Goal: Task Accomplishment & Management: Manage account settings

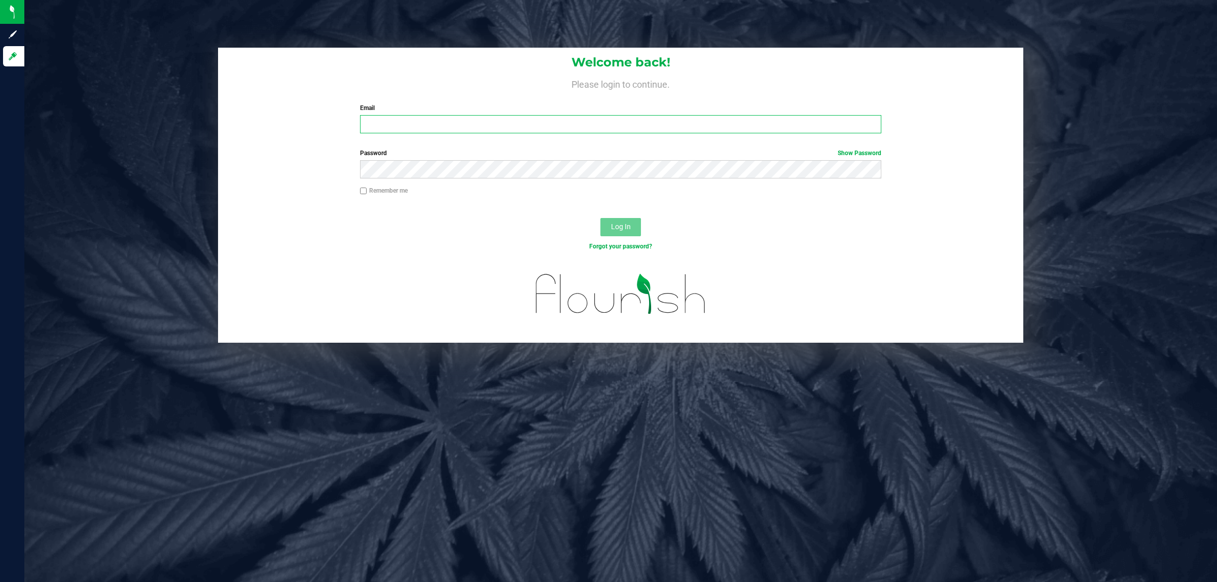
click at [562, 122] on input "Email" at bounding box center [621, 124] width 522 height 18
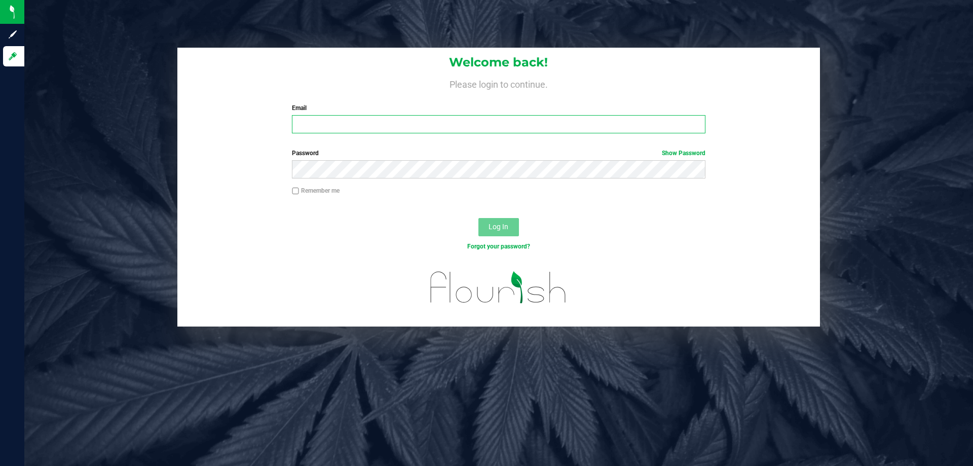
drag, startPoint x: 559, startPoint y: 155, endPoint x: 448, endPoint y: 124, distance: 115.7
click at [448, 124] on input "Email" at bounding box center [498, 124] width 413 height 18
type input "[EMAIL_ADDRESS][DOMAIN_NAME]"
click at [479, 218] on button "Log In" at bounding box center [499, 227] width 41 height 18
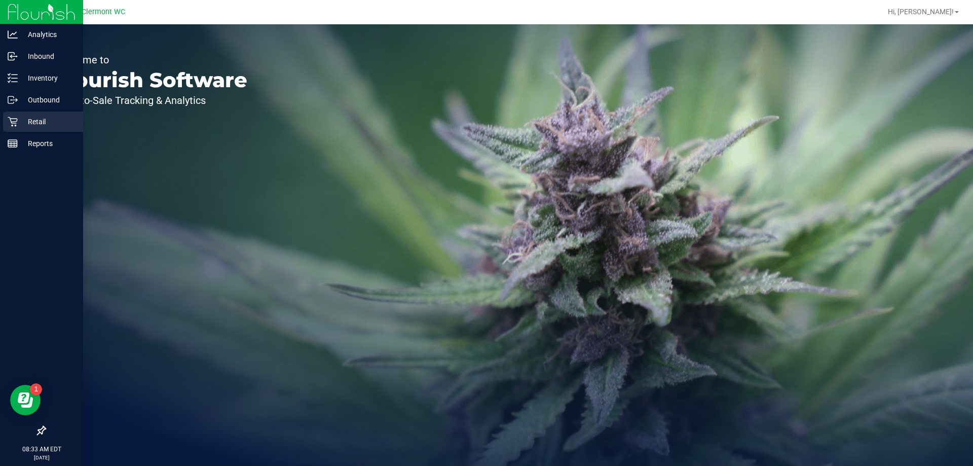
click at [37, 118] on p "Retail" at bounding box center [48, 122] width 61 height 12
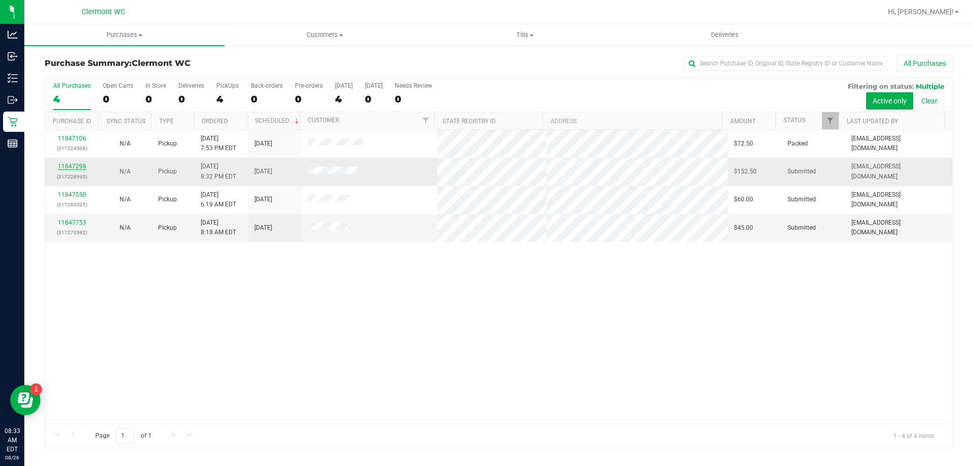
click at [77, 163] on link "11847298" at bounding box center [72, 166] width 28 height 7
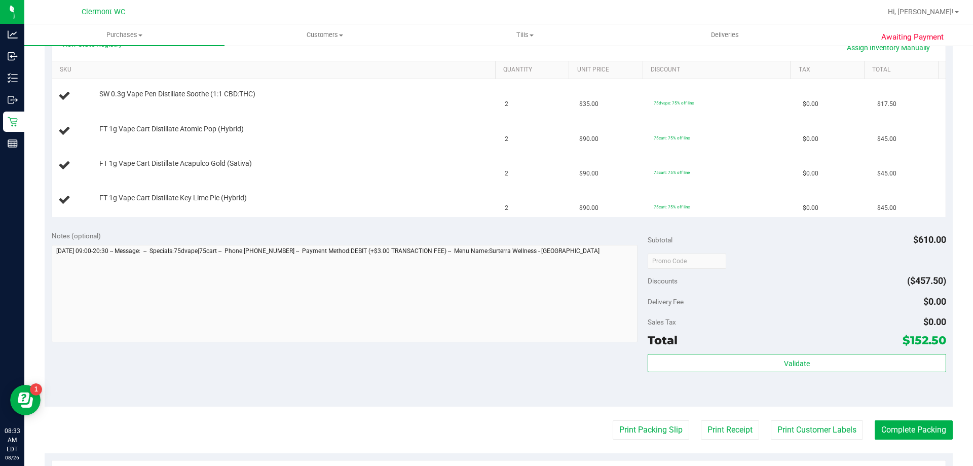
scroll to position [244, 0]
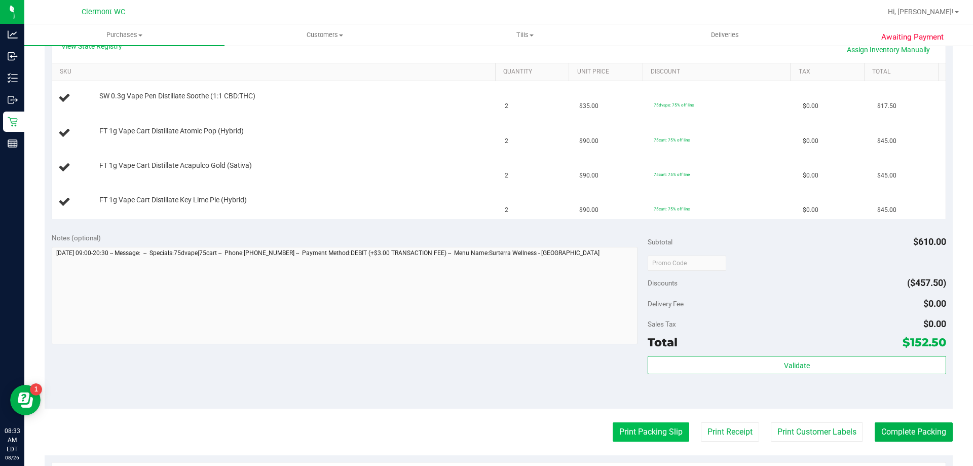
click at [622, 430] on button "Print Packing Slip" at bounding box center [651, 431] width 77 height 19
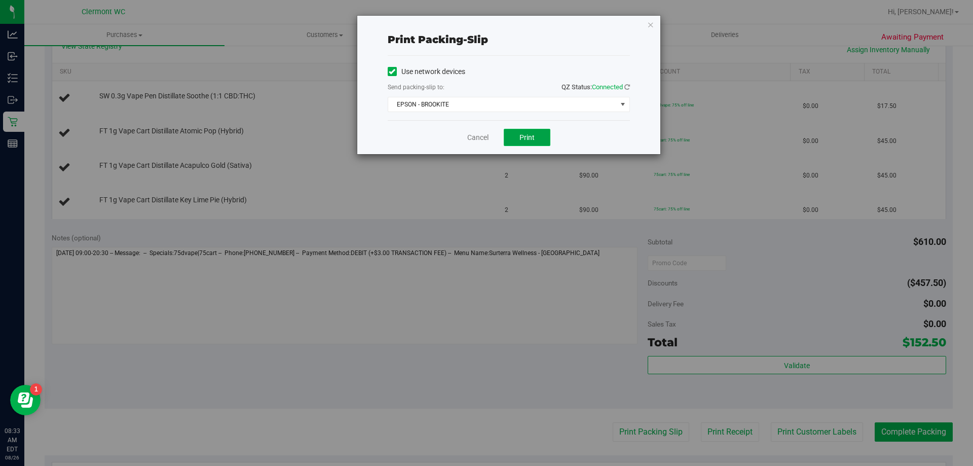
click at [537, 138] on button "Print" at bounding box center [527, 137] width 47 height 17
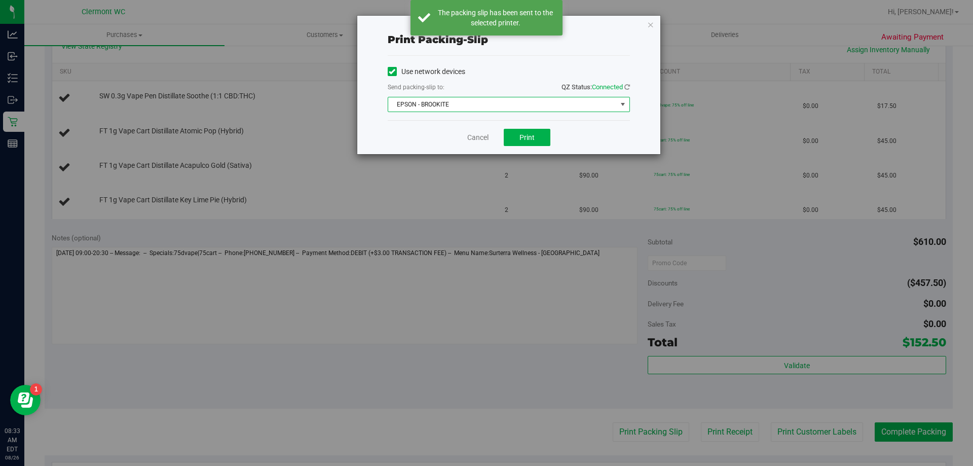
click at [497, 99] on span "EPSON - BROOKITE" at bounding box center [502, 104] width 229 height 14
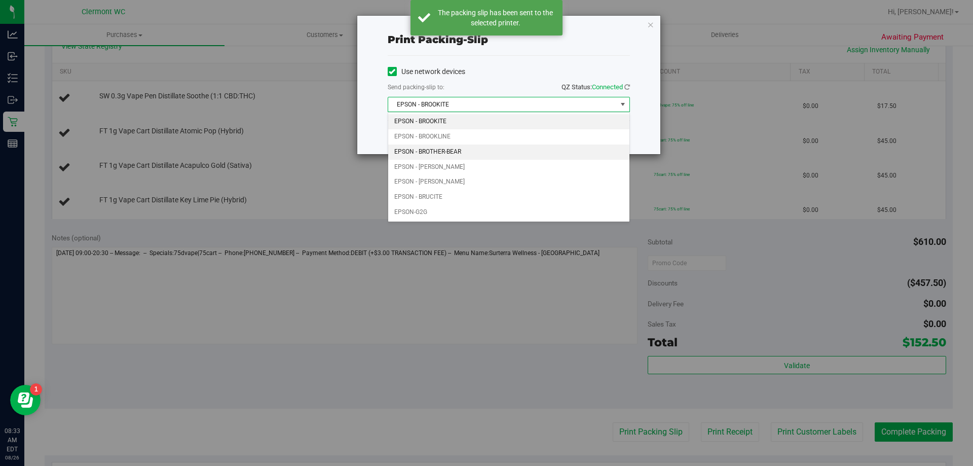
click at [480, 151] on li "EPSON - BROTHER-BEAR" at bounding box center [508, 151] width 241 height 15
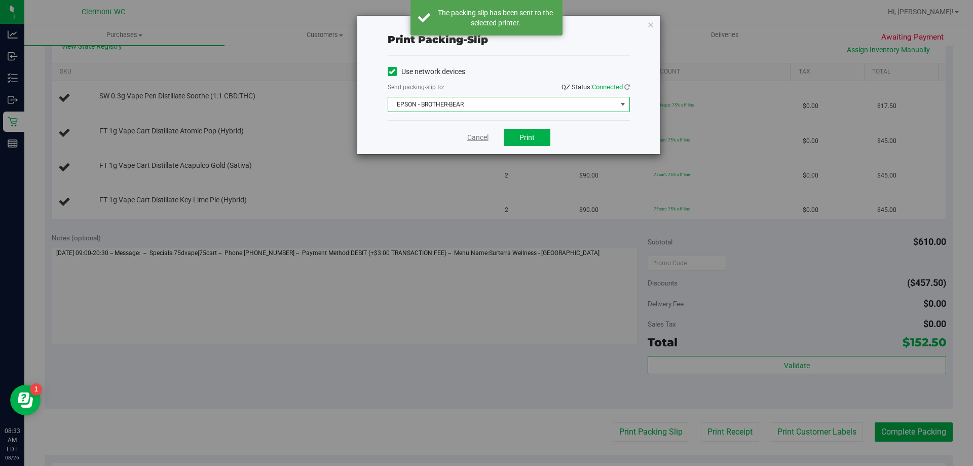
click at [485, 140] on link "Cancel" at bounding box center [477, 137] width 21 height 11
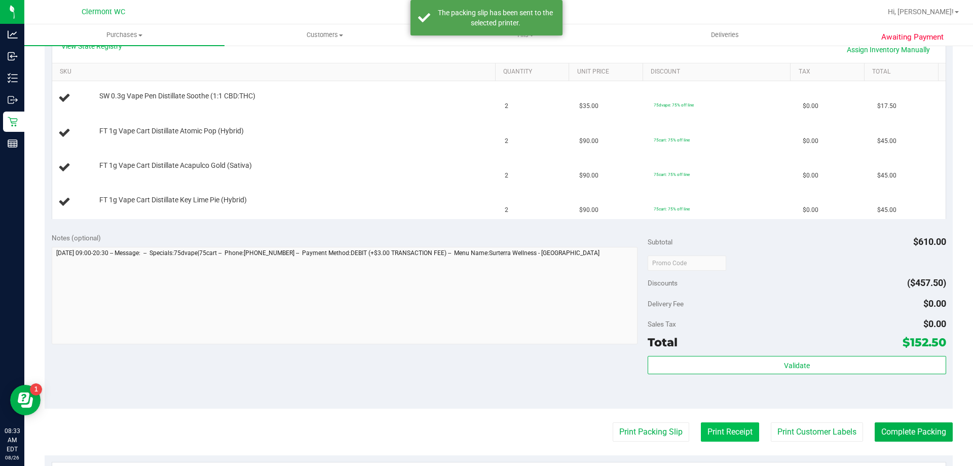
click at [712, 425] on button "Print Receipt" at bounding box center [730, 431] width 58 height 19
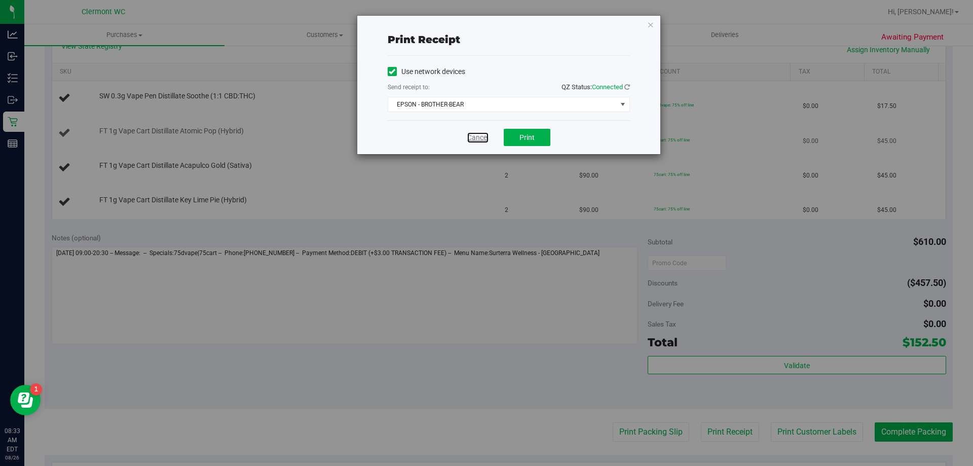
click at [476, 138] on link "Cancel" at bounding box center [477, 137] width 21 height 11
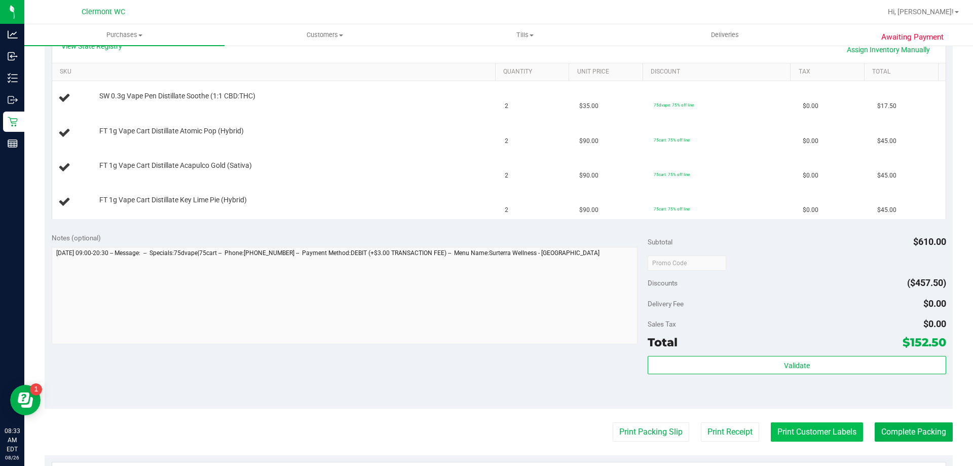
click at [831, 427] on button "Print Customer Labels" at bounding box center [817, 431] width 92 height 19
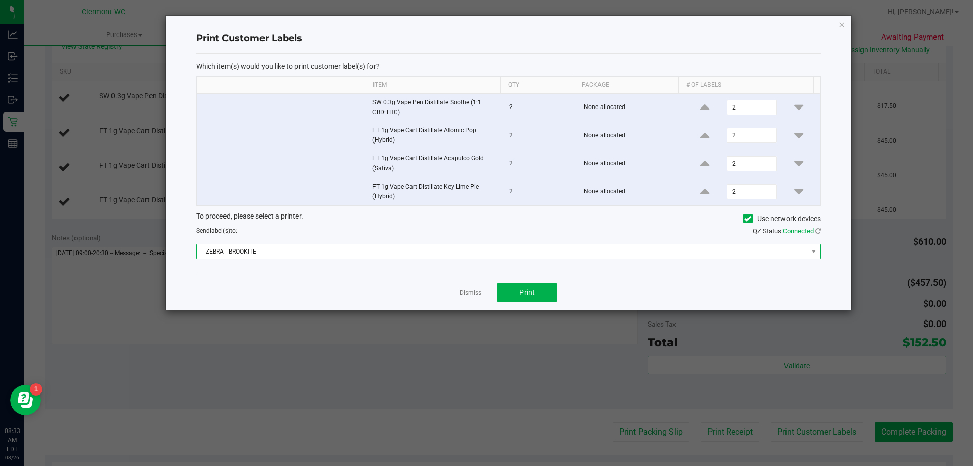
click at [462, 247] on span "ZEBRA - BROOKITE" at bounding box center [502, 251] width 611 height 14
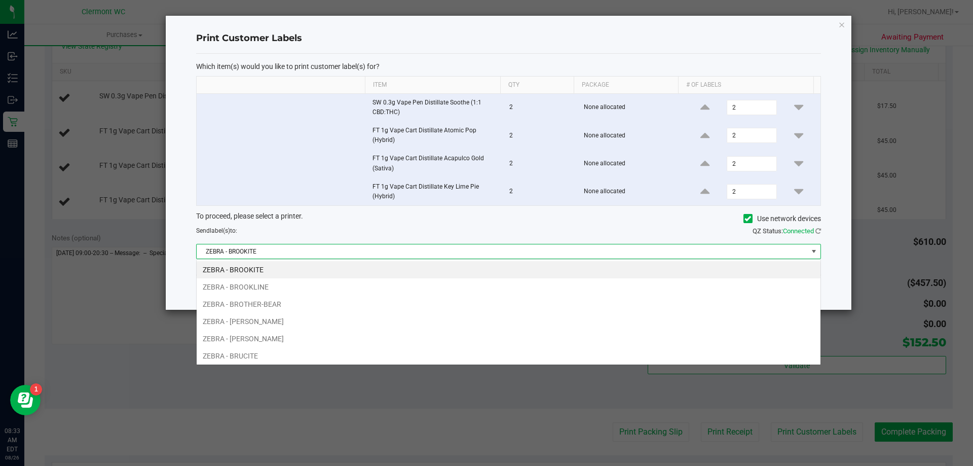
scroll to position [15, 625]
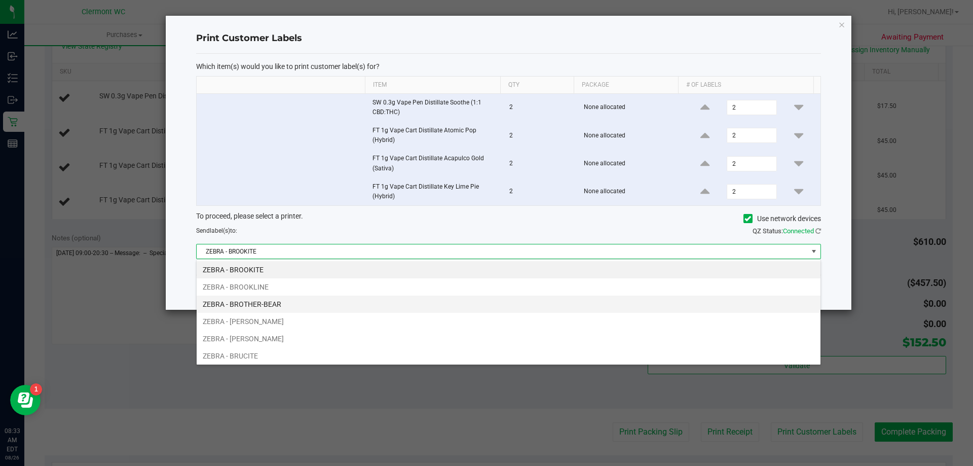
click at [408, 300] on li "ZEBRA - BROTHER-BEAR" at bounding box center [509, 304] width 624 height 17
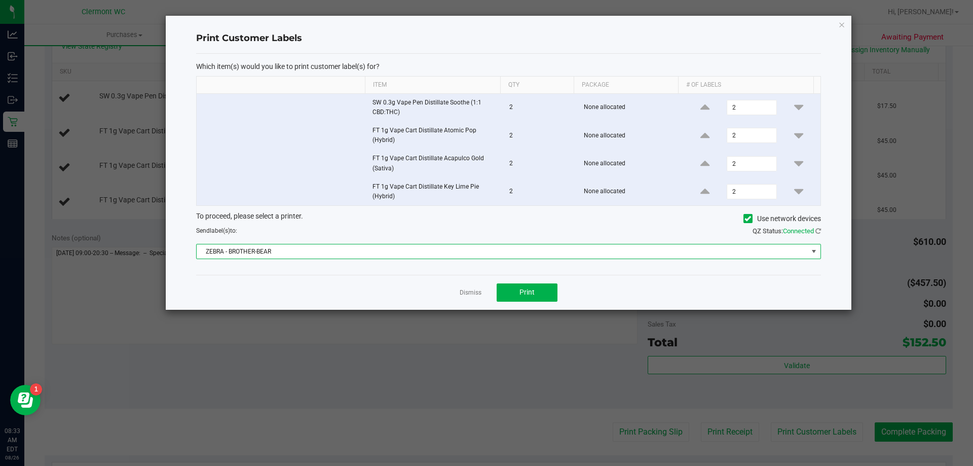
click at [455, 292] on div "Dismiss Print" at bounding box center [508, 292] width 625 height 35
click at [463, 292] on link "Dismiss" at bounding box center [471, 292] width 22 height 9
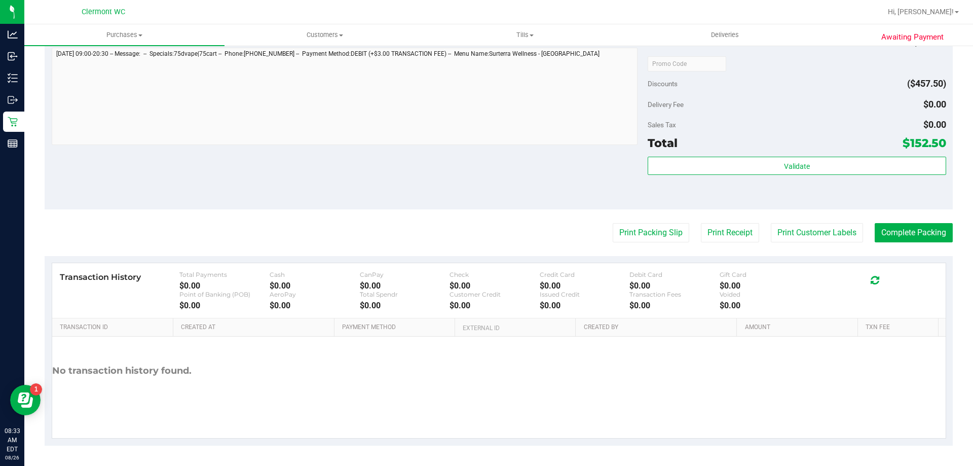
scroll to position [190, 0]
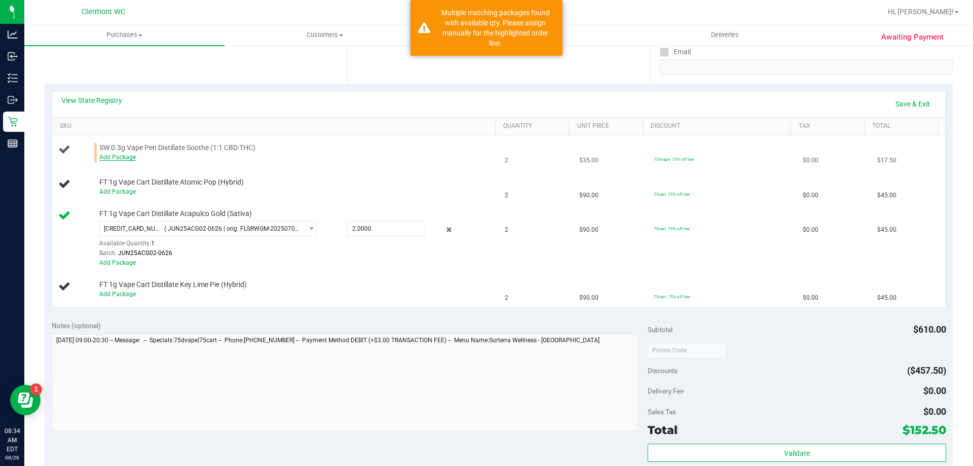
click at [123, 157] on link "Add Package" at bounding box center [117, 157] width 37 height 7
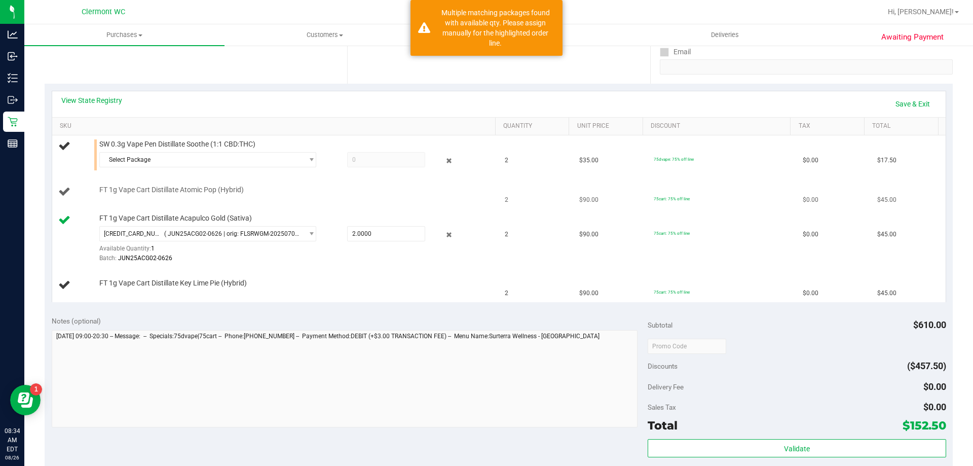
click at [126, 178] on td "FT 1g Vape Cart Distillate Atomic Pop (Hybrid)" at bounding box center [275, 192] width 447 height 34
click at [206, 160] on span "Select Package" at bounding box center [201, 160] width 203 height 14
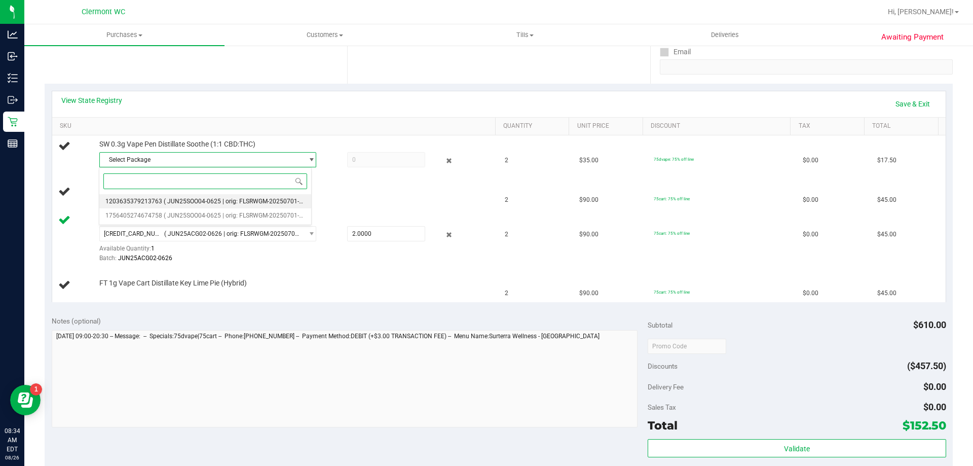
click at [225, 205] on span "( JUN25SOO04-0625 | orig: FLSRWGM-20250701-1358 )" at bounding box center [240, 201] width 153 height 7
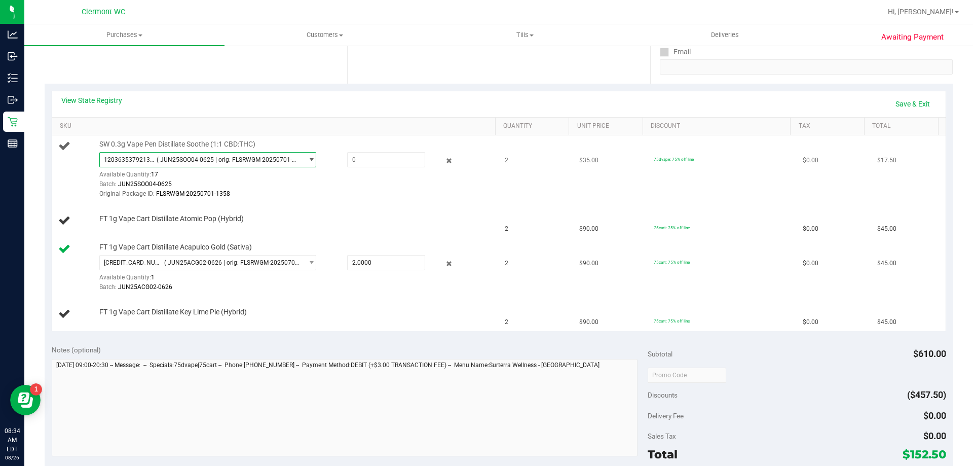
click at [229, 160] on span "( JUN25SOO04-0625 | orig: FLSRWGM-20250701-1358 )" at bounding box center [228, 159] width 142 height 7
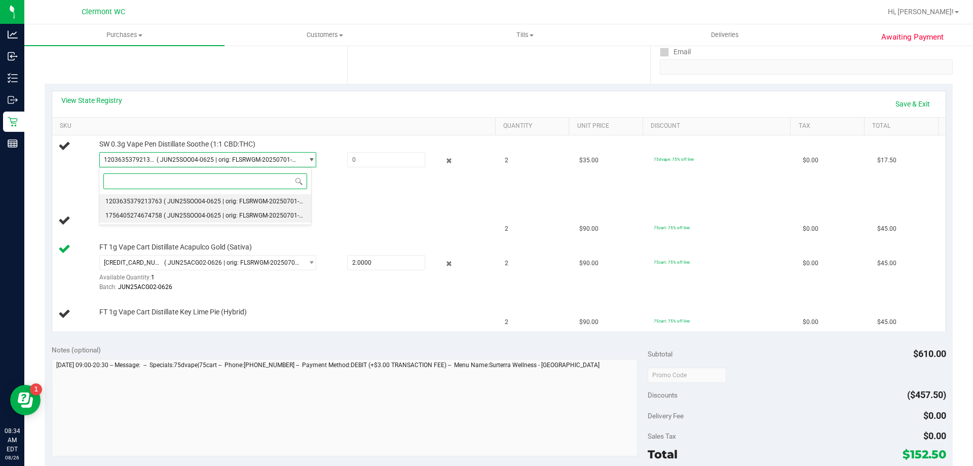
click at [230, 216] on span "( JUN25SOO04-0625 | orig: FLSRWGM-20250701-1333 )" at bounding box center [240, 215] width 153 height 7
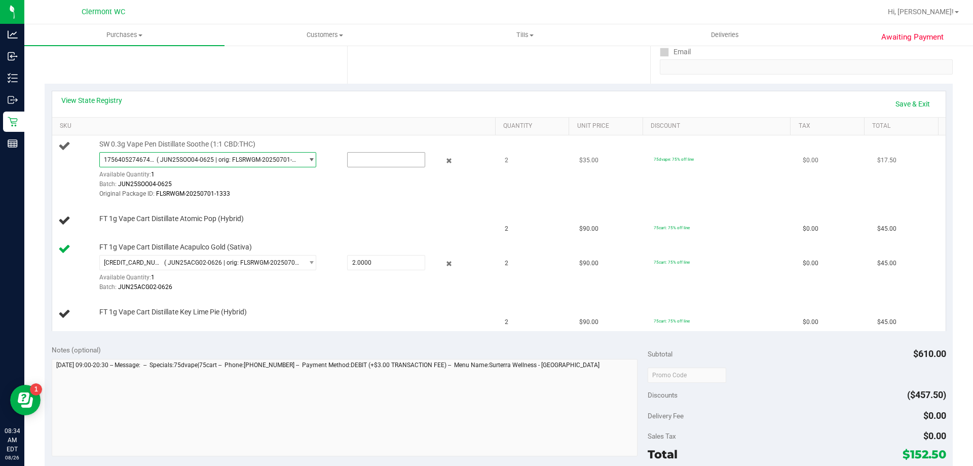
click at [361, 161] on input "text" at bounding box center [386, 160] width 77 height 14
type input "1"
click at [327, 214] on div "FT 1g Vape Cart Distillate Atomic Pop (Hybrid)" at bounding box center [292, 219] width 396 height 10
type input "1.0000"
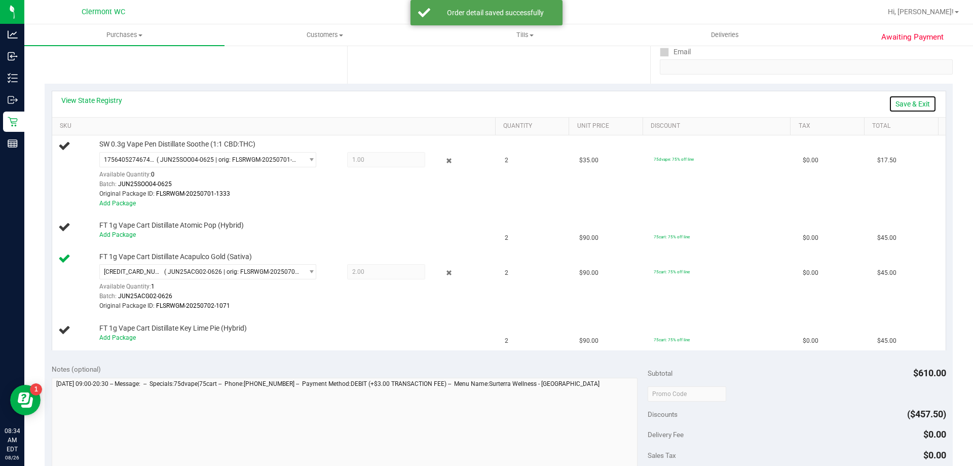
click at [905, 106] on link "Save & Exit" at bounding box center [913, 103] width 48 height 17
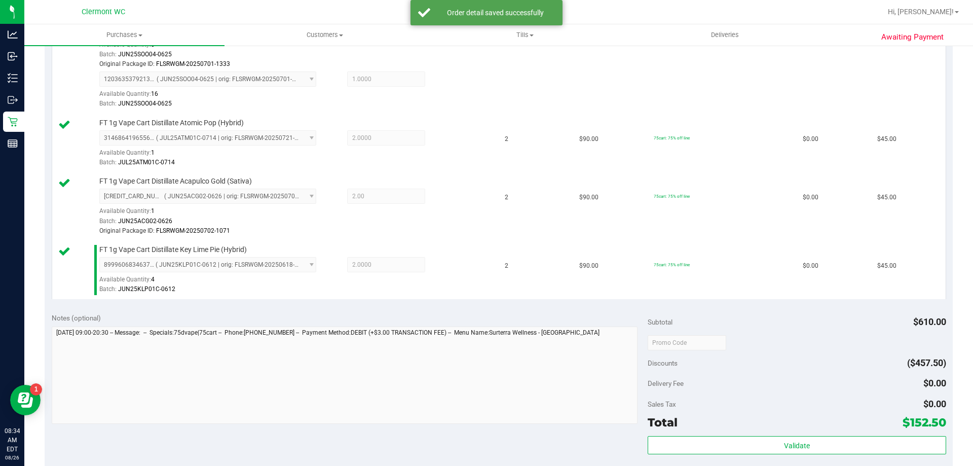
scroll to position [467, 0]
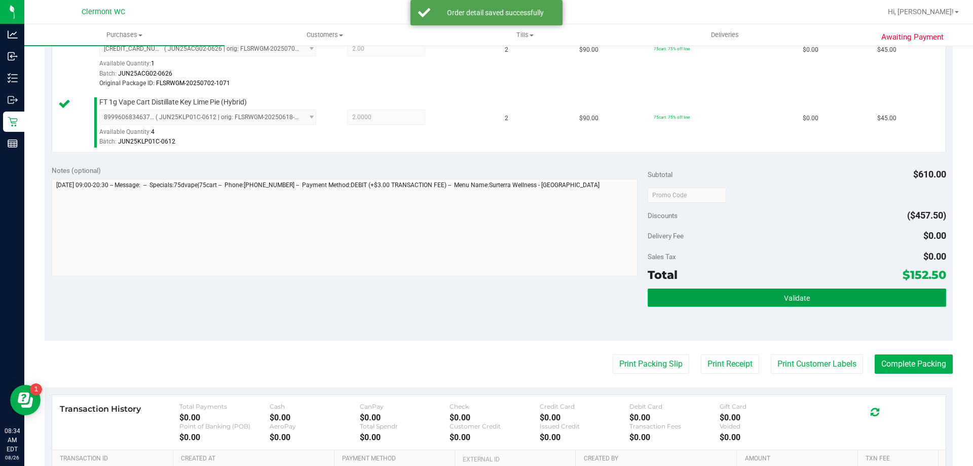
click at [796, 305] on button "Validate" at bounding box center [797, 297] width 298 height 18
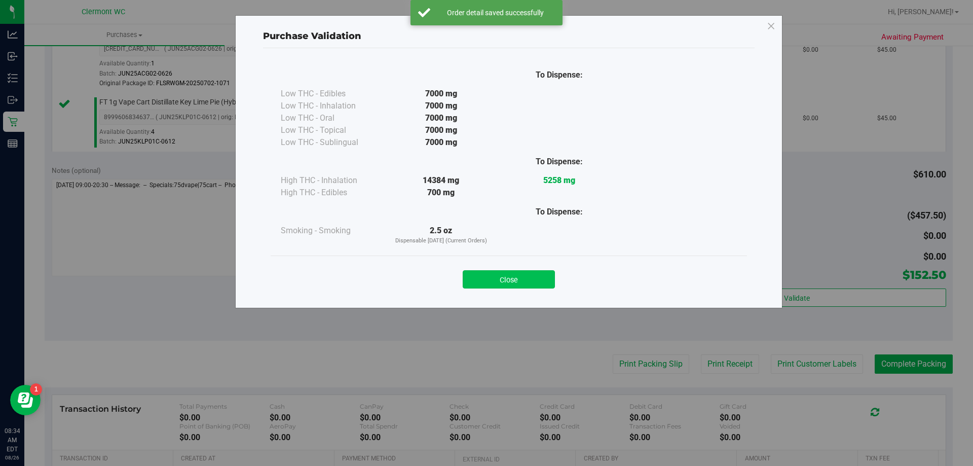
click at [530, 276] on button "Close" at bounding box center [509, 279] width 92 height 18
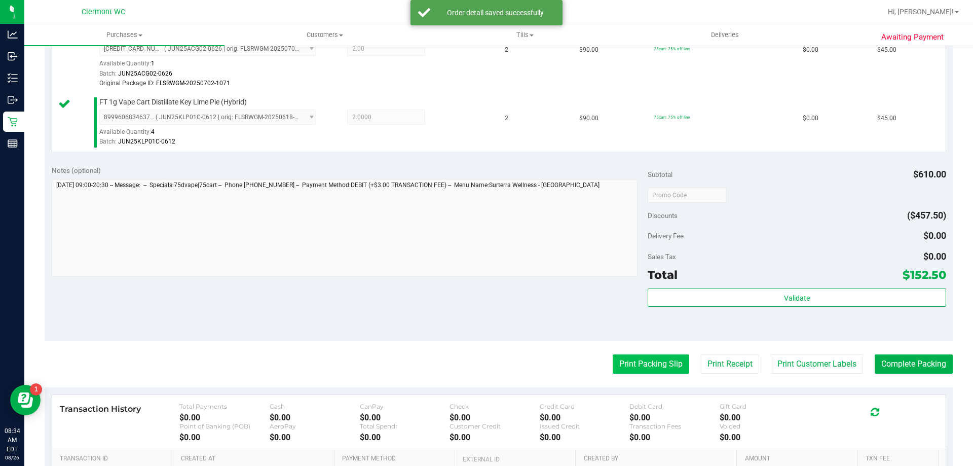
click at [645, 365] on button "Print Packing Slip" at bounding box center [651, 363] width 77 height 19
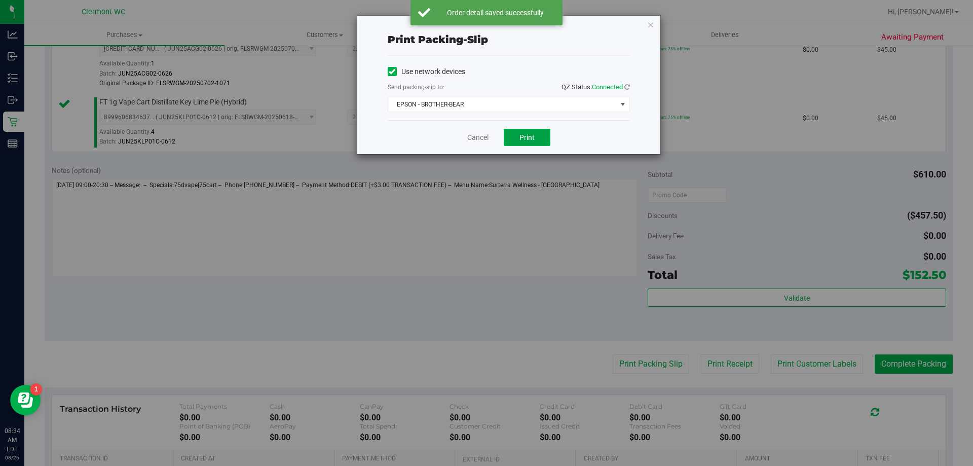
click at [527, 136] on span "Print" at bounding box center [527, 137] width 15 height 8
click at [483, 134] on link "Cancel" at bounding box center [477, 137] width 21 height 11
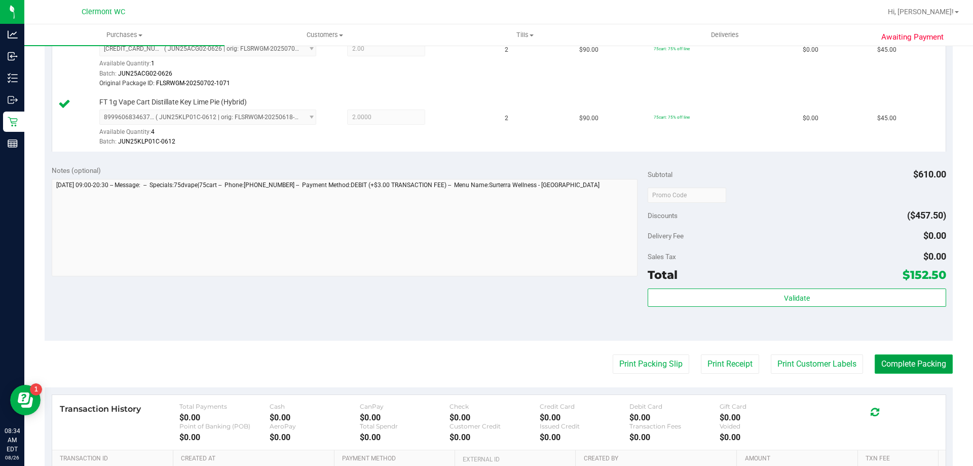
click at [911, 356] on button "Complete Packing" at bounding box center [914, 363] width 78 height 19
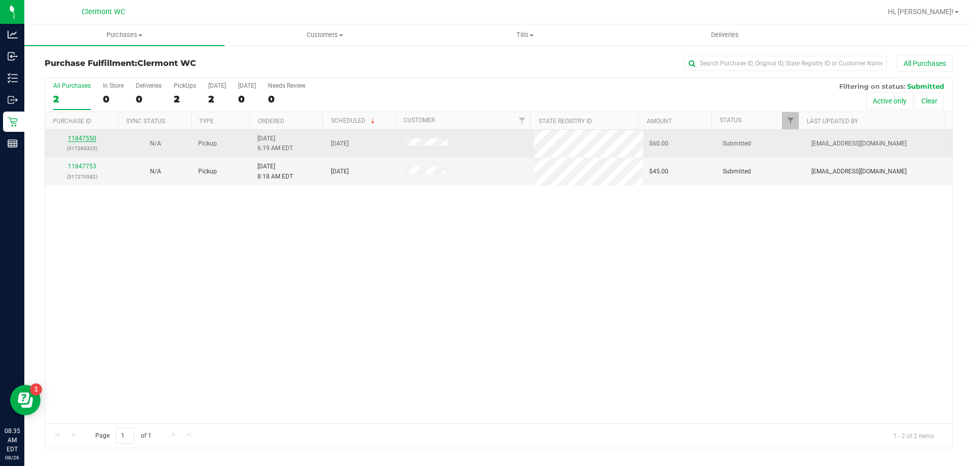
click at [76, 139] on link "11847550" at bounding box center [82, 138] width 28 height 7
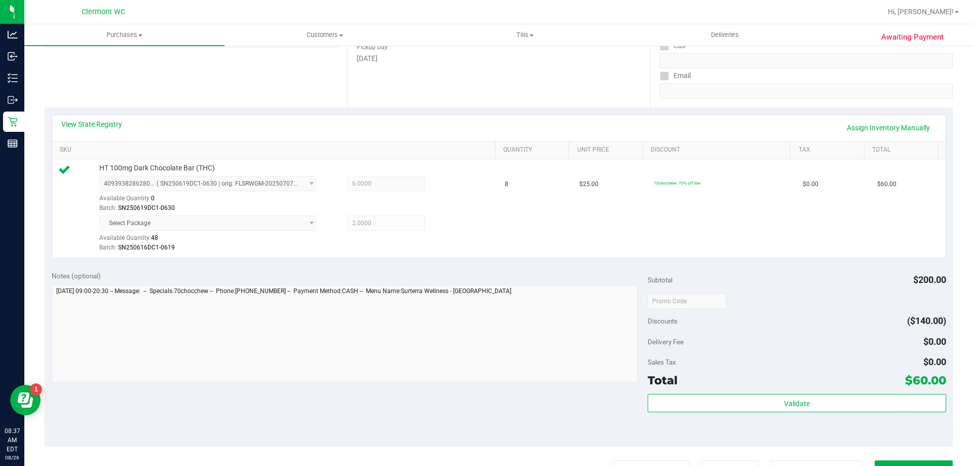
scroll to position [162, 0]
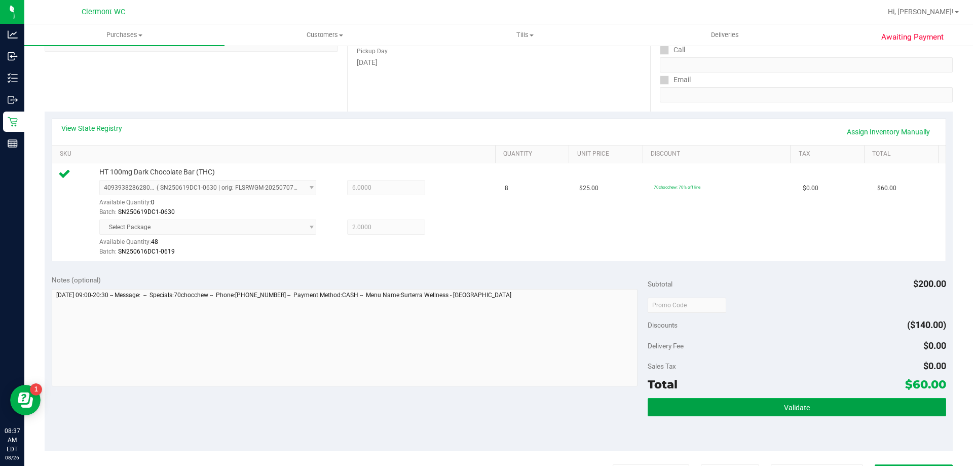
click at [789, 405] on span "Validate" at bounding box center [797, 408] width 26 height 8
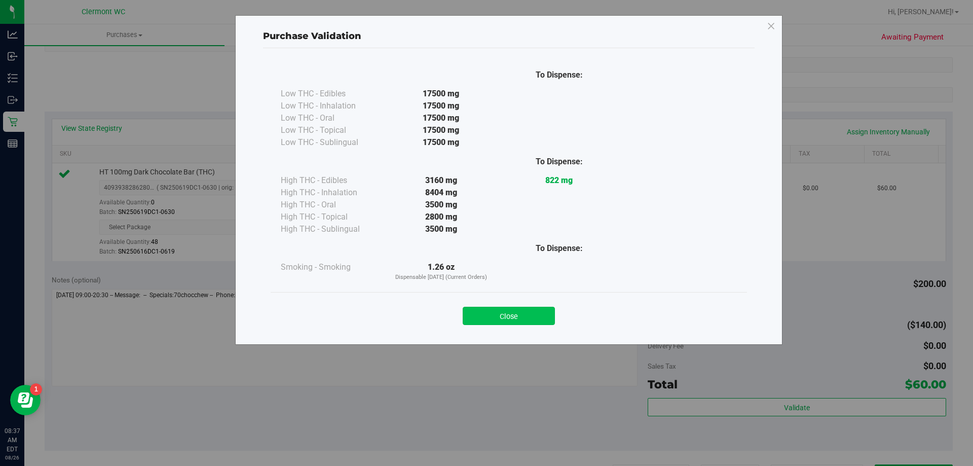
click at [526, 316] on button "Close" at bounding box center [509, 316] width 92 height 18
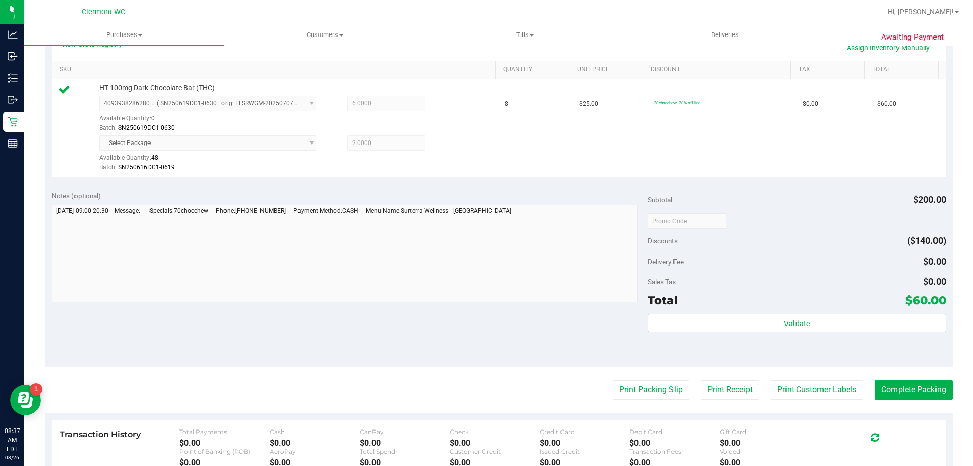
scroll to position [298, 0]
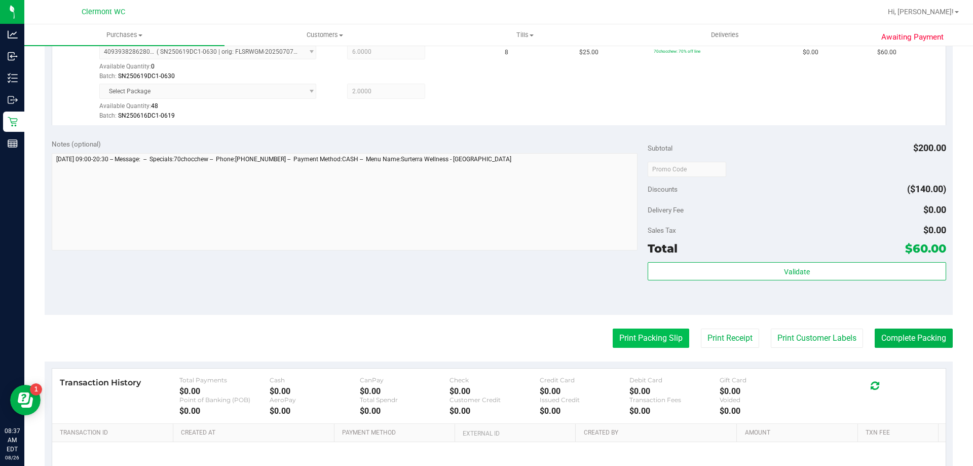
click at [639, 338] on button "Print Packing Slip" at bounding box center [651, 338] width 77 height 19
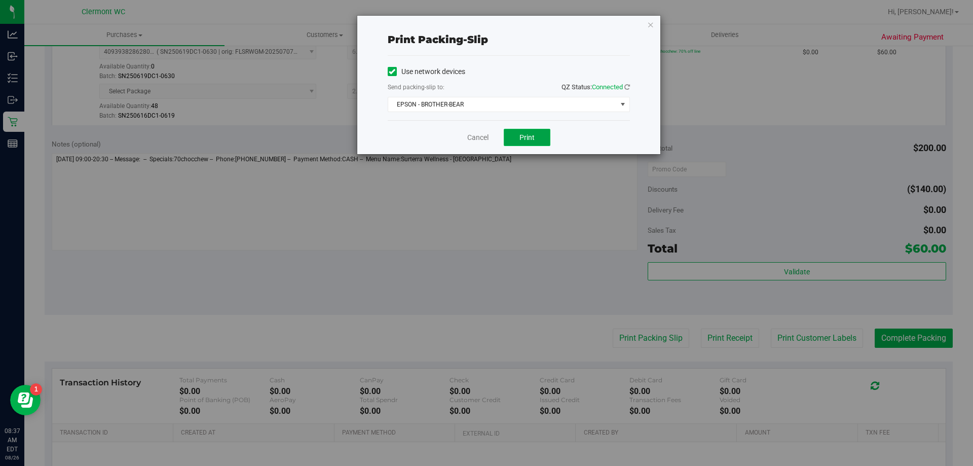
click at [540, 141] on button "Print" at bounding box center [527, 137] width 47 height 17
click at [469, 140] on link "Cancel" at bounding box center [477, 137] width 21 height 11
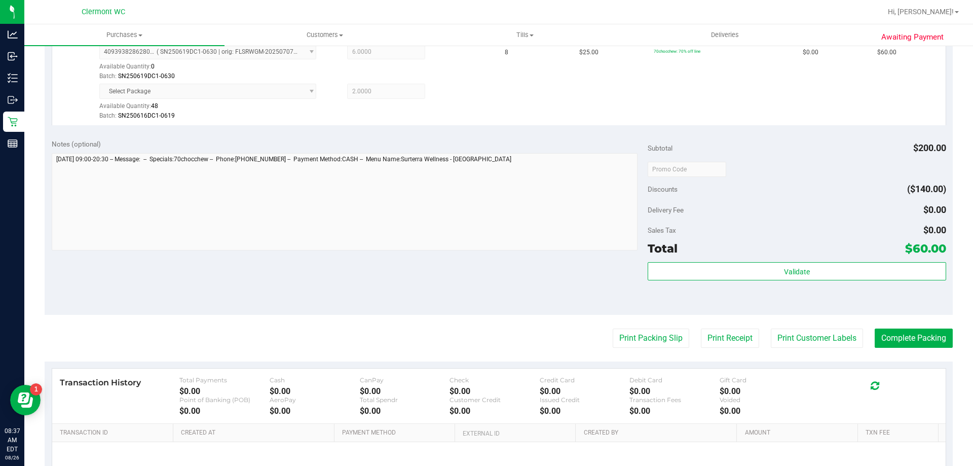
click at [672, 359] on purchase-details "Back Edit Purchase Cancel Purchase View Profile # 11847550 BioTrack ID: - Submi…" at bounding box center [499, 154] width 908 height 794
click at [914, 347] on button "Complete Packing" at bounding box center [914, 338] width 78 height 19
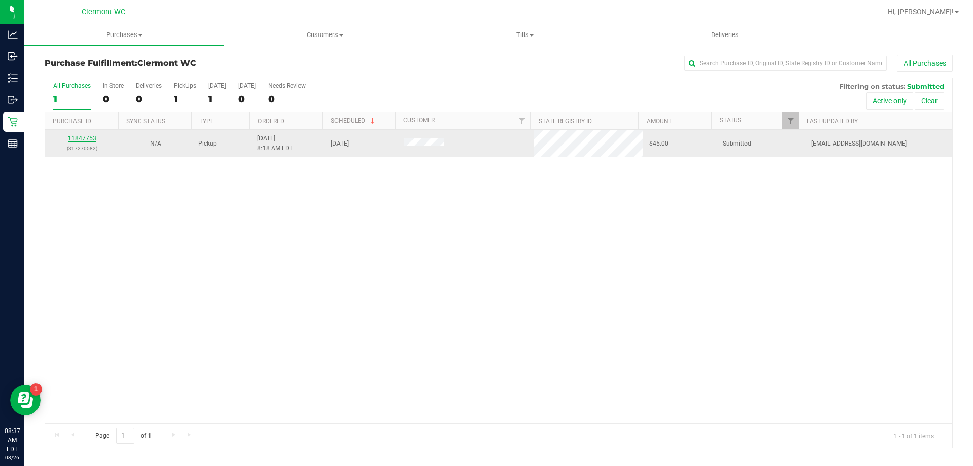
click at [88, 138] on link "11847753" at bounding box center [82, 138] width 28 height 7
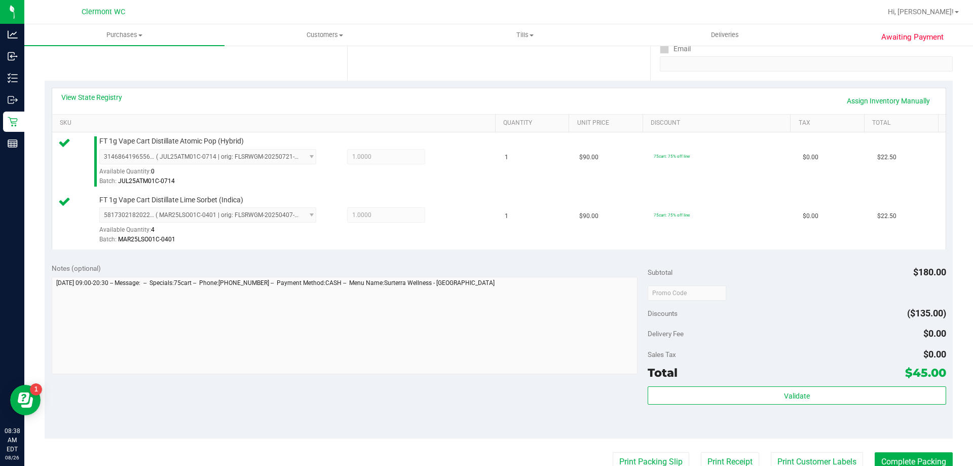
scroll to position [200, 0]
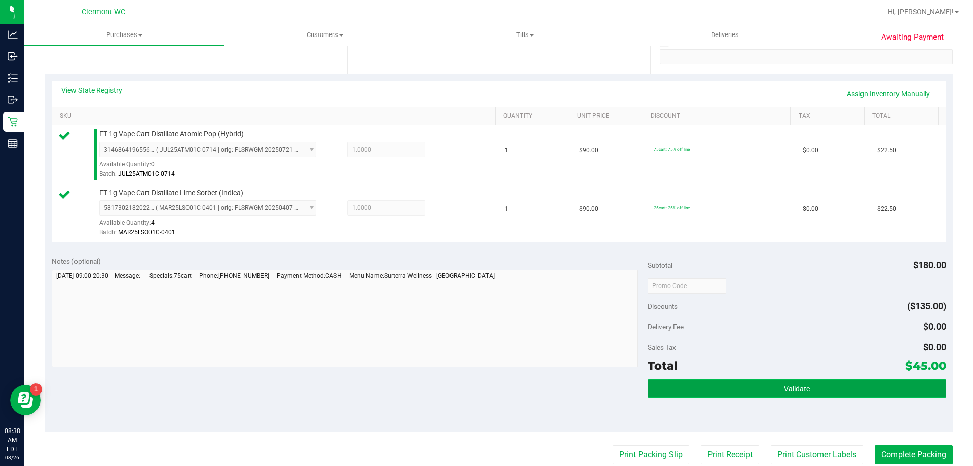
click at [757, 379] on button "Validate" at bounding box center [797, 388] width 298 height 18
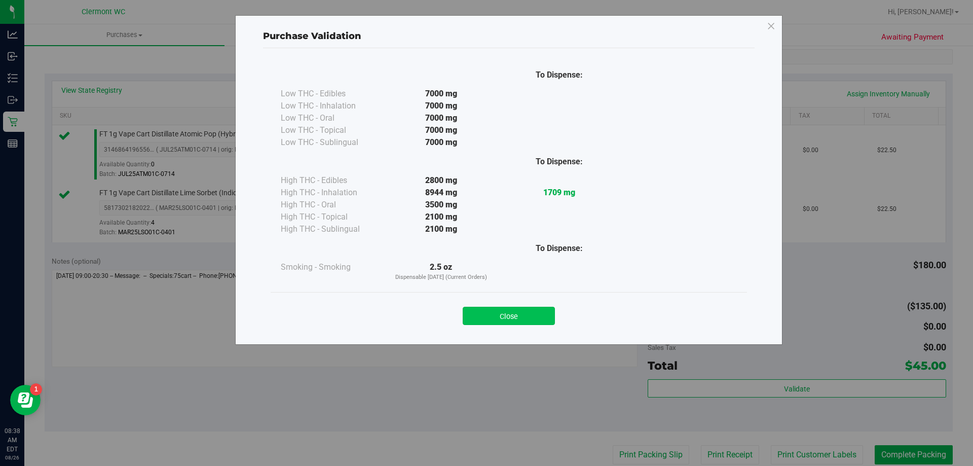
click at [521, 322] on button "Close" at bounding box center [509, 316] width 92 height 18
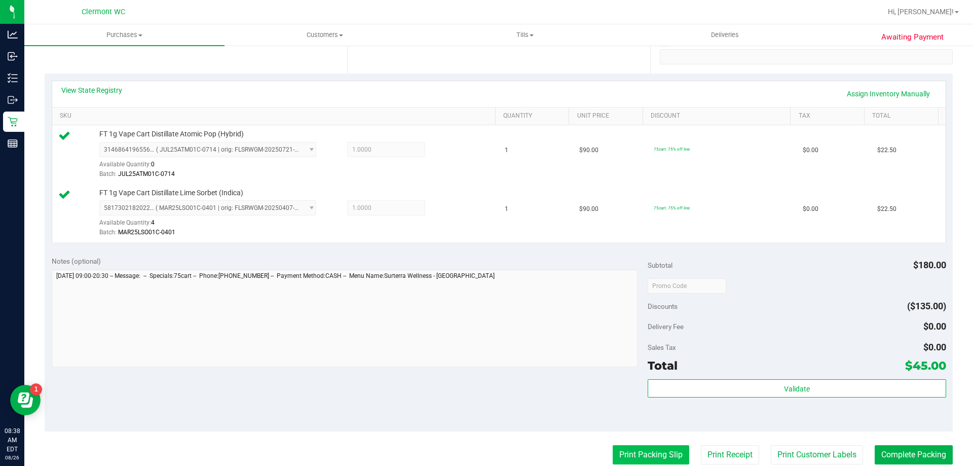
click at [644, 455] on button "Print Packing Slip" at bounding box center [651, 454] width 77 height 19
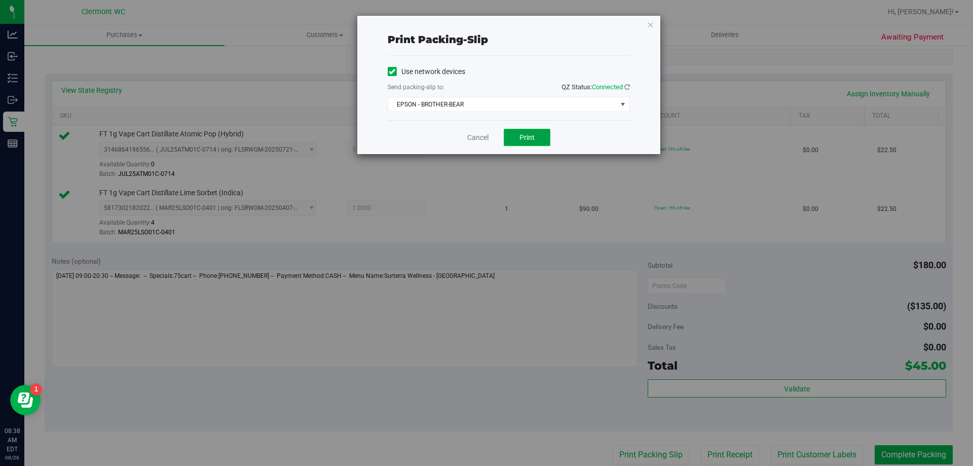
click at [534, 138] on span "Print" at bounding box center [527, 137] width 15 height 8
click at [484, 137] on link "Cancel" at bounding box center [477, 137] width 21 height 11
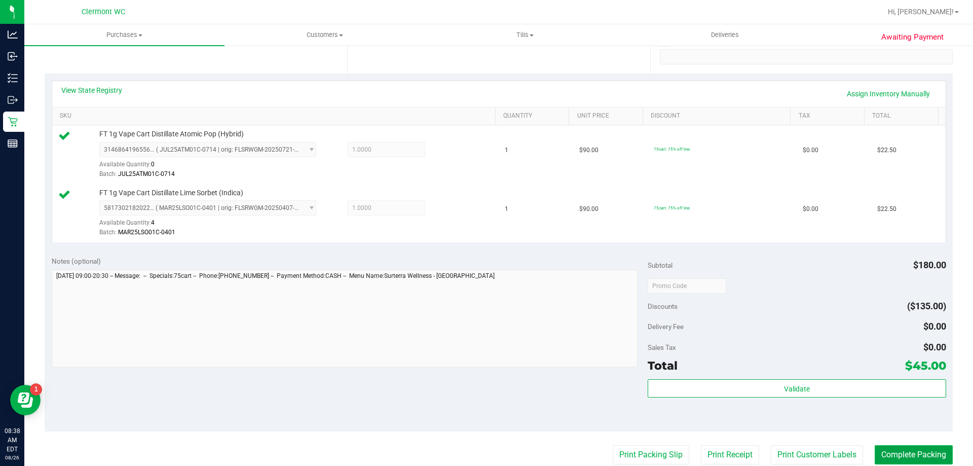
click at [902, 447] on button "Complete Packing" at bounding box center [914, 454] width 78 height 19
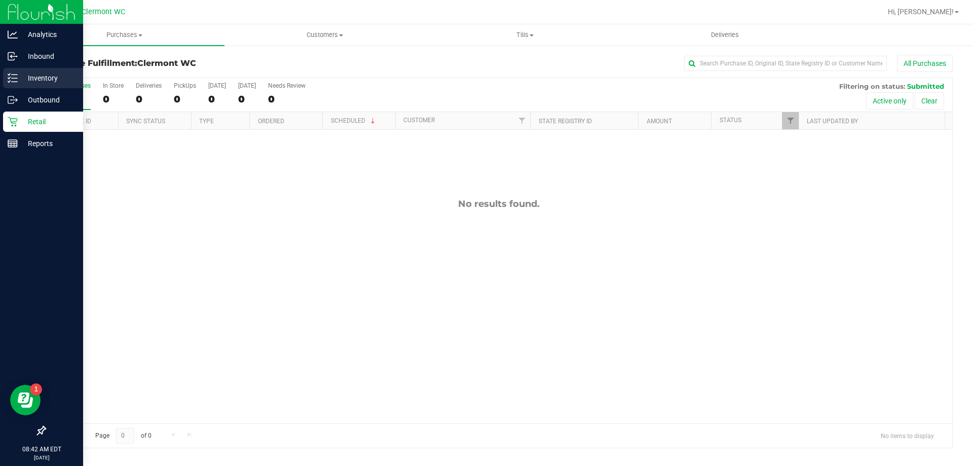
click at [14, 78] on line at bounding box center [15, 78] width 6 height 0
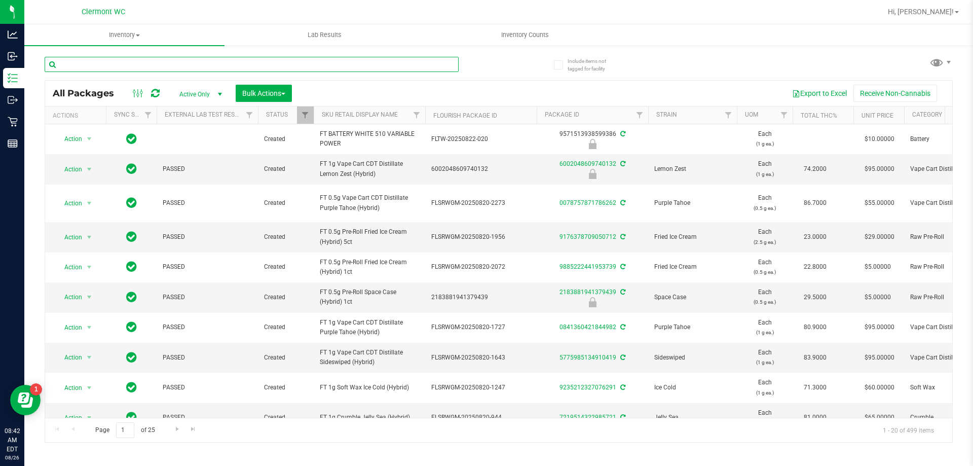
click at [163, 66] on input "text" at bounding box center [252, 64] width 414 height 15
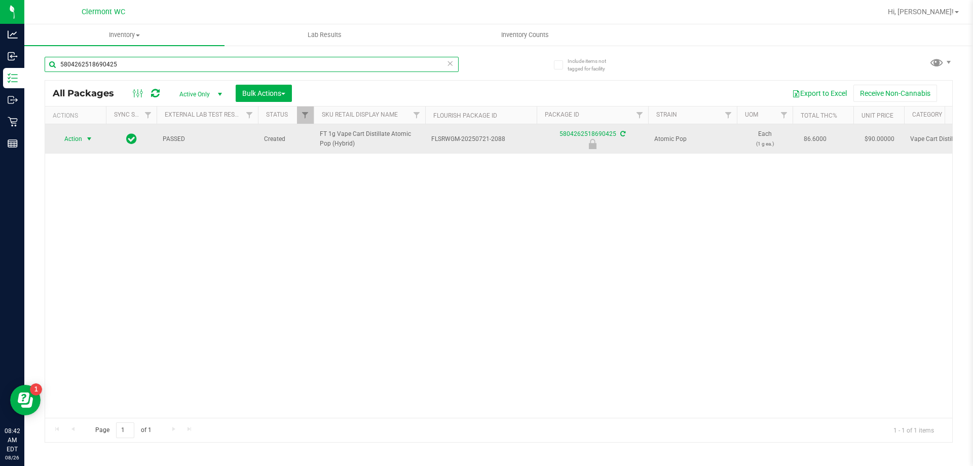
type input "5804262518690425"
click at [86, 139] on span "select" at bounding box center [89, 139] width 8 height 8
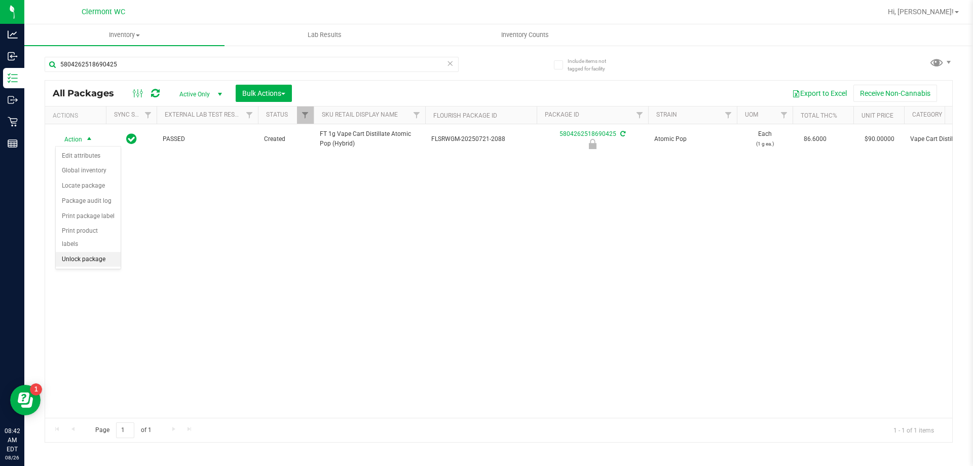
click at [95, 252] on li "Unlock package" at bounding box center [88, 259] width 65 height 15
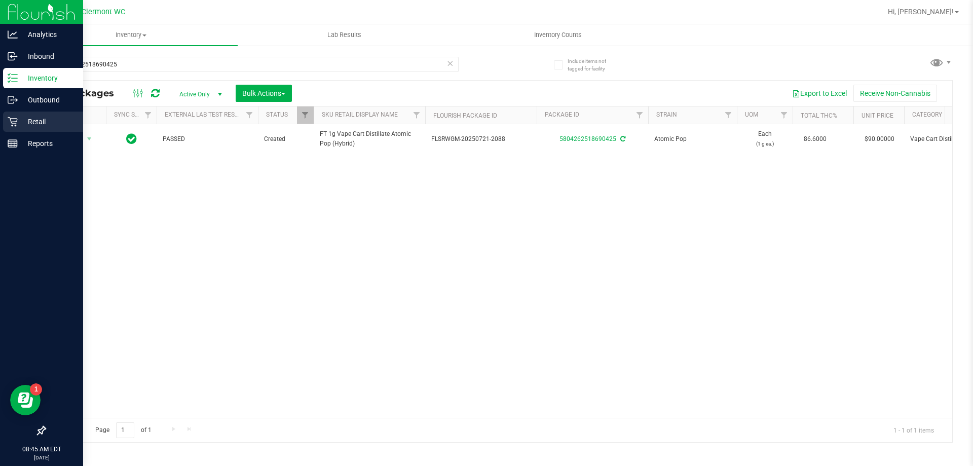
click at [17, 128] on div "Retail" at bounding box center [43, 122] width 80 height 20
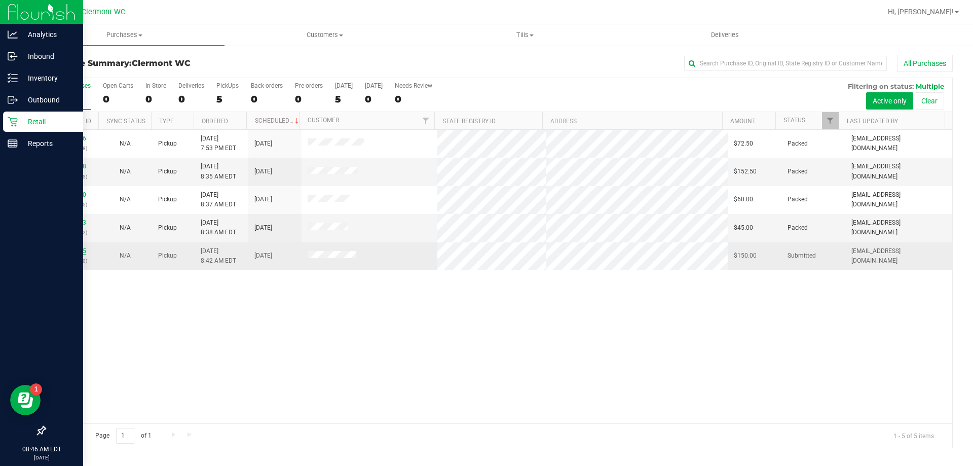
click at [76, 252] on link "11847855" at bounding box center [72, 250] width 28 height 7
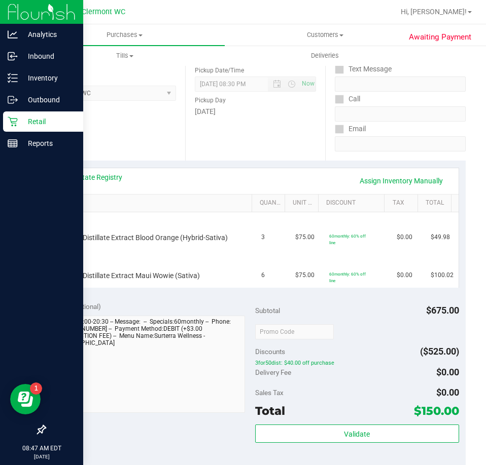
scroll to position [113, 0]
click at [117, 178] on link "View State Registry" at bounding box center [91, 177] width 61 height 10
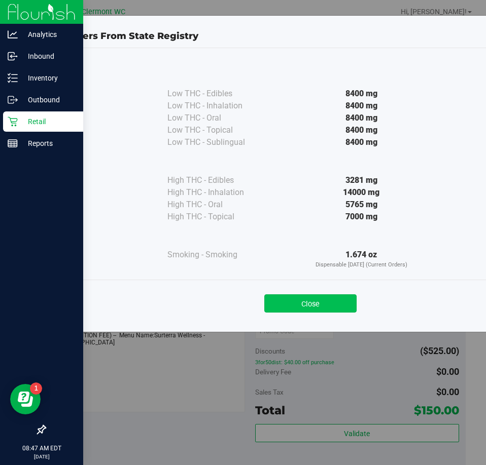
click at [336, 309] on button "Close" at bounding box center [310, 304] width 92 height 18
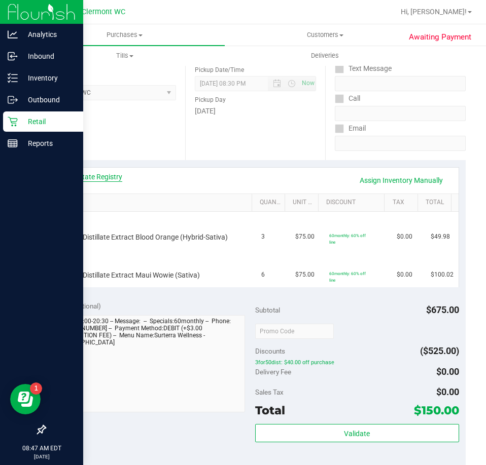
click at [117, 180] on link "View State Registry" at bounding box center [91, 177] width 61 height 10
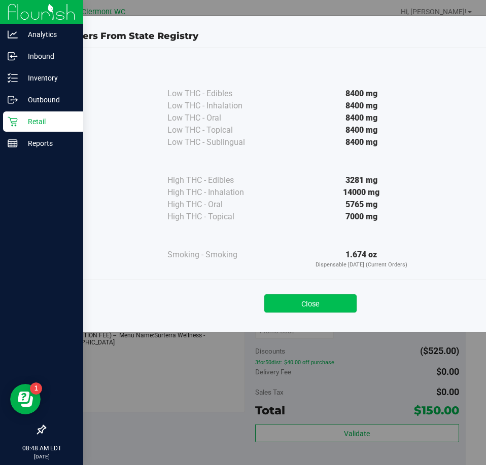
click at [313, 305] on button "Close" at bounding box center [310, 304] width 92 height 18
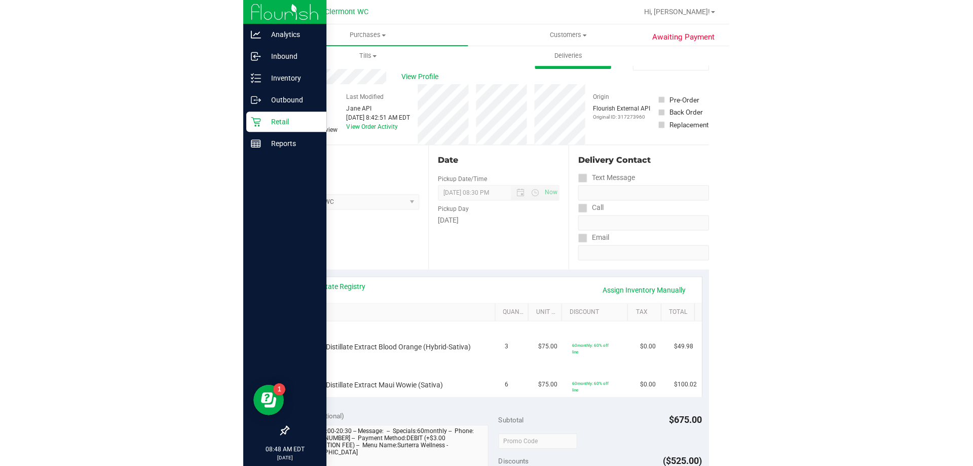
scroll to position [0, 0]
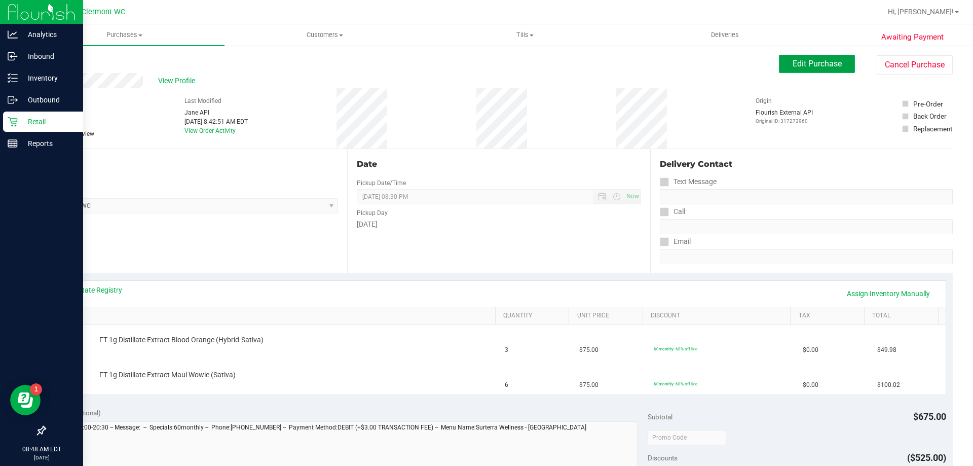
click at [783, 58] on button "Edit Purchase" at bounding box center [817, 64] width 76 height 18
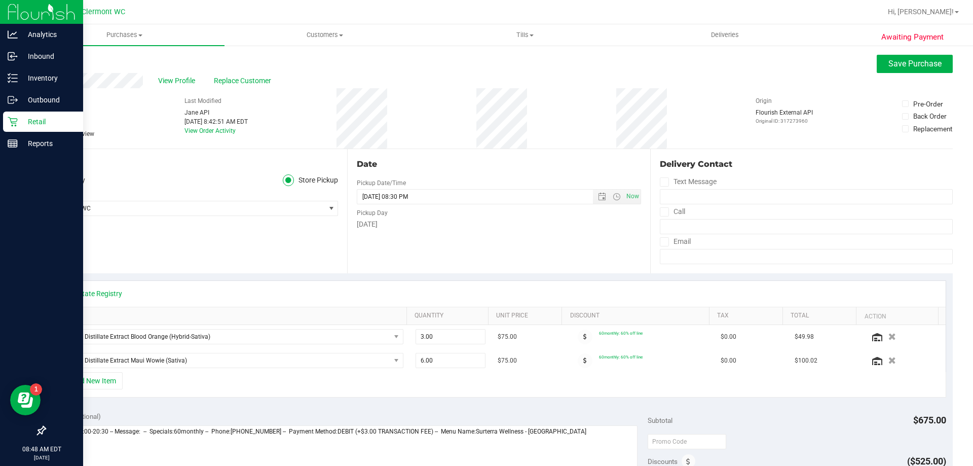
click at [47, 134] on icon at bounding box center [49, 134] width 7 height 0
click at [0, 0] on input "Needs review" at bounding box center [0, 0] width 0 height 0
click at [106, 292] on link "View State Registry" at bounding box center [91, 293] width 61 height 10
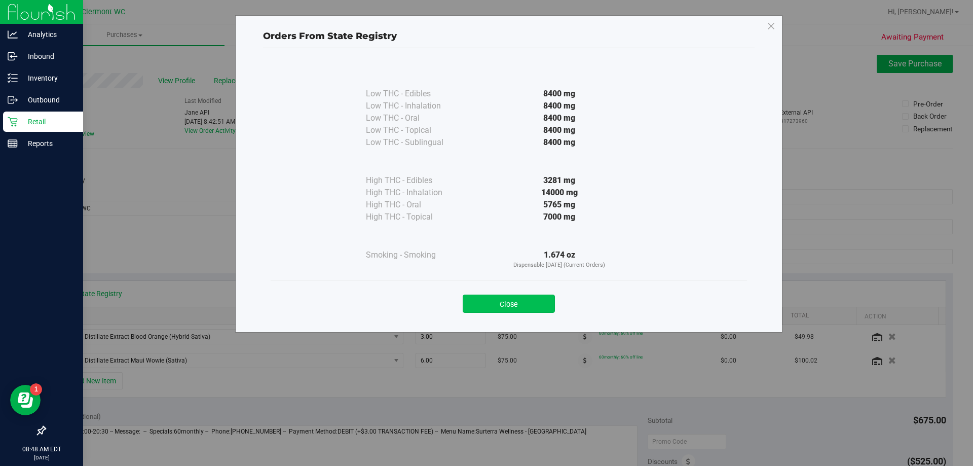
click at [512, 308] on button "Close" at bounding box center [509, 304] width 92 height 18
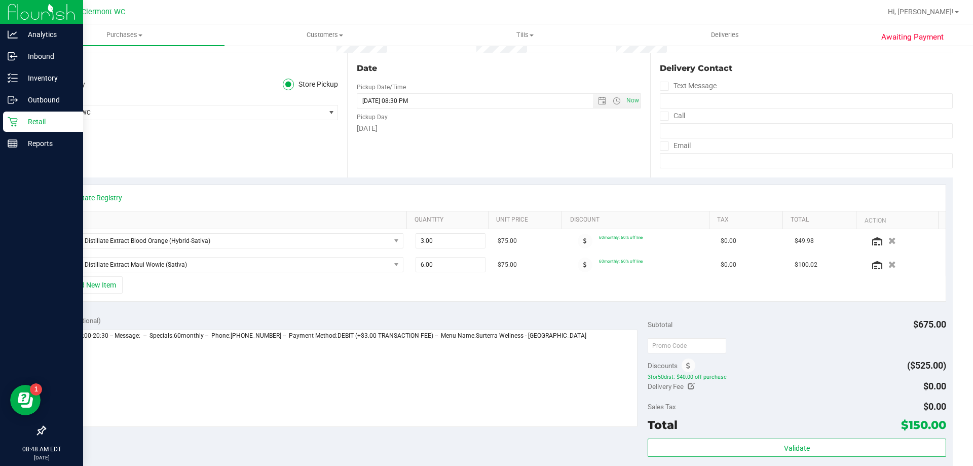
scroll to position [101, 0]
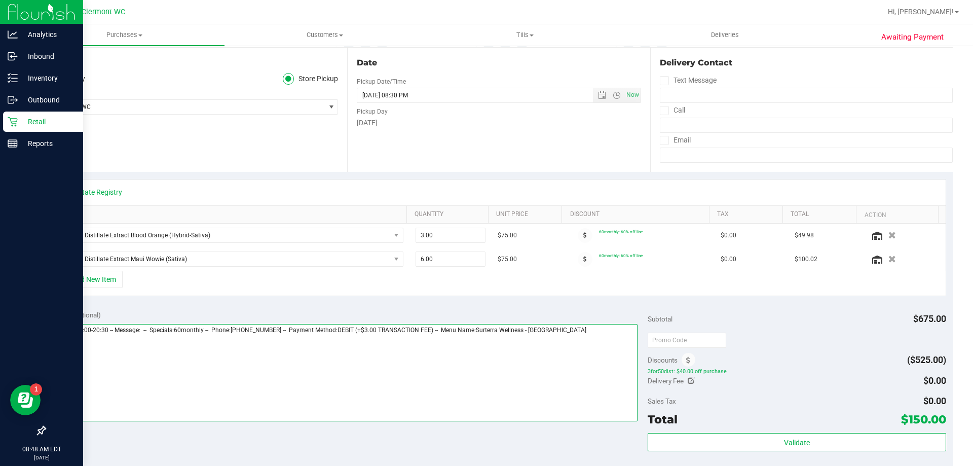
click at [577, 338] on textarea at bounding box center [345, 372] width 587 height 97
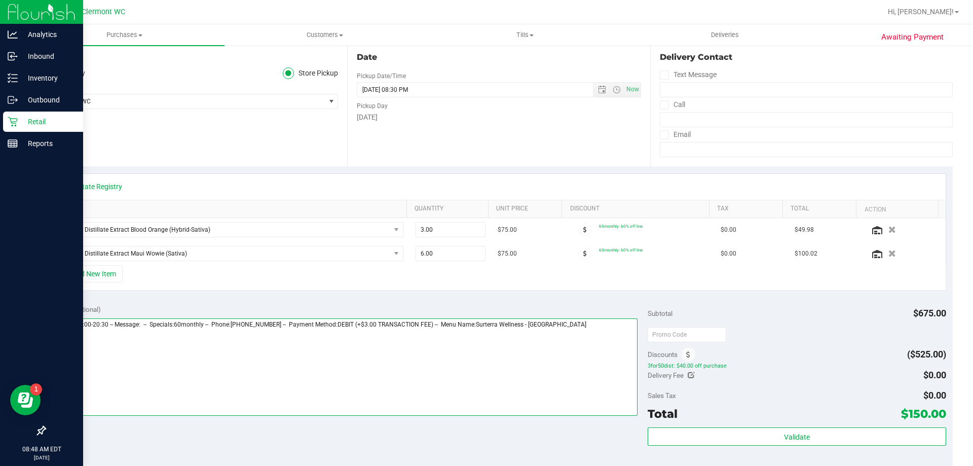
scroll to position [203, 0]
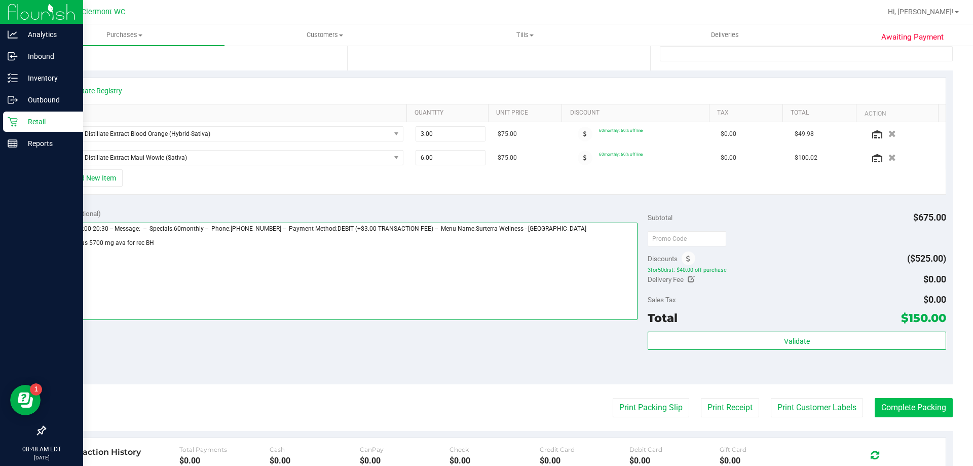
type textarea "Tuesday 08/26/2025 09:00-20:30 -- Message: -- Specials:60monthly -- Phone:32140…"
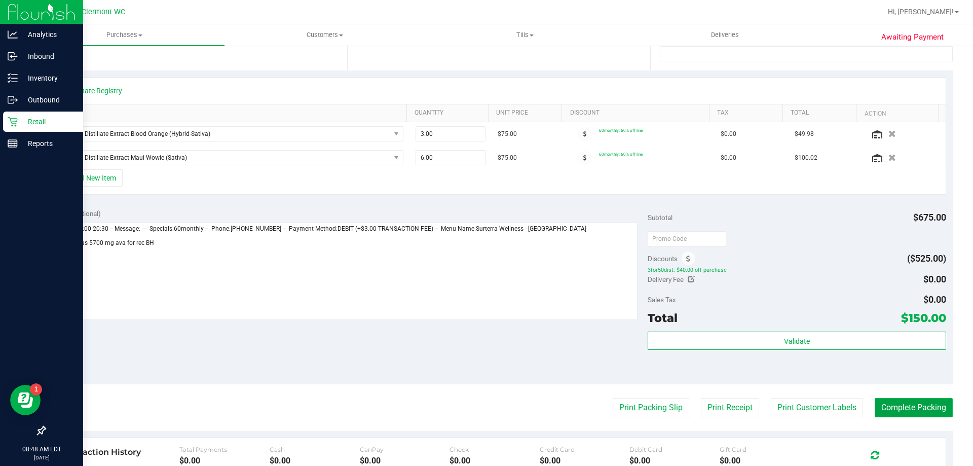
click at [918, 412] on button "Complete Packing" at bounding box center [914, 407] width 78 height 19
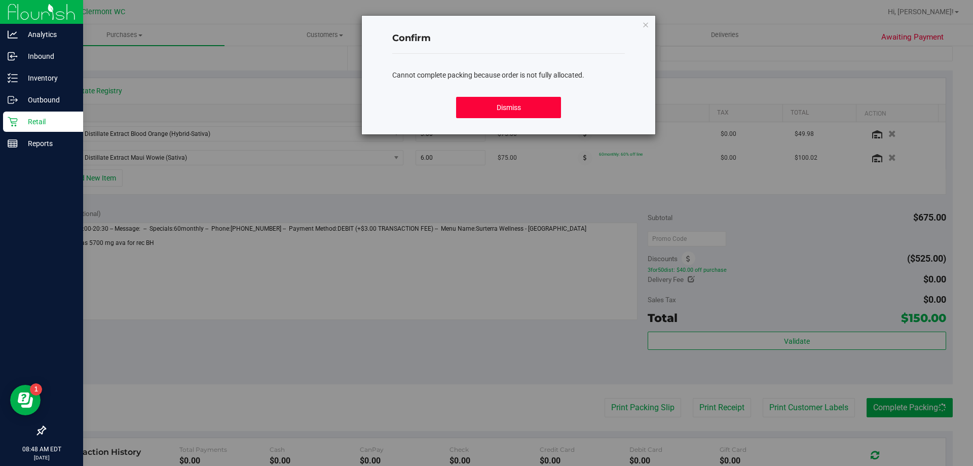
click at [522, 105] on button "Dismiss" at bounding box center [508, 107] width 104 height 21
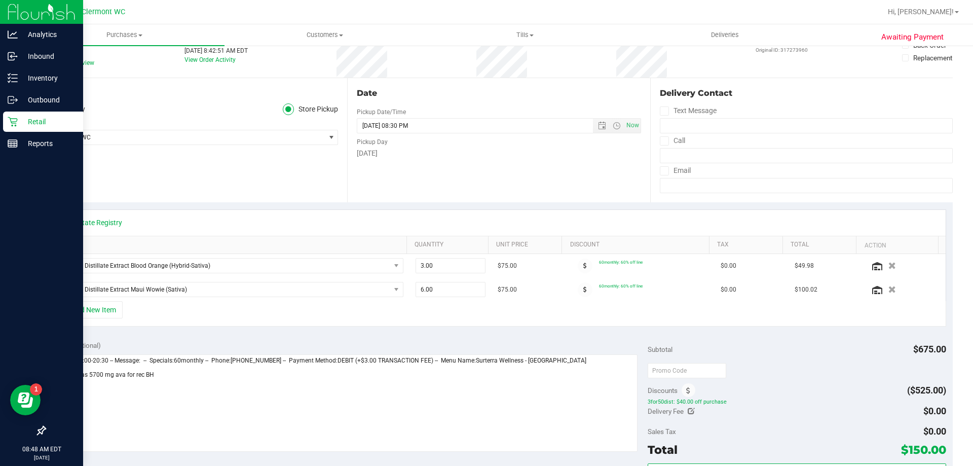
scroll to position [0, 0]
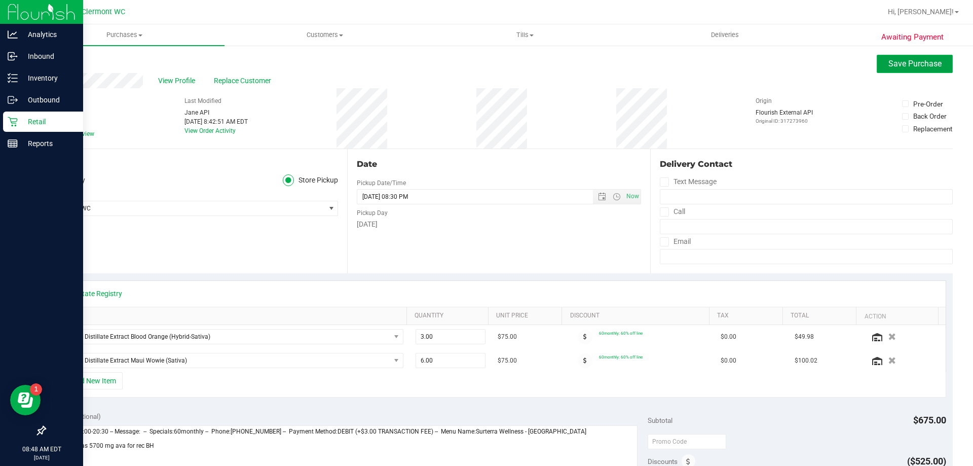
click at [920, 61] on span "Save Purchase" at bounding box center [915, 64] width 53 height 10
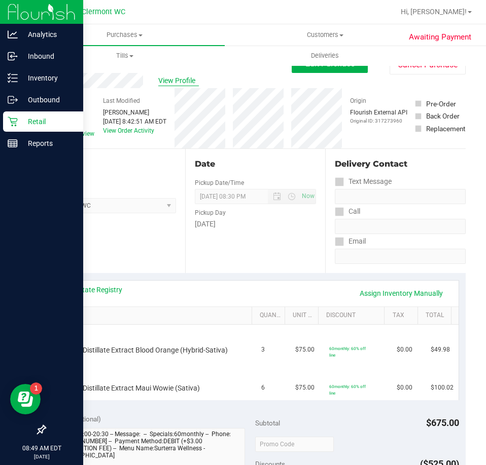
click at [174, 84] on span "View Profile" at bounding box center [178, 81] width 41 height 11
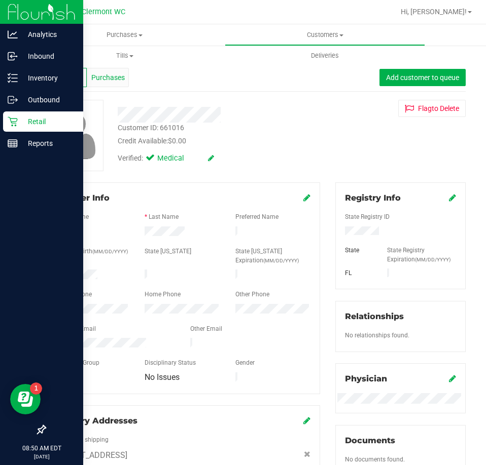
click at [118, 75] on span "Purchases" at bounding box center [107, 77] width 33 height 11
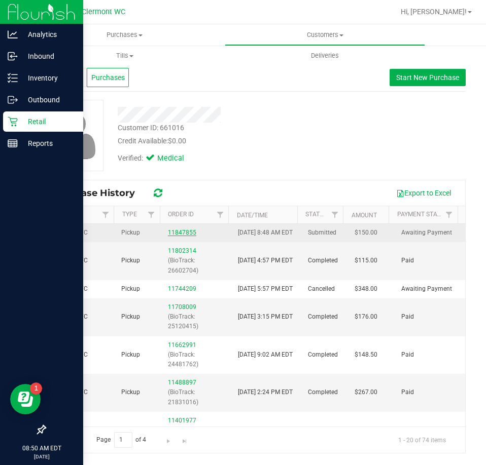
click at [175, 234] on link "11847855" at bounding box center [182, 232] width 28 height 7
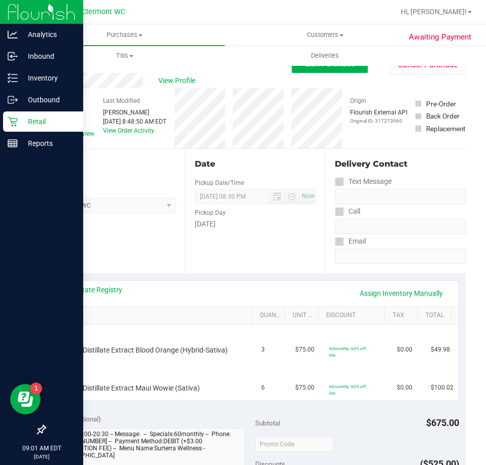
click at [8, 120] on icon at bounding box center [13, 122] width 10 height 10
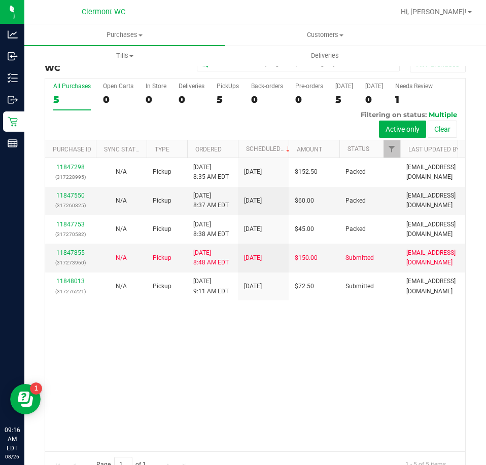
click at [245, 373] on div "11847298 (317228995) N/A Pickup 8/26/2025 8:35 AM EDT 8/26/2025 $152.50 Packed …" at bounding box center [255, 304] width 420 height 293
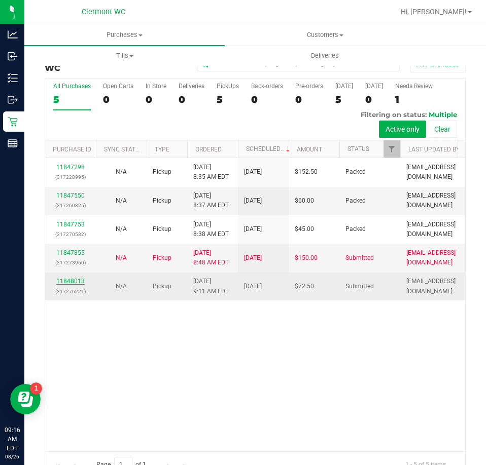
click at [82, 278] on link "11848013" at bounding box center [70, 281] width 28 height 7
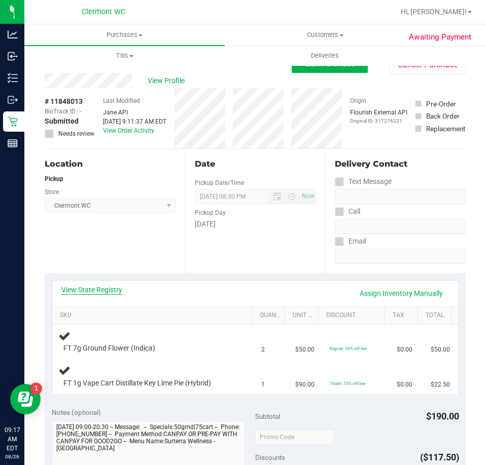
click at [100, 285] on link "View State Registry" at bounding box center [91, 290] width 61 height 10
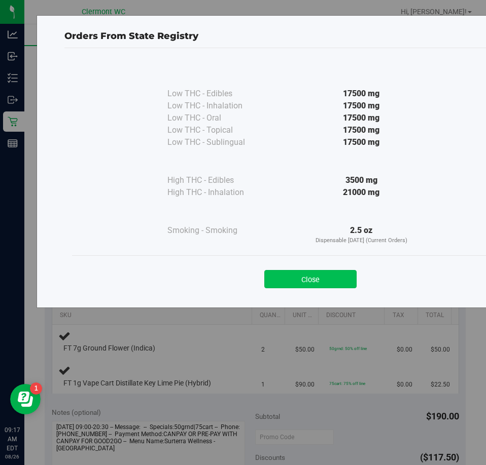
click at [295, 275] on button "Close" at bounding box center [310, 279] width 92 height 18
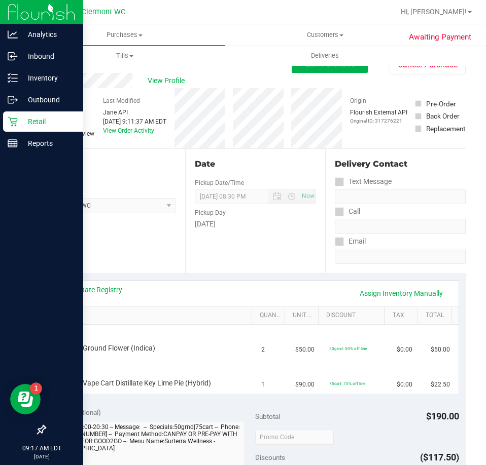
click at [14, 120] on icon at bounding box center [13, 122] width 10 height 10
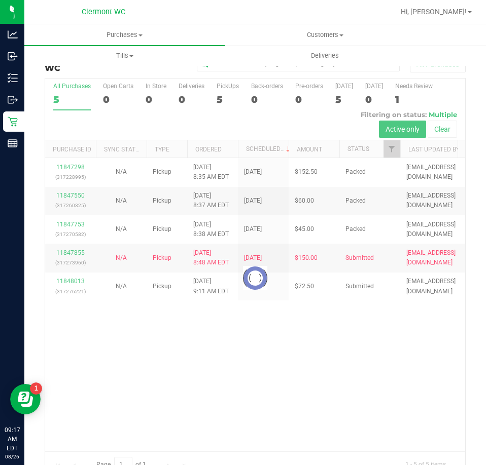
click at [68, 248] on div at bounding box center [255, 278] width 420 height 399
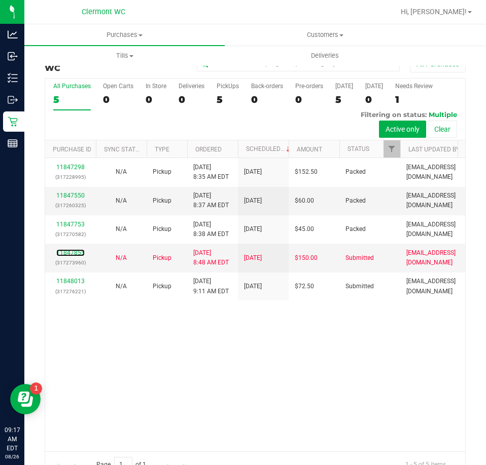
click at [68, 249] on link "11847855" at bounding box center [70, 252] width 28 height 7
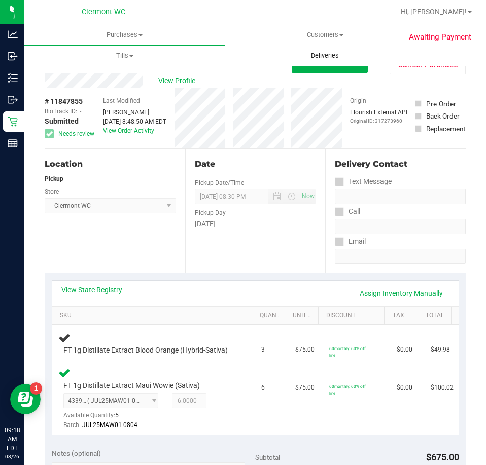
click at [319, 64] on uib-tab-heading "Deliveries" at bounding box center [324, 56] width 199 height 20
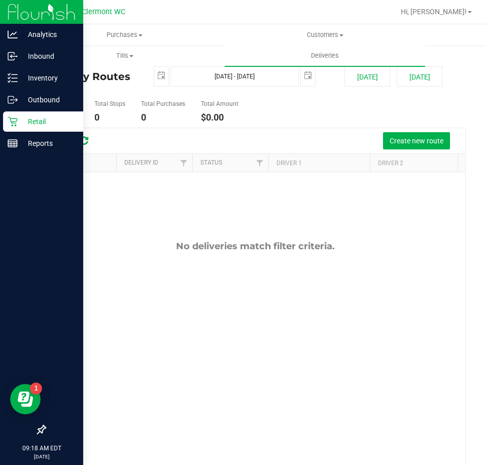
click at [17, 113] on div "Retail" at bounding box center [43, 122] width 80 height 20
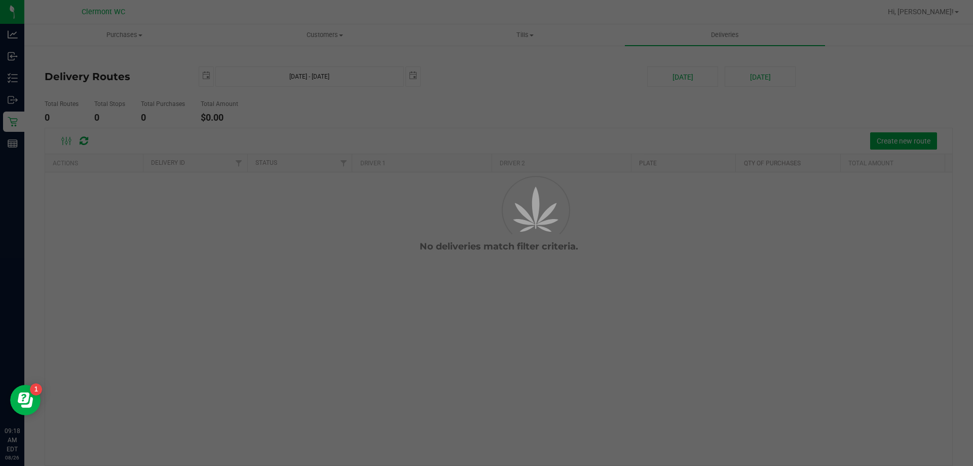
click at [19, 121] on div at bounding box center [486, 233] width 973 height 466
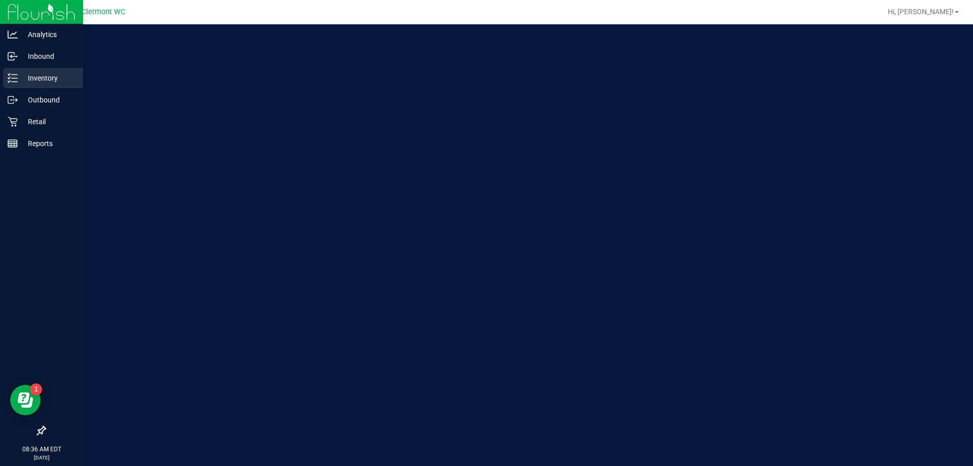
click at [24, 74] on p "Inventory" at bounding box center [48, 78] width 61 height 12
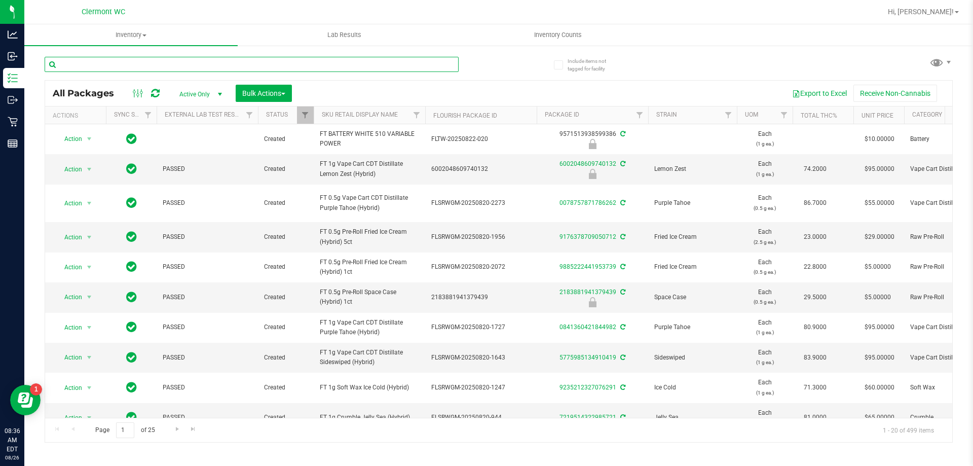
click at [118, 63] on input "text" at bounding box center [252, 64] width 414 height 15
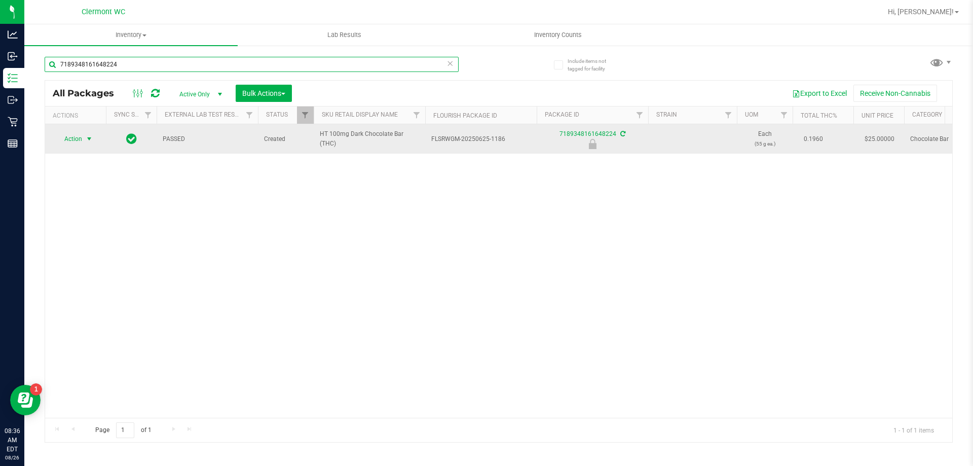
type input "7189348161648224"
click at [82, 135] on span "Action" at bounding box center [68, 139] width 27 height 14
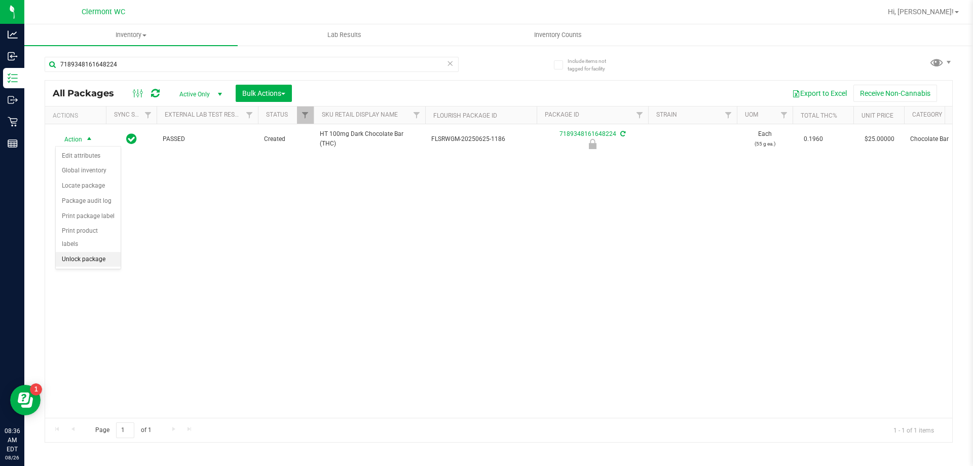
click at [79, 252] on li "Unlock package" at bounding box center [88, 259] width 65 height 15
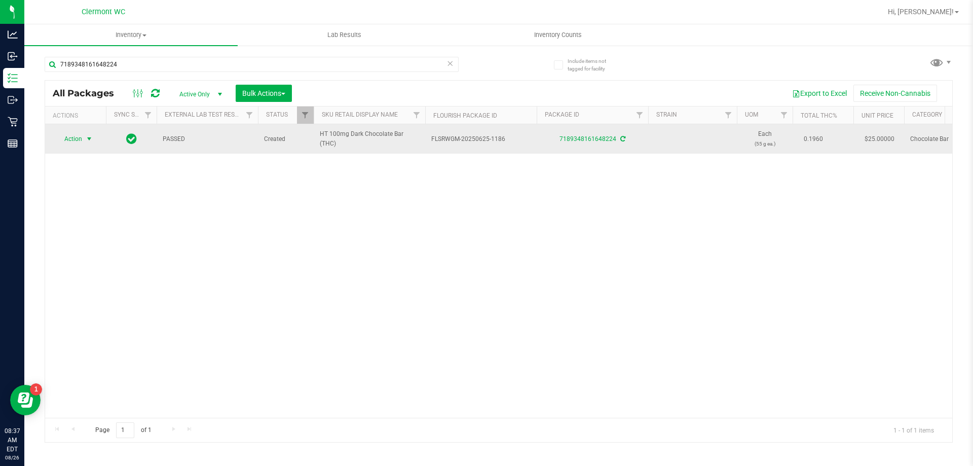
click at [83, 141] on span "select" at bounding box center [89, 139] width 13 height 14
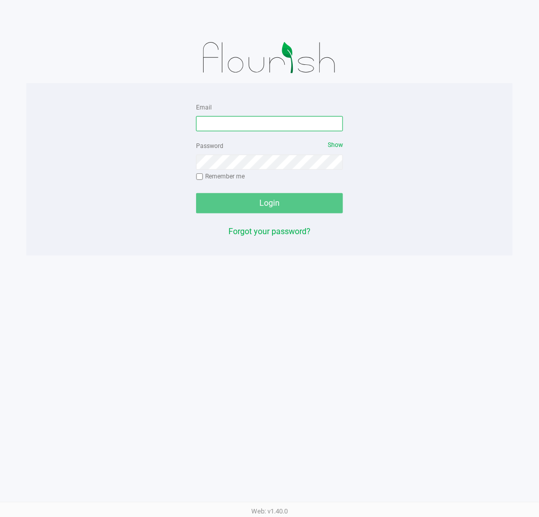
click at [223, 128] on input "Email" at bounding box center [269, 123] width 147 height 15
type input "[EMAIL_ADDRESS][DOMAIN_NAME]"
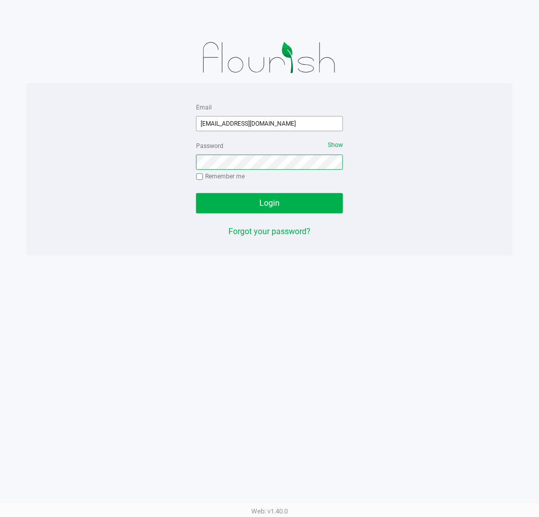
click at [196, 193] on button "Login" at bounding box center [269, 203] width 147 height 20
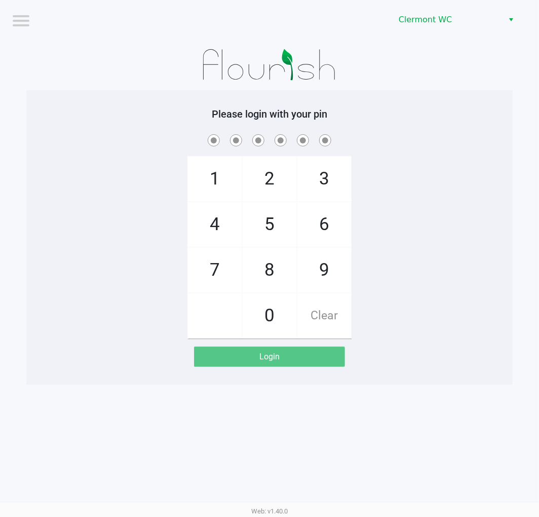
drag, startPoint x: 385, startPoint y: 249, endPoint x: 357, endPoint y: 250, distance: 28.4
click at [386, 247] on div "1 4 7 2 5 8 0 3 6 9 Clear" at bounding box center [269, 235] width 487 height 206
checkbox input "true"
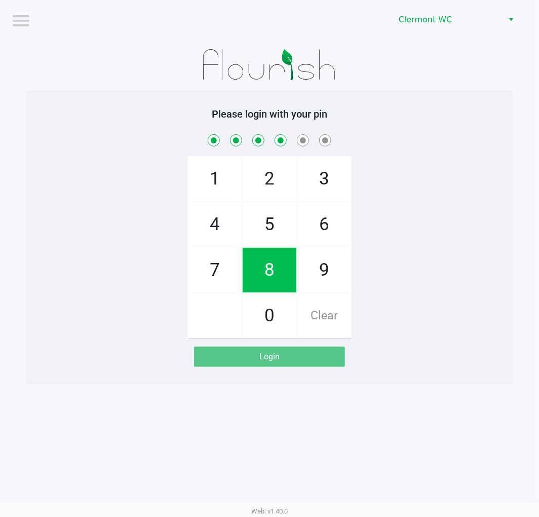
checkbox input "true"
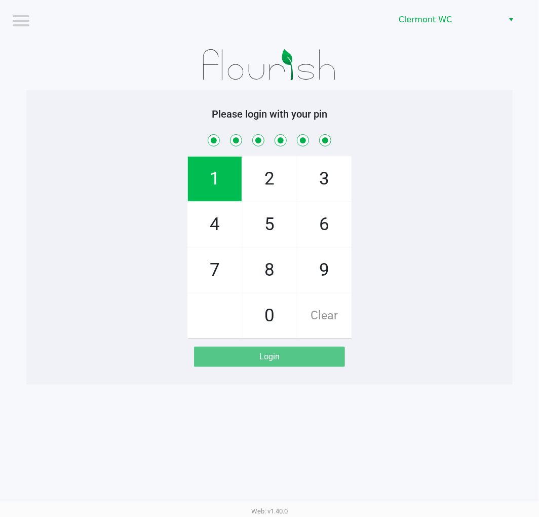
checkbox input "true"
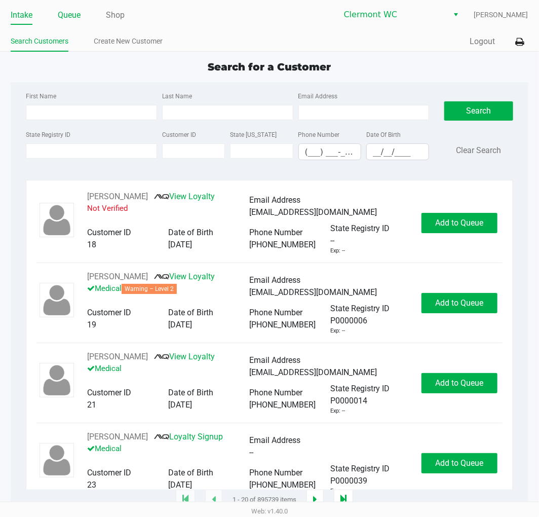
click at [74, 17] on link "Queue" at bounding box center [69, 15] width 23 height 14
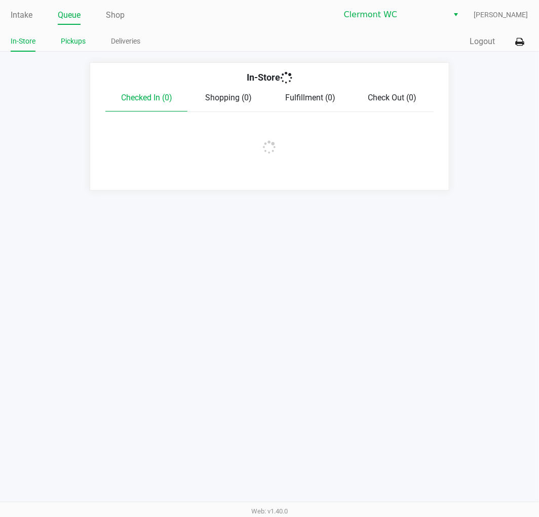
click at [71, 37] on link "Pickups" at bounding box center [73, 41] width 25 height 13
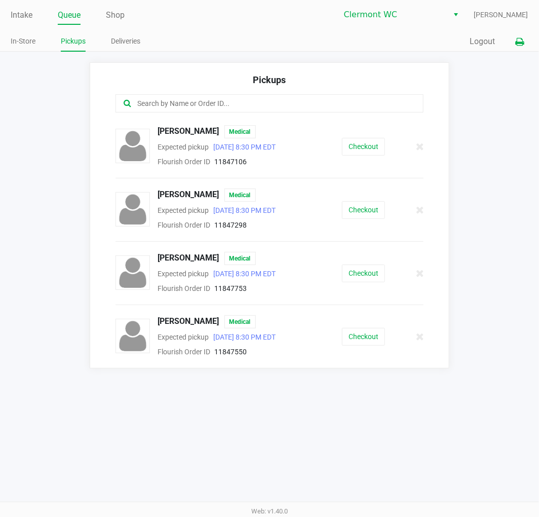
click at [526, 39] on button at bounding box center [520, 41] width 17 height 19
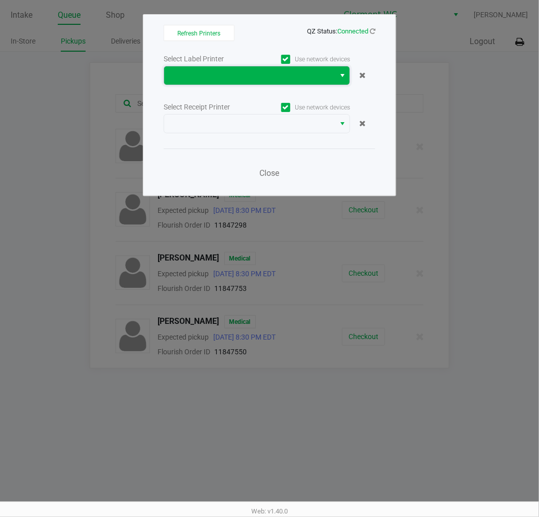
click at [284, 84] on span at bounding box center [249, 75] width 171 height 18
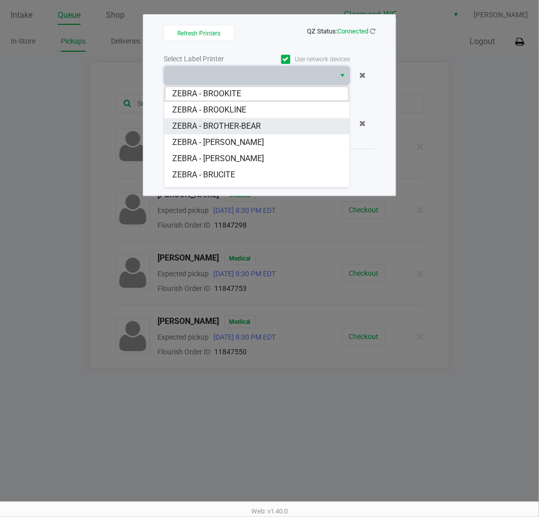
click at [269, 127] on BROTHER-BEAR "ZEBRA - BROTHER-BEAR" at bounding box center [257, 126] width 186 height 16
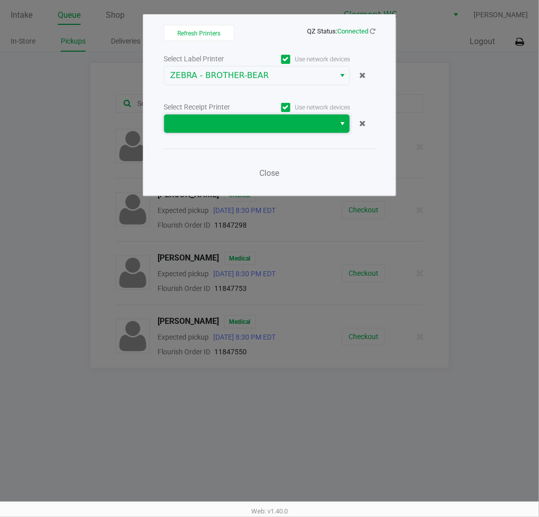
click at [271, 129] on span at bounding box center [249, 124] width 159 height 12
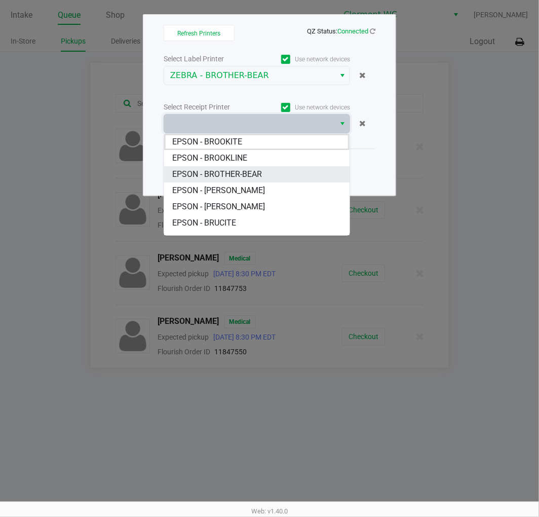
click at [275, 167] on BROTHER-BEAR "EPSON - BROTHER-BEAR" at bounding box center [257, 174] width 186 height 16
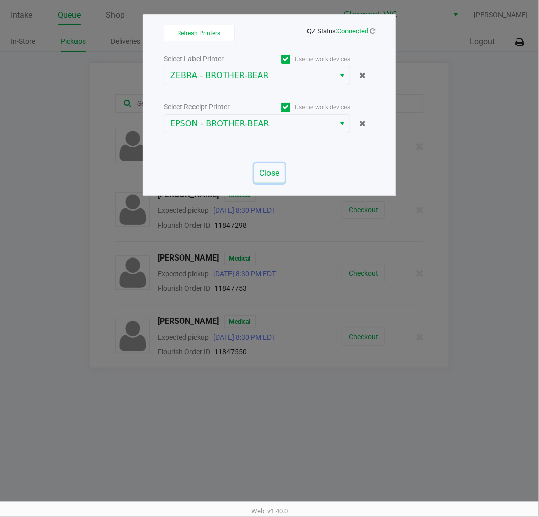
click at [275, 167] on button "Close" at bounding box center [270, 173] width 30 height 20
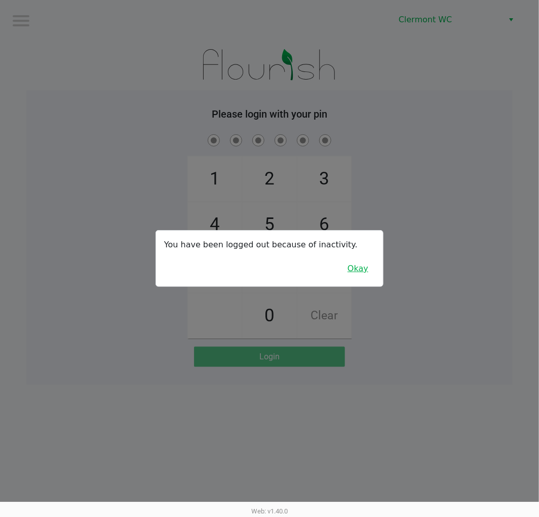
drag, startPoint x: 353, startPoint y: 274, endPoint x: 304, endPoint y: 224, distance: 70.3
click at [353, 274] on button "Okay" at bounding box center [358, 268] width 34 height 19
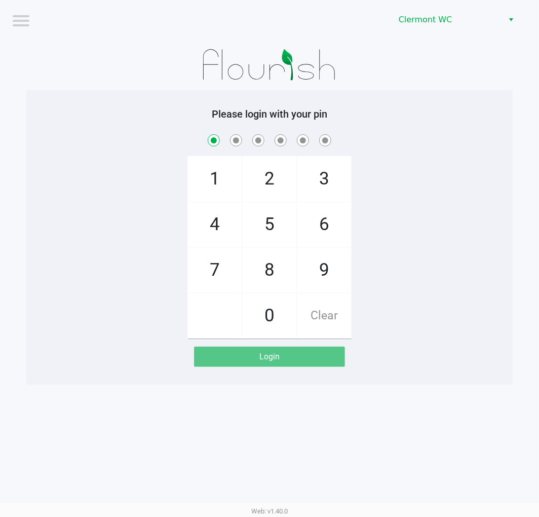
checkbox input "true"
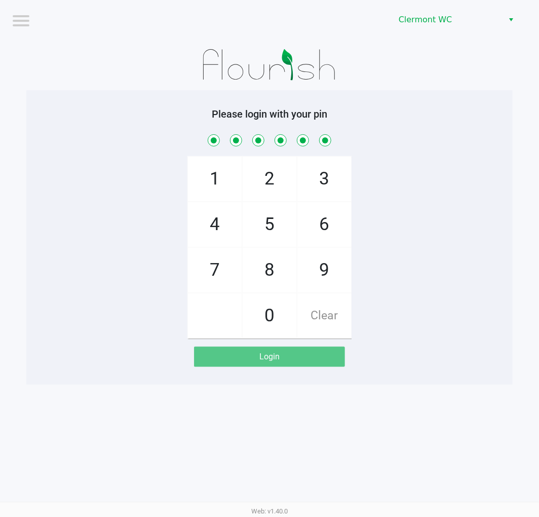
checkbox input "true"
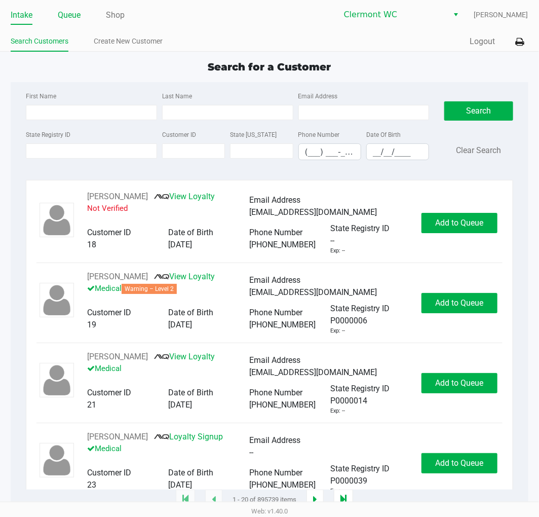
click at [73, 14] on link "Queue" at bounding box center [69, 15] width 23 height 14
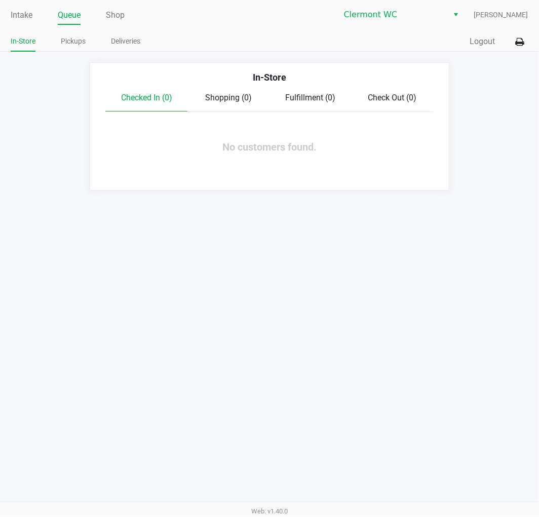
click at [71, 41] on link "Pickups" at bounding box center [73, 41] width 25 height 13
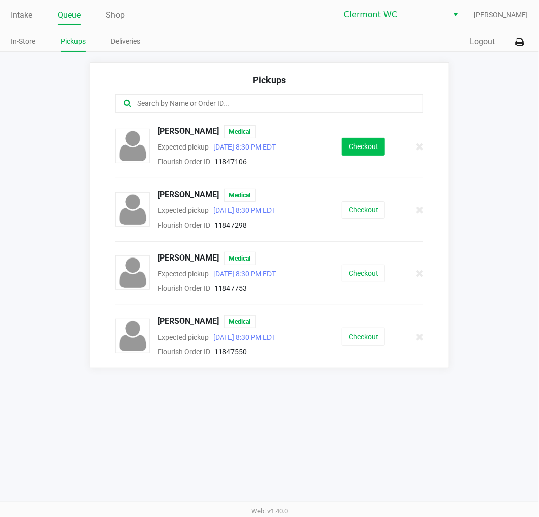
click at [359, 147] on button "Checkout" at bounding box center [363, 147] width 43 height 18
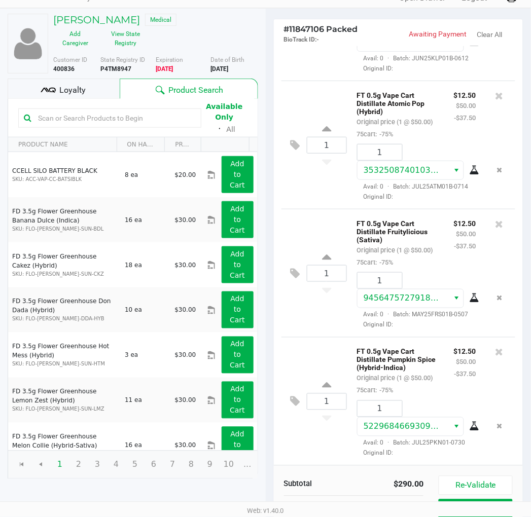
scroll to position [115, 0]
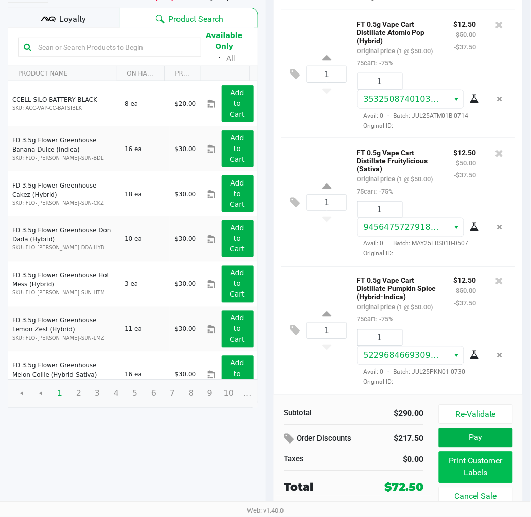
click at [477, 468] on button "Print Customer Labels" at bounding box center [476, 467] width 74 height 31
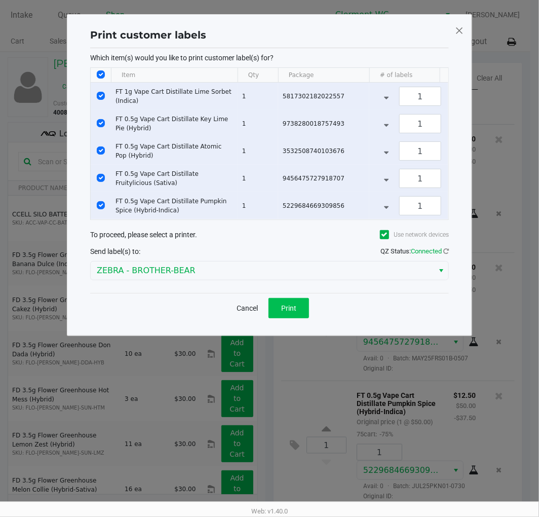
click at [293, 312] on span "Print" at bounding box center [288, 308] width 15 height 8
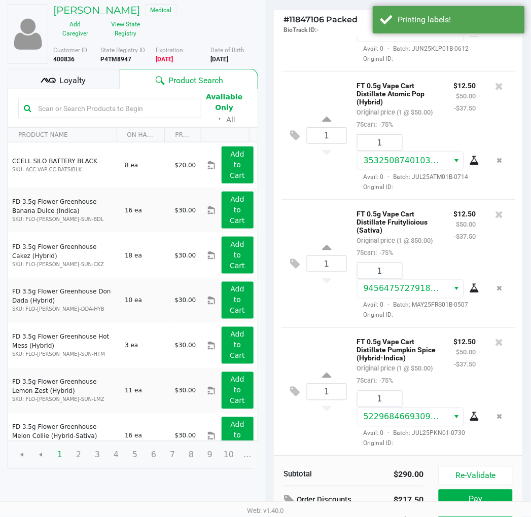
scroll to position [115, 0]
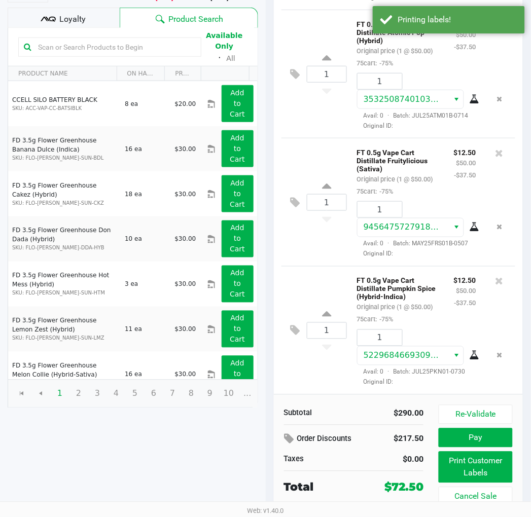
click at [84, 16] on span "Loyalty" at bounding box center [72, 19] width 26 height 12
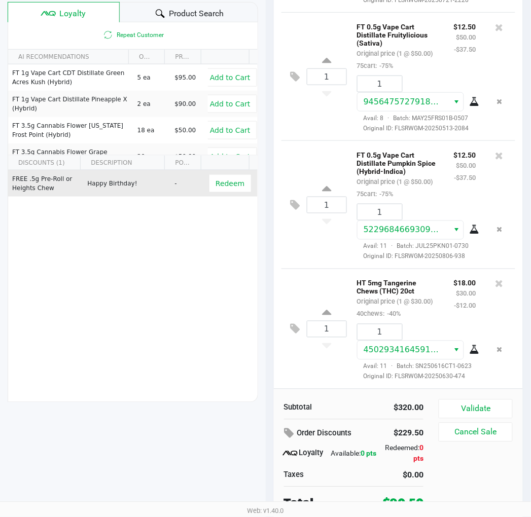
scroll to position [126, 0]
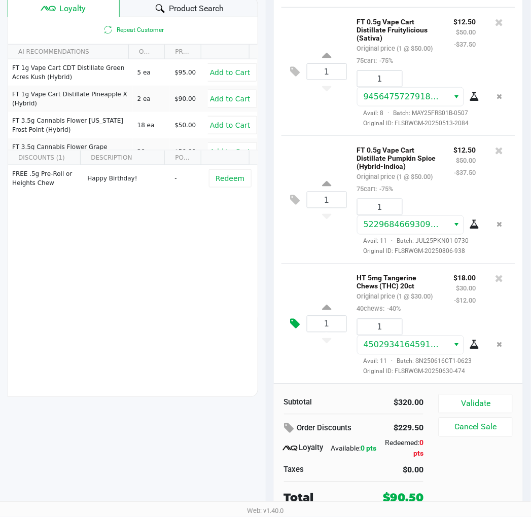
click at [297, 318] on icon at bounding box center [295, 324] width 10 height 12
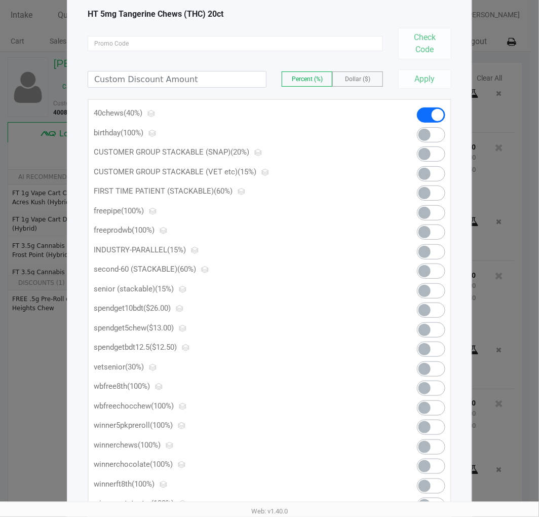
scroll to position [125, 0]
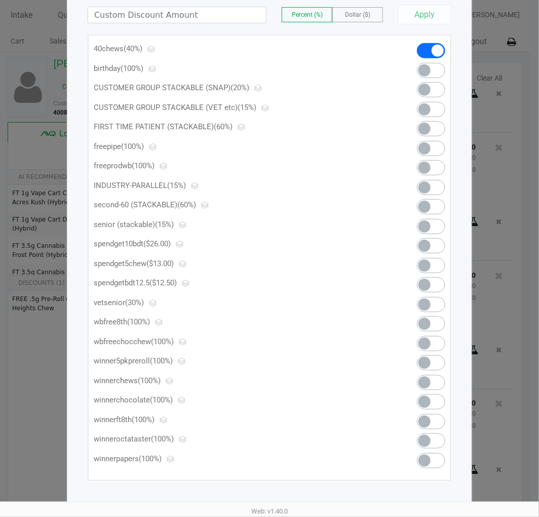
click at [428, 263] on span at bounding box center [425, 266] width 12 height 12
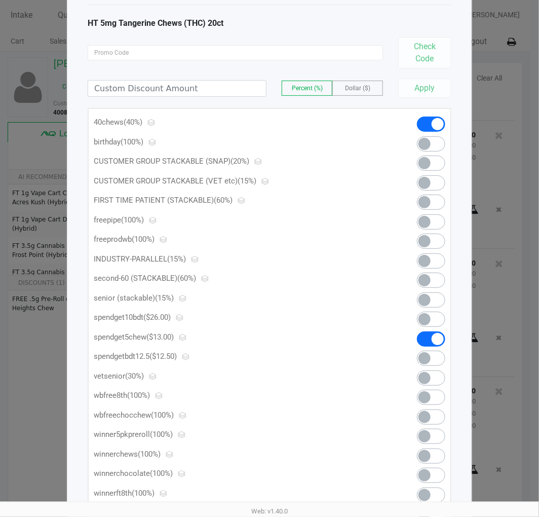
scroll to position [0, 0]
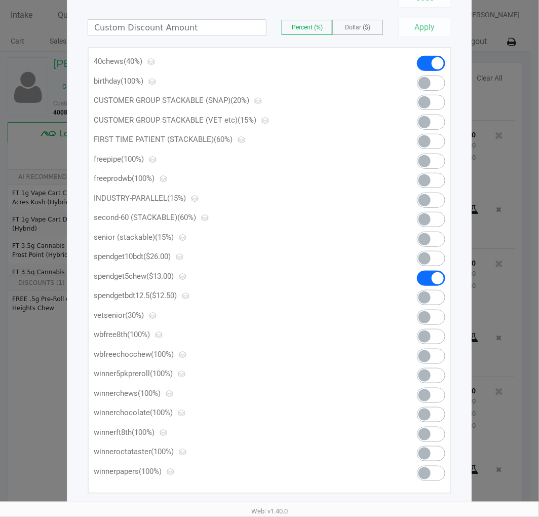
click at [441, 277] on span at bounding box center [438, 278] width 12 height 12
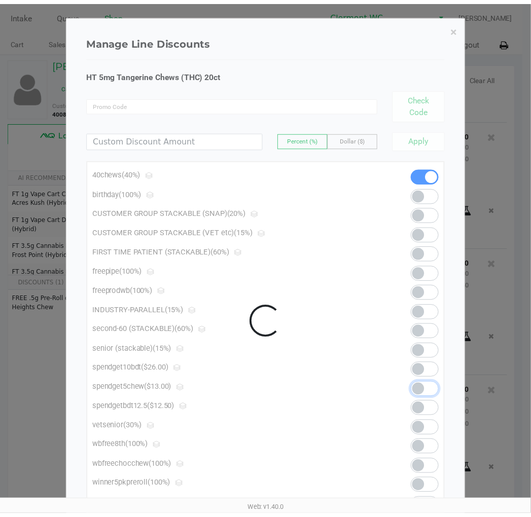
scroll to position [493, 0]
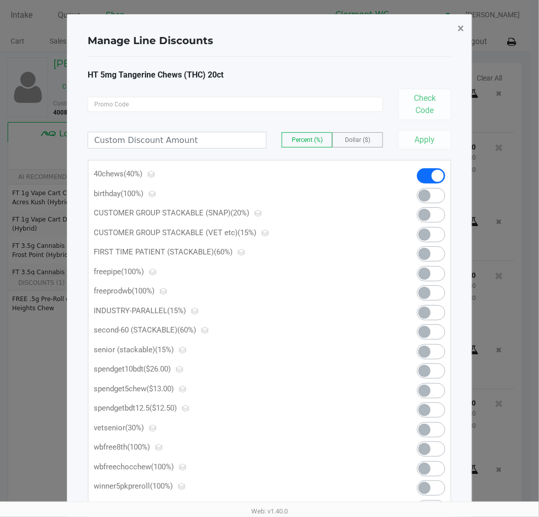
click at [462, 28] on span "×" at bounding box center [461, 28] width 7 height 14
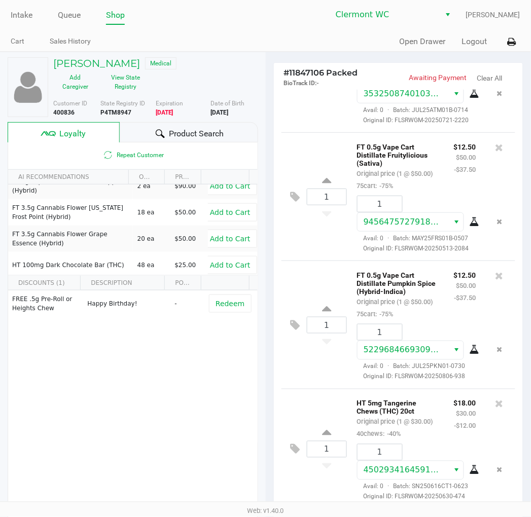
scroll to position [56, 0]
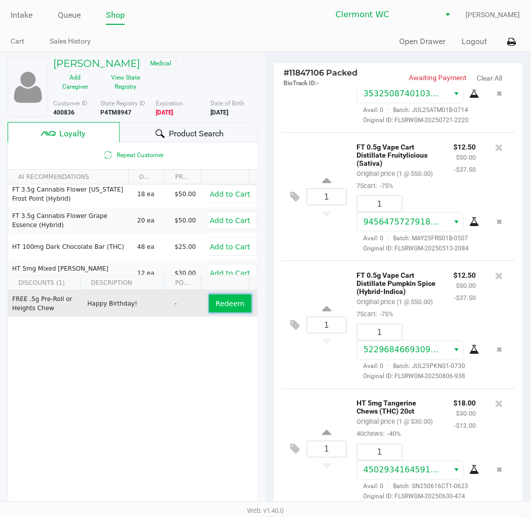
click at [234, 306] on span "Redeem" at bounding box center [229, 304] width 29 height 8
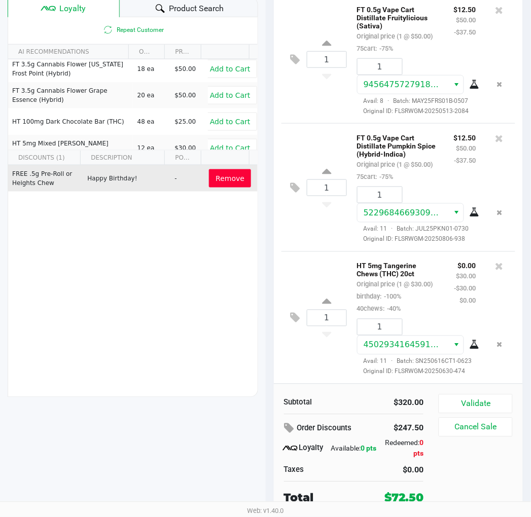
scroll to position [518, 0]
click at [461, 399] on button "Validate" at bounding box center [476, 403] width 74 height 19
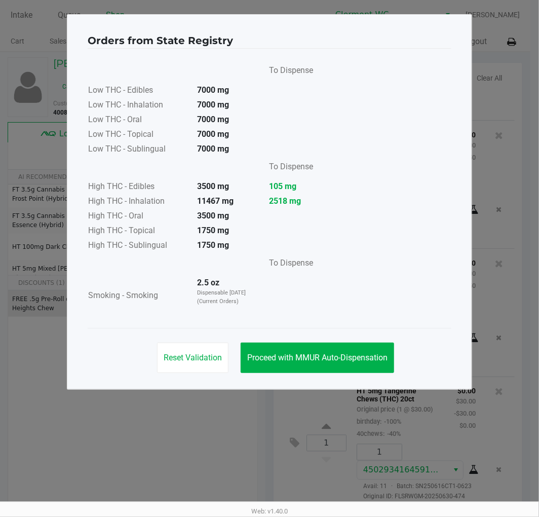
drag, startPoint x: 300, startPoint y: 378, endPoint x: 311, endPoint y: 359, distance: 22.1
click at [301, 375] on div "Reset Validation Proceed with MMUR Auto-Dispensation" at bounding box center [270, 353] width 364 height 51
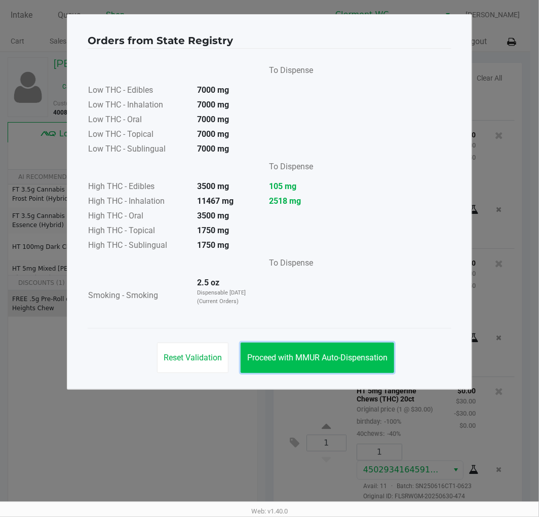
click at [313, 354] on span "Proceed with MMUR Auto-Dispensation" at bounding box center [317, 358] width 140 height 10
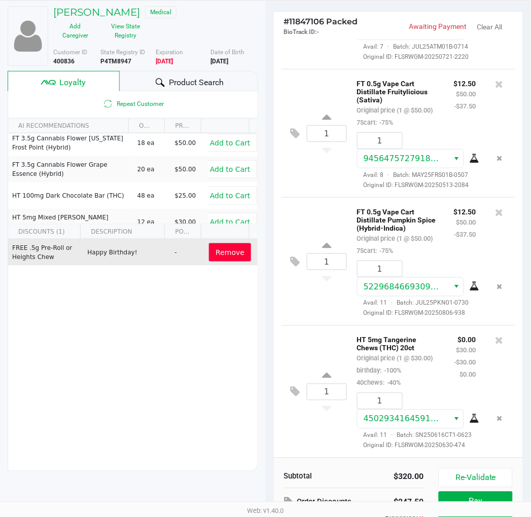
scroll to position [126, 0]
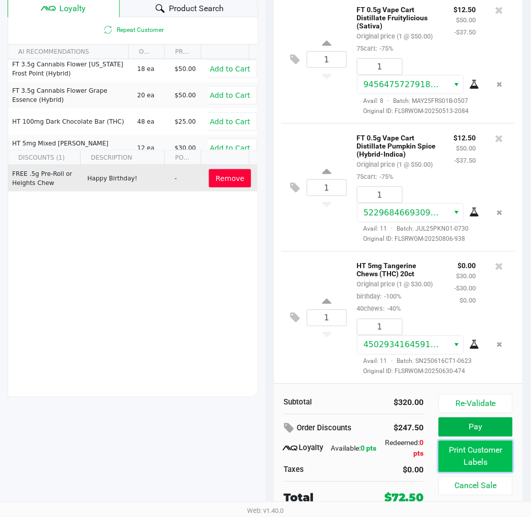
click at [474, 452] on button "Print Customer Labels" at bounding box center [476, 456] width 74 height 31
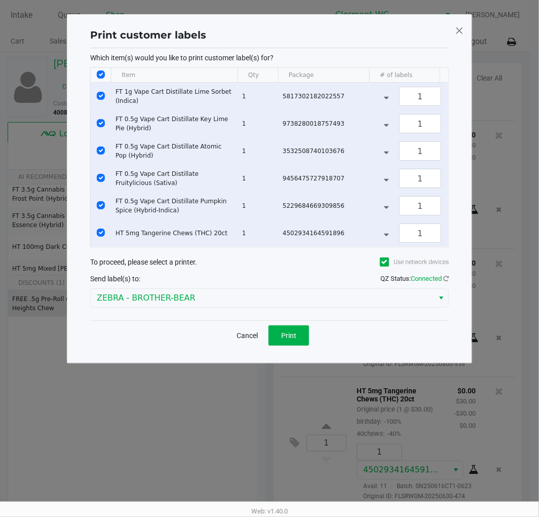
click at [106, 72] on th "Data table" at bounding box center [101, 75] width 20 height 15
click at [104, 75] on input "Select All Rows" at bounding box center [101, 74] width 8 height 8
checkbox input "false"
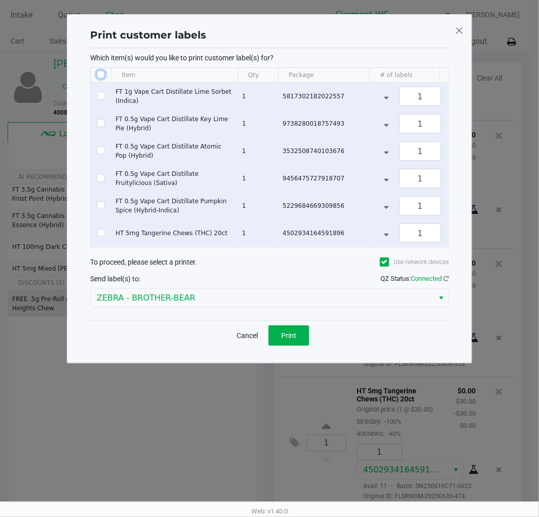
checkbox input "false"
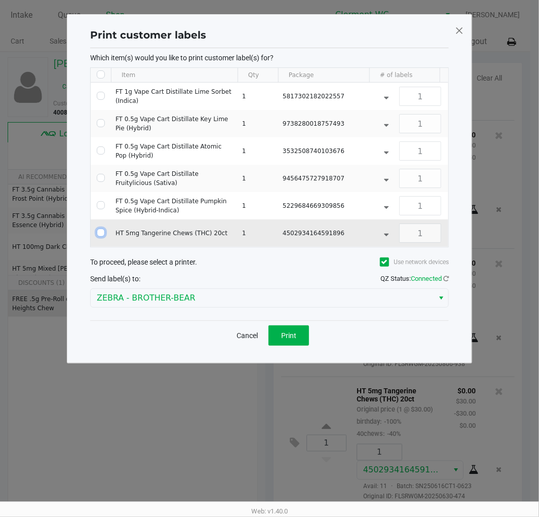
click at [100, 230] on input "Select Row" at bounding box center [101, 233] width 8 height 8
checkbox input "true"
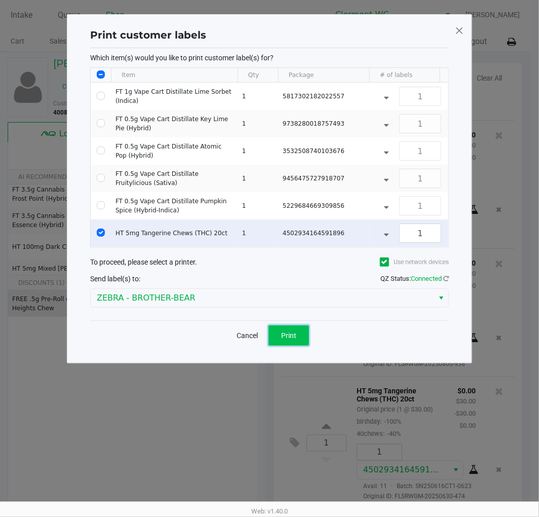
click at [293, 340] on span "Print" at bounding box center [288, 336] width 15 height 8
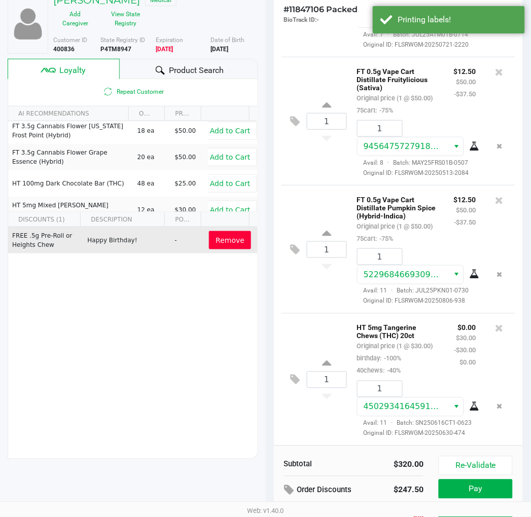
scroll to position [126, 0]
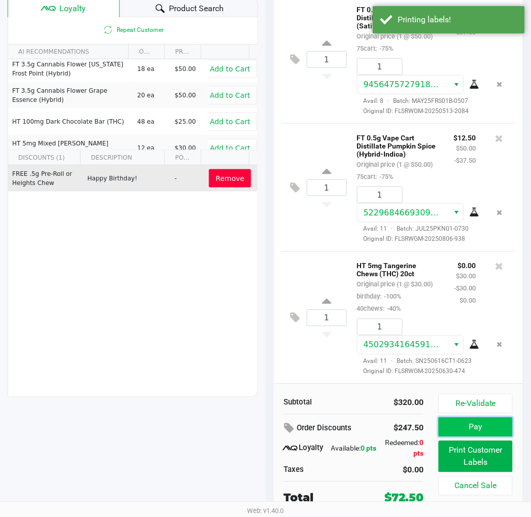
click at [482, 421] on button "Pay" at bounding box center [476, 427] width 74 height 19
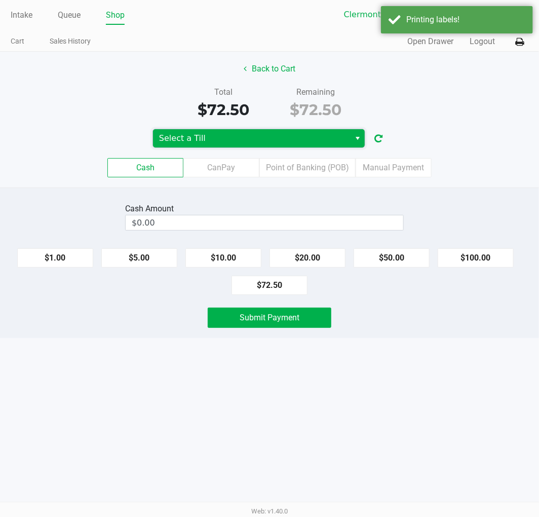
click at [287, 132] on span "Select a Till" at bounding box center [251, 138] width 197 height 18
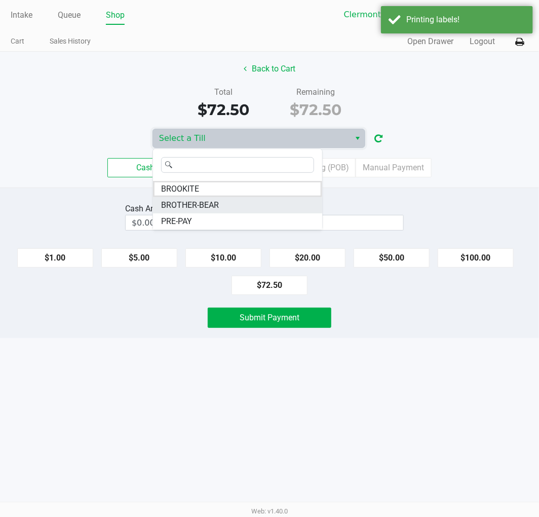
click at [241, 199] on li "BROTHER-BEAR" at bounding box center [237, 205] width 169 height 16
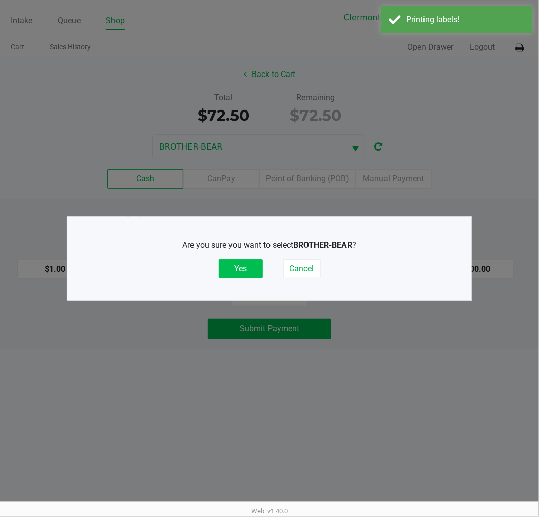
click at [241, 259] on button "Yes" at bounding box center [241, 268] width 44 height 19
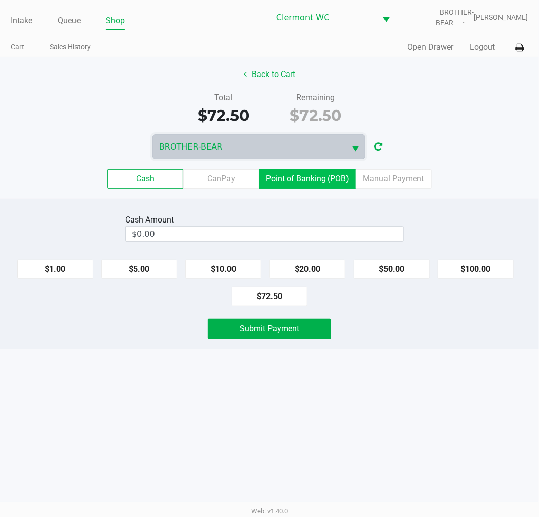
click at [318, 180] on label "Point of Banking (POB)" at bounding box center [308, 178] width 96 height 19
click at [0, 0] on 7 "Point of Banking (POB)" at bounding box center [0, 0] width 0 height 0
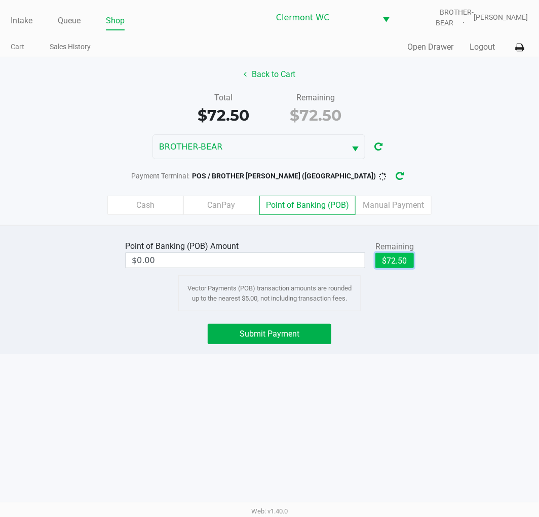
click at [390, 264] on button "$72.50" at bounding box center [395, 260] width 39 height 15
type input "$72.50"
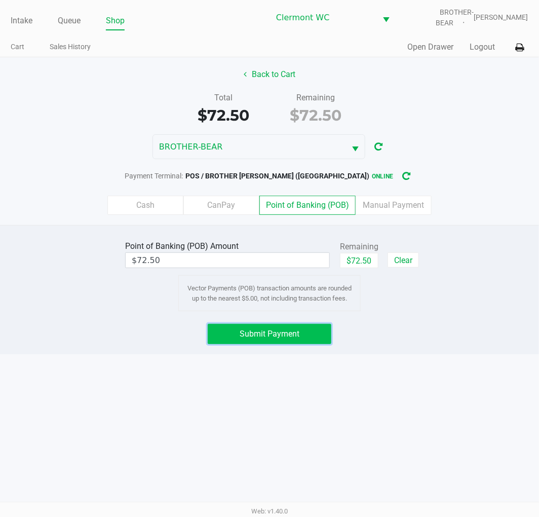
click at [289, 326] on button "Submit Payment" at bounding box center [270, 334] width 124 height 20
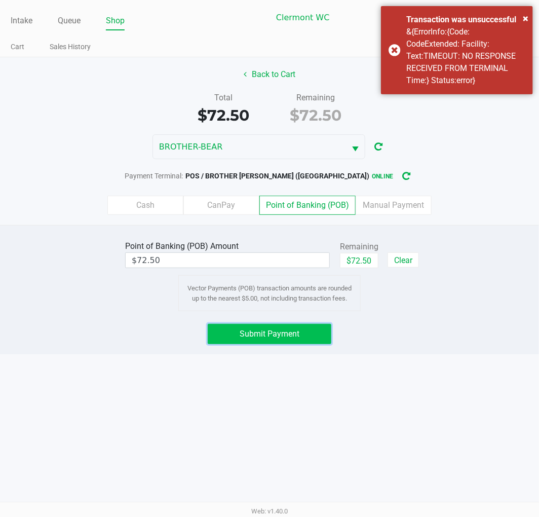
click at [283, 341] on button "Submit Payment" at bounding box center [270, 334] width 124 height 20
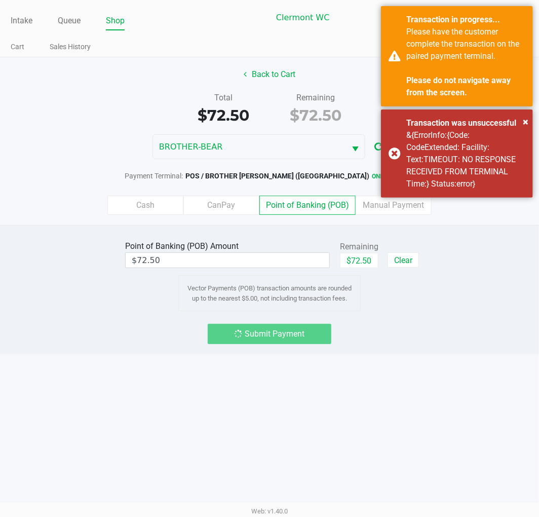
click at [460, 173] on div "&{ErrorInfo:{Code: CodeExtended: Facility: Text:TIMEOUT: NO RESPONSE RECEIVED F…" at bounding box center [466, 159] width 119 height 61
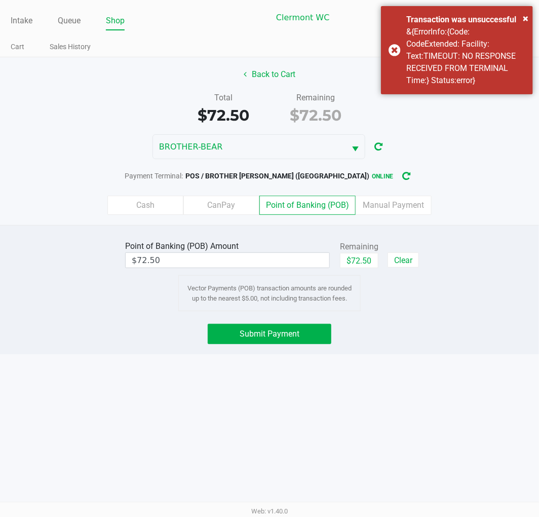
click at [285, 333] on span "Submit Payment" at bounding box center [270, 334] width 60 height 10
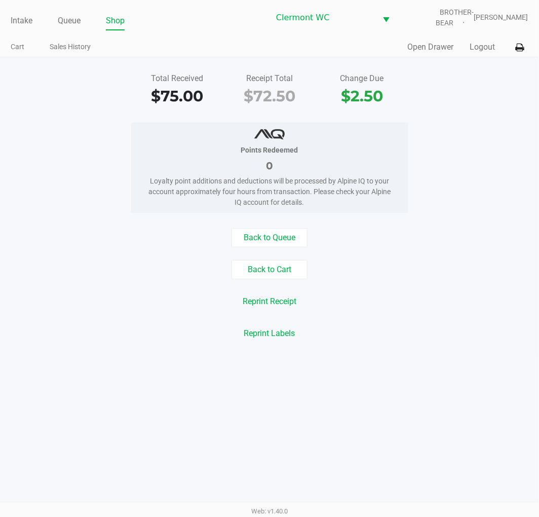
click at [24, 22] on link "Intake" at bounding box center [22, 21] width 22 height 14
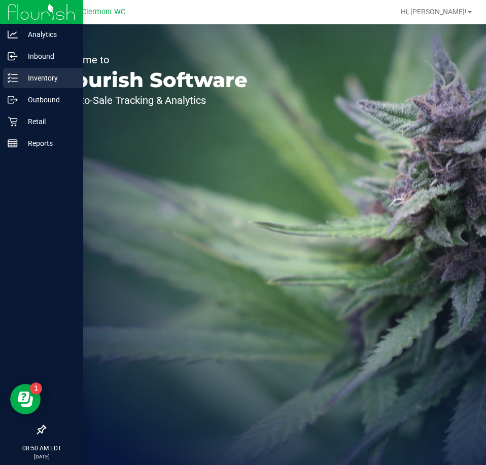
click at [48, 70] on div "Inventory" at bounding box center [43, 78] width 80 height 20
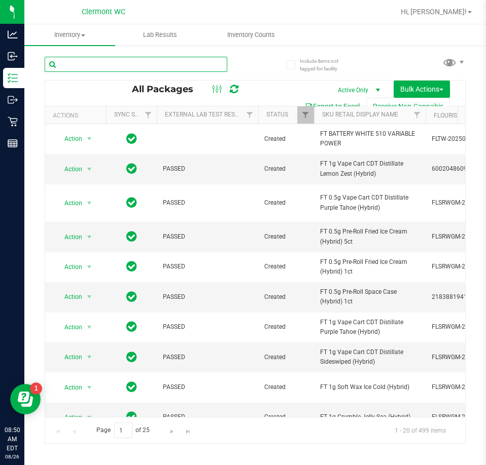
click at [109, 67] on input "text" at bounding box center [136, 64] width 183 height 15
type input "maw"
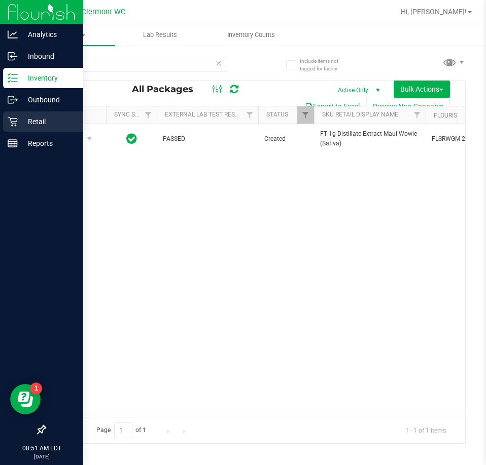
click at [16, 125] on icon at bounding box center [13, 122] width 10 height 10
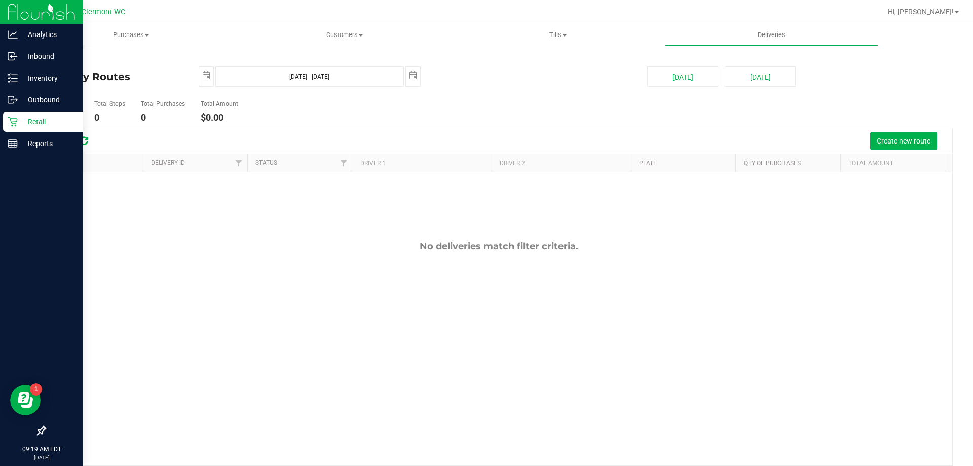
click at [25, 121] on p "Retail" at bounding box center [48, 122] width 61 height 12
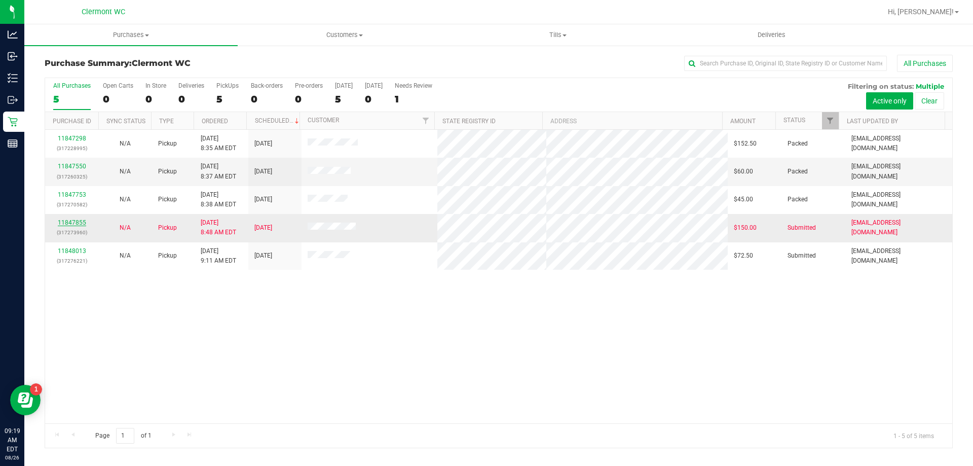
click at [77, 221] on link "11847855" at bounding box center [72, 222] width 28 height 7
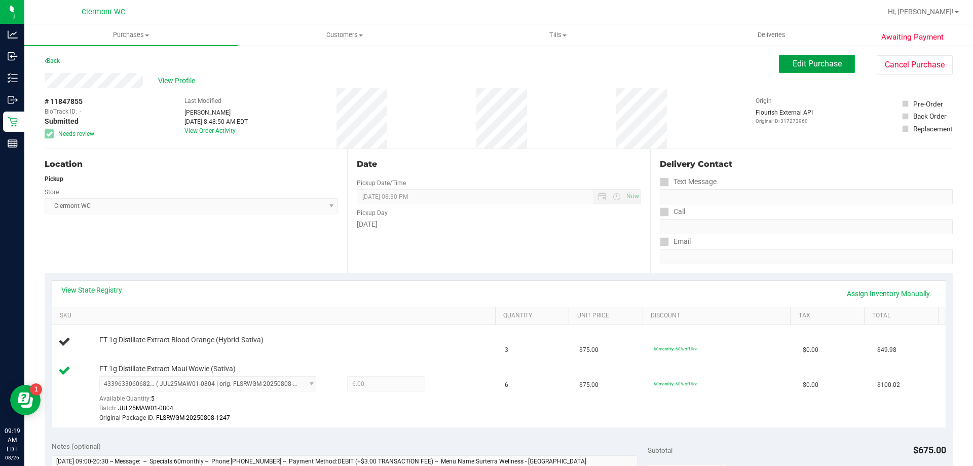
click at [831, 66] on span "Edit Purchase" at bounding box center [817, 64] width 49 height 10
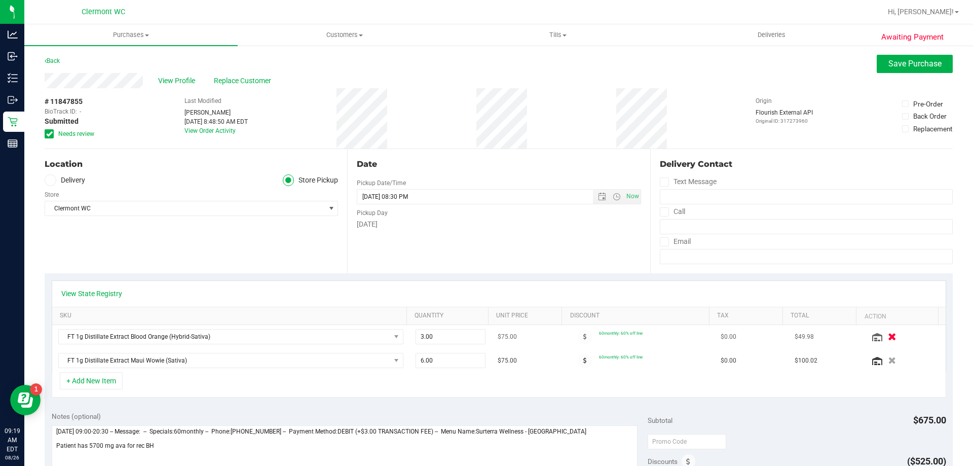
click at [888, 335] on icon "button" at bounding box center [892, 337] width 9 height 8
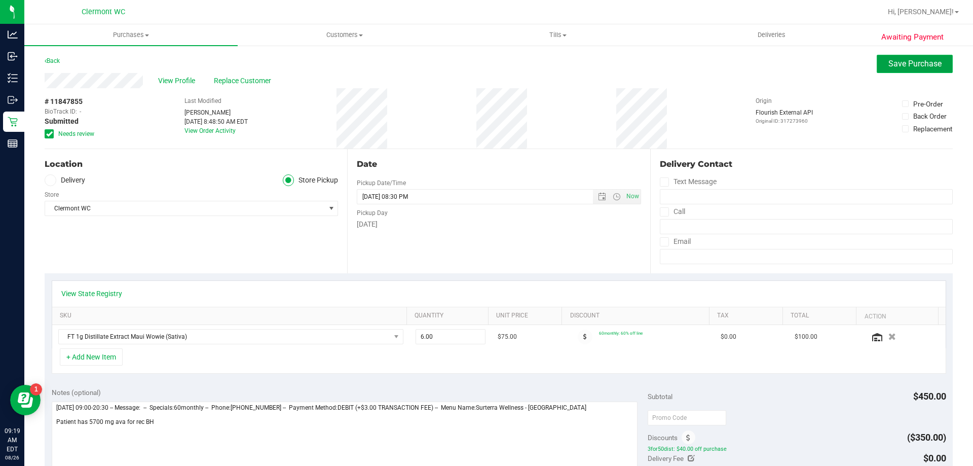
click at [892, 71] on button "Save Purchase" at bounding box center [915, 64] width 76 height 18
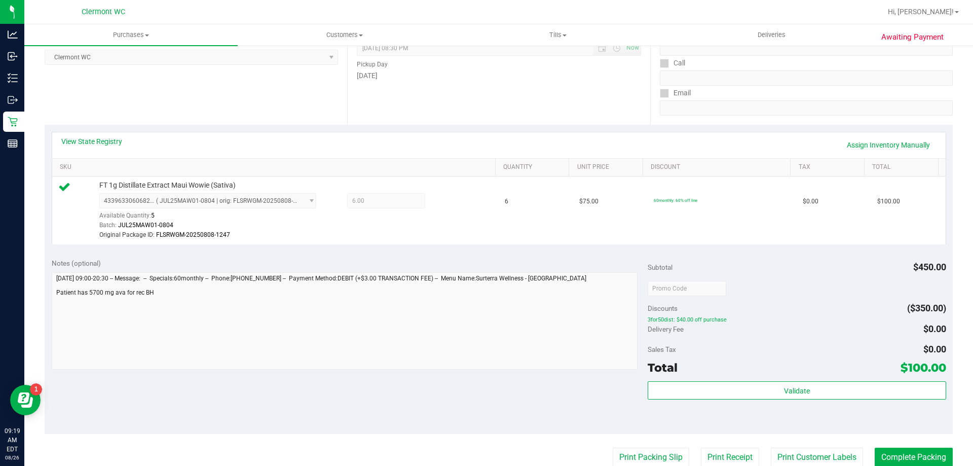
scroll to position [152, 0]
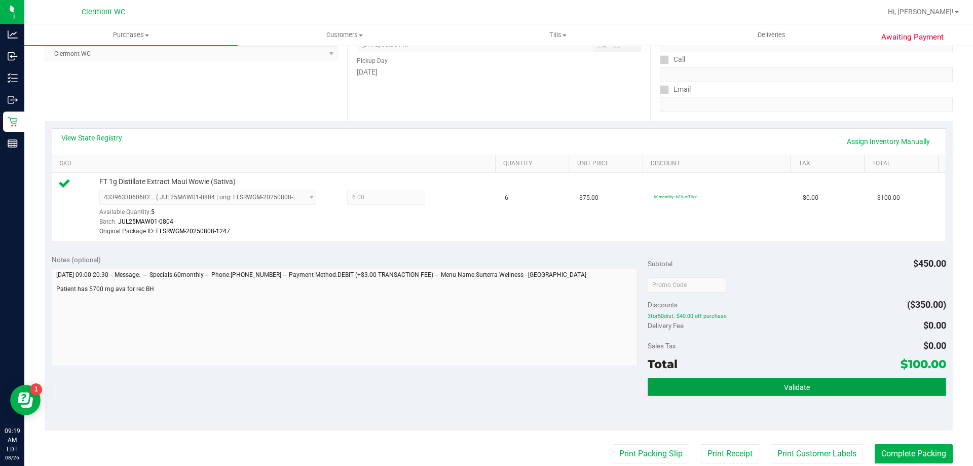
click at [790, 394] on button "Validate" at bounding box center [797, 387] width 298 height 18
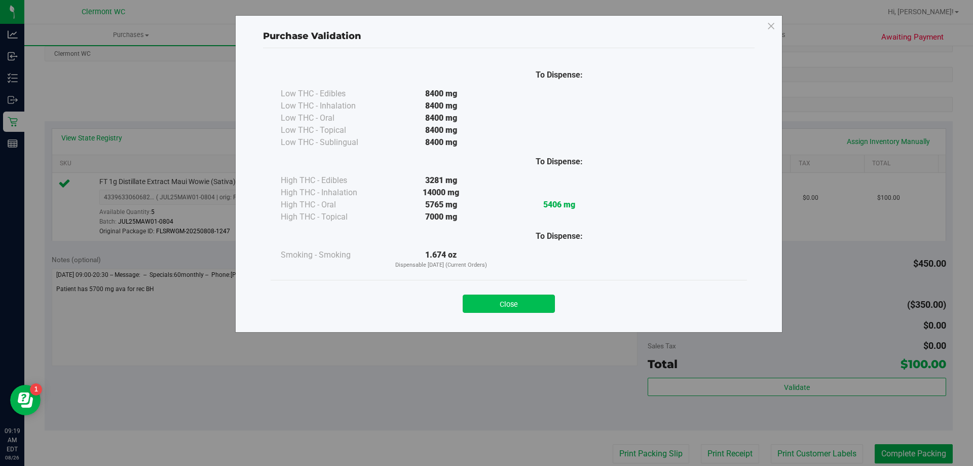
click at [536, 309] on button "Close" at bounding box center [509, 304] width 92 height 18
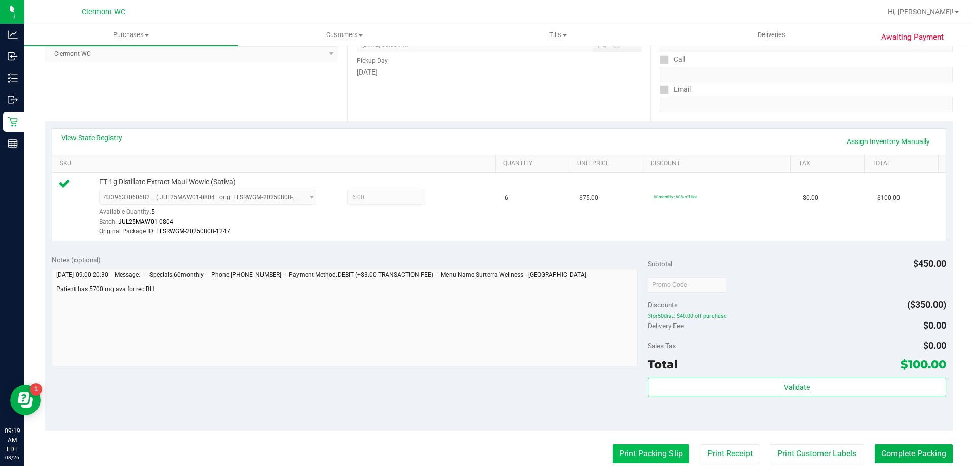
click at [652, 452] on button "Print Packing Slip" at bounding box center [651, 453] width 77 height 19
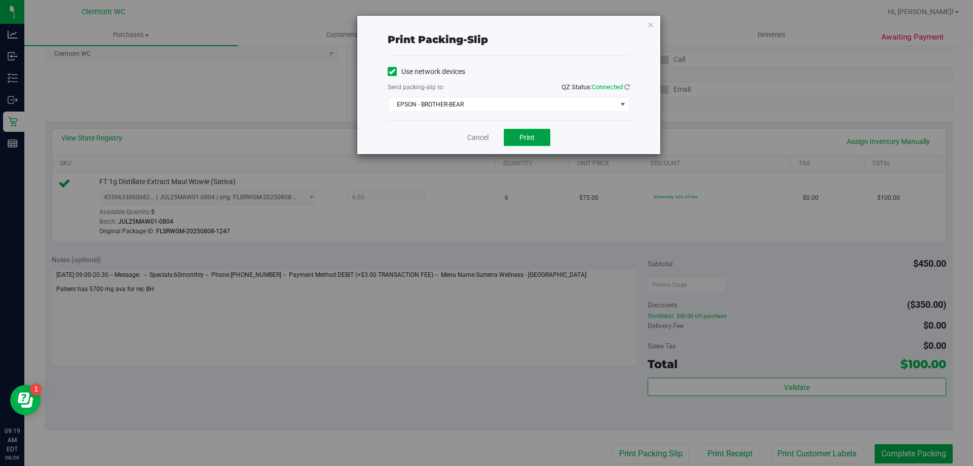
click at [534, 137] on span "Print" at bounding box center [527, 137] width 15 height 8
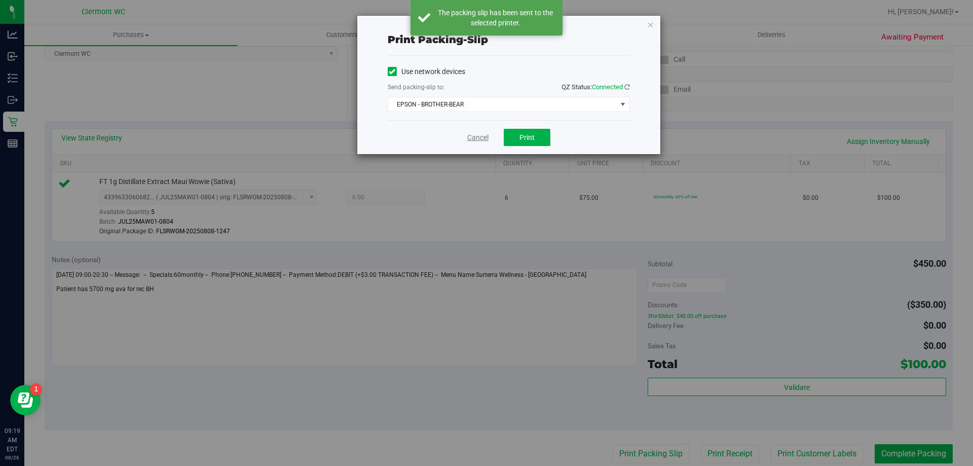
click at [470, 141] on link "Cancel" at bounding box center [477, 137] width 21 height 11
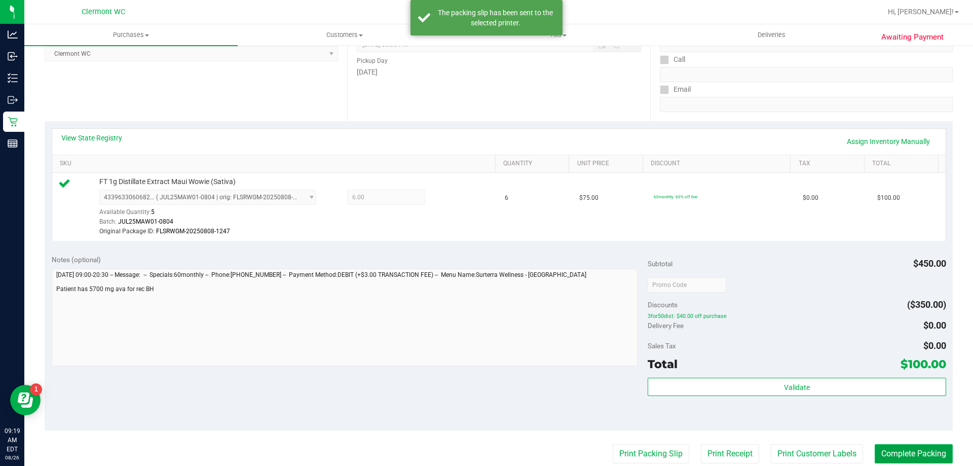
click at [923, 456] on button "Complete Packing" at bounding box center [914, 453] width 78 height 19
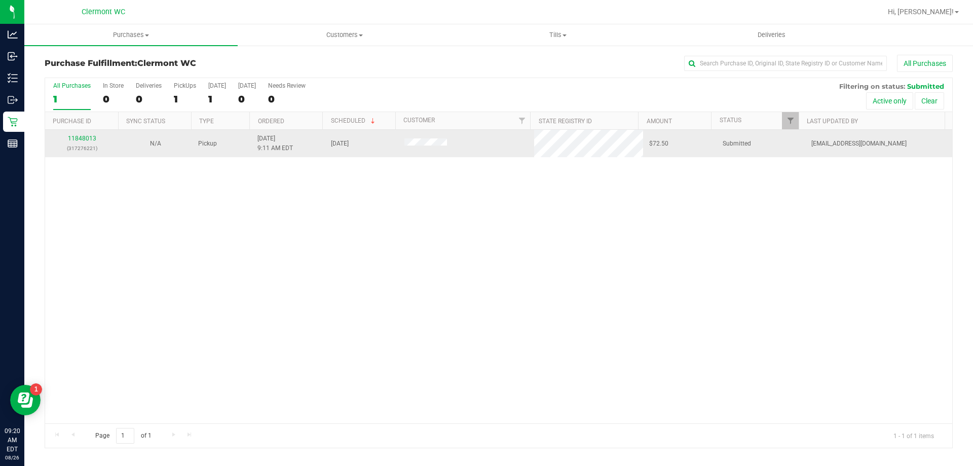
click at [85, 142] on div "11848013 (317276221)" at bounding box center [81, 143] width 61 height 19
click at [87, 140] on link "11848013" at bounding box center [82, 138] width 28 height 7
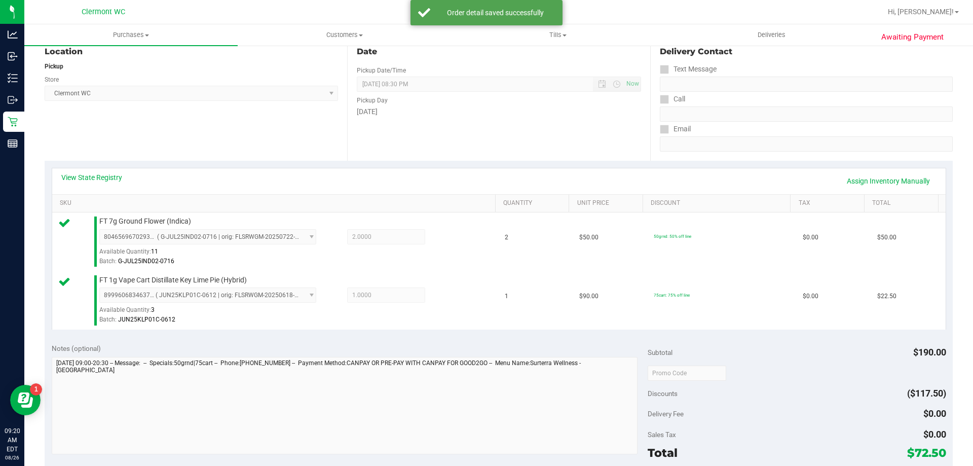
scroll to position [170, 0]
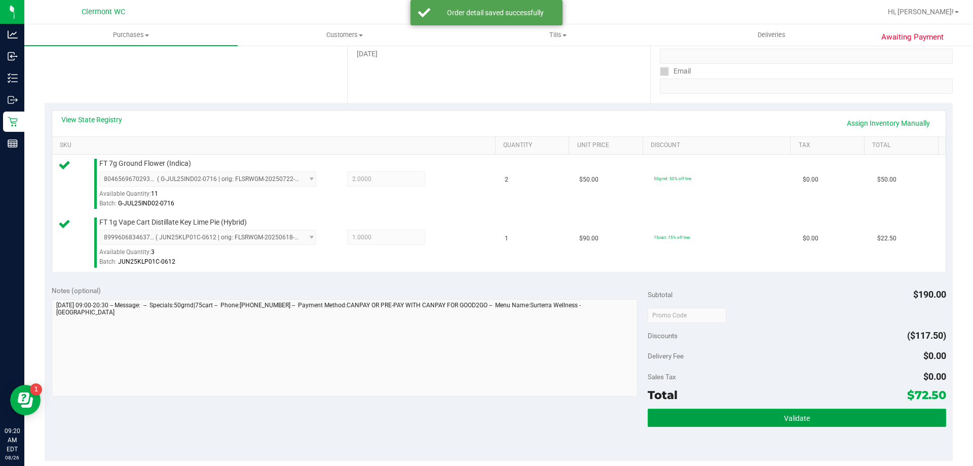
click at [742, 425] on button "Validate" at bounding box center [797, 418] width 298 height 18
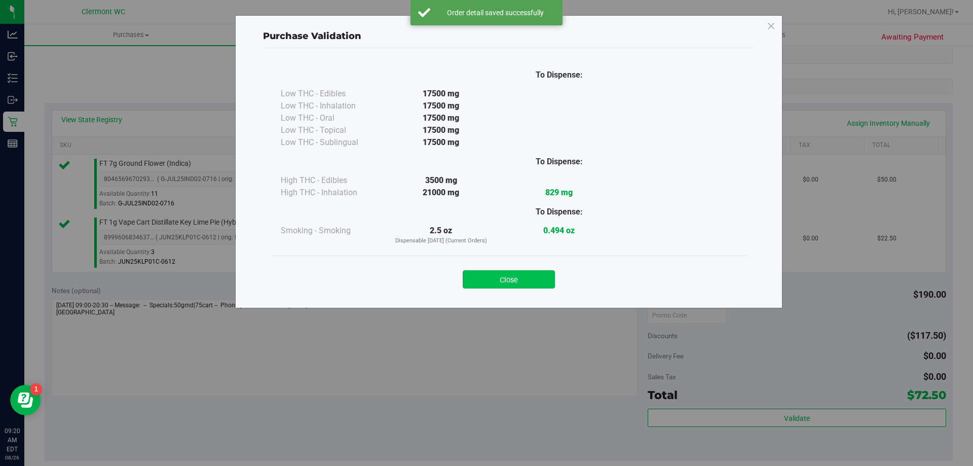
click at [523, 272] on button "Close" at bounding box center [509, 279] width 92 height 18
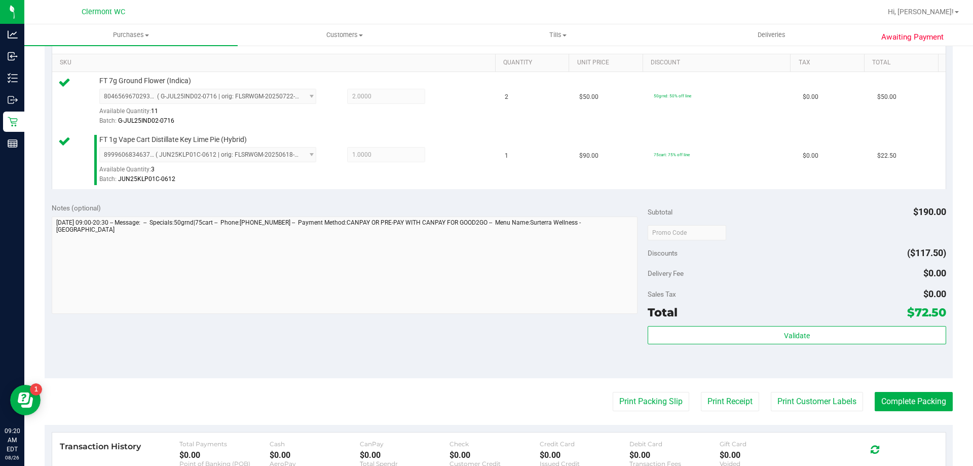
scroll to position [268, 0]
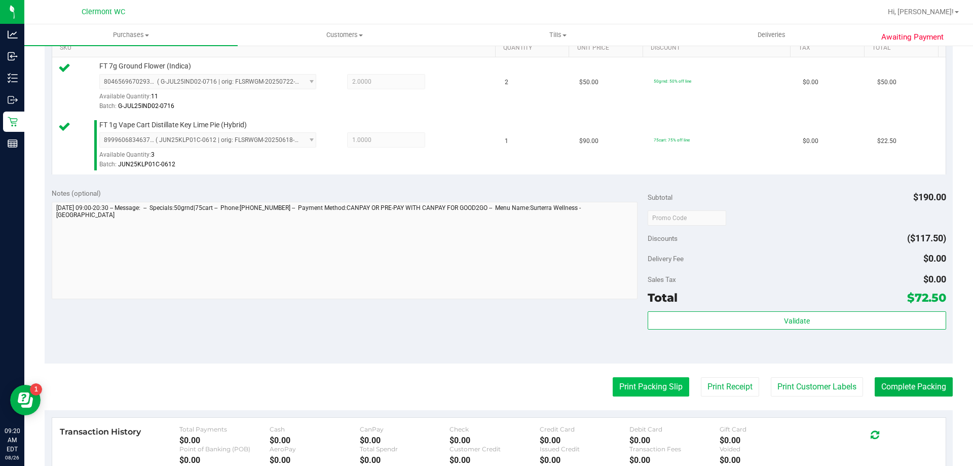
click at [633, 386] on button "Print Packing Slip" at bounding box center [651, 386] width 77 height 19
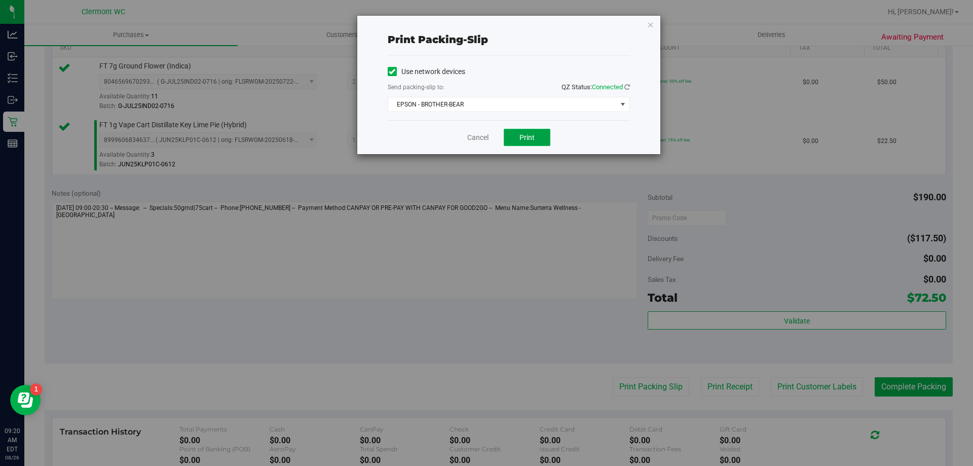
click at [530, 139] on span "Print" at bounding box center [527, 137] width 15 height 8
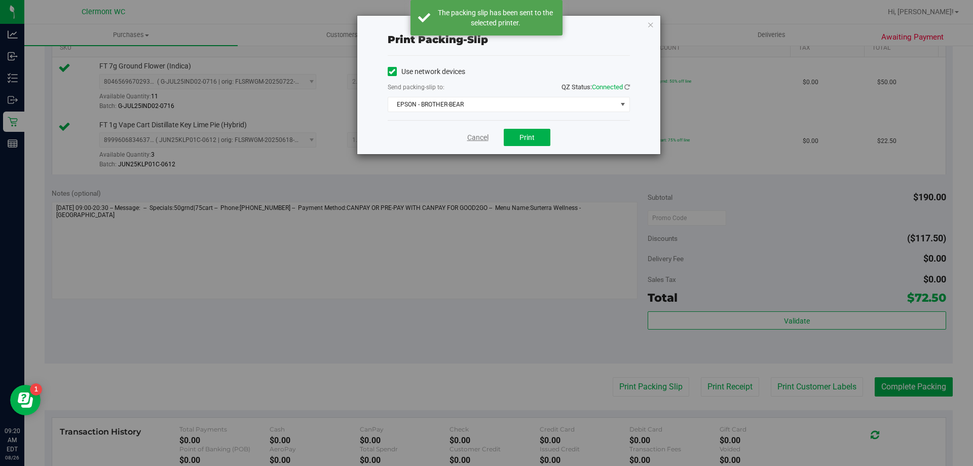
click at [470, 137] on link "Cancel" at bounding box center [477, 137] width 21 height 11
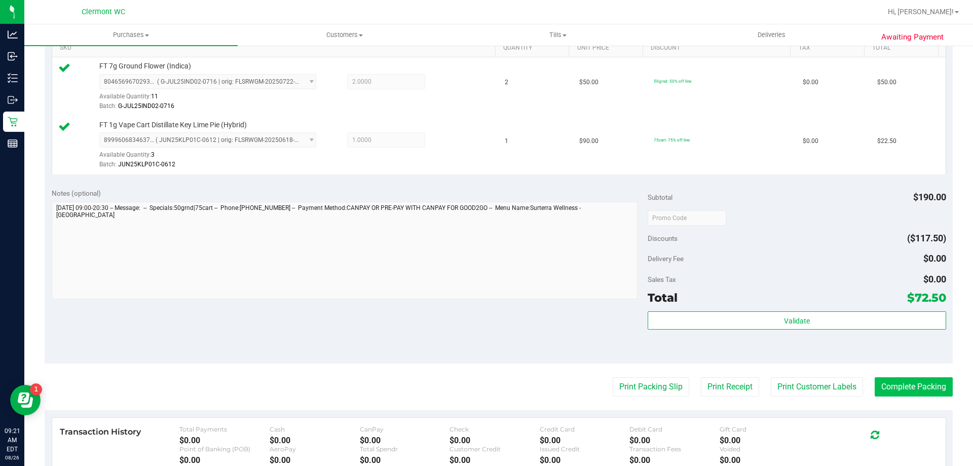
click at [922, 393] on button "Complete Packing" at bounding box center [914, 386] width 78 height 19
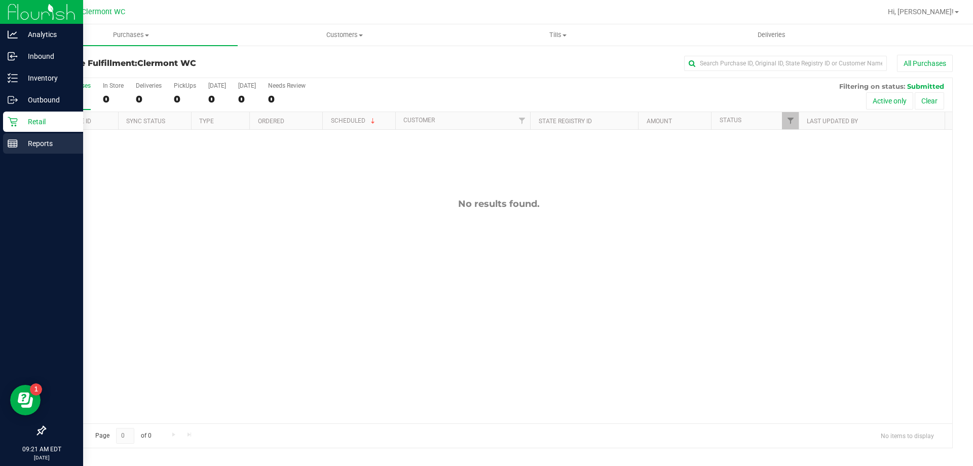
click at [12, 142] on line at bounding box center [12, 142] width 9 height 0
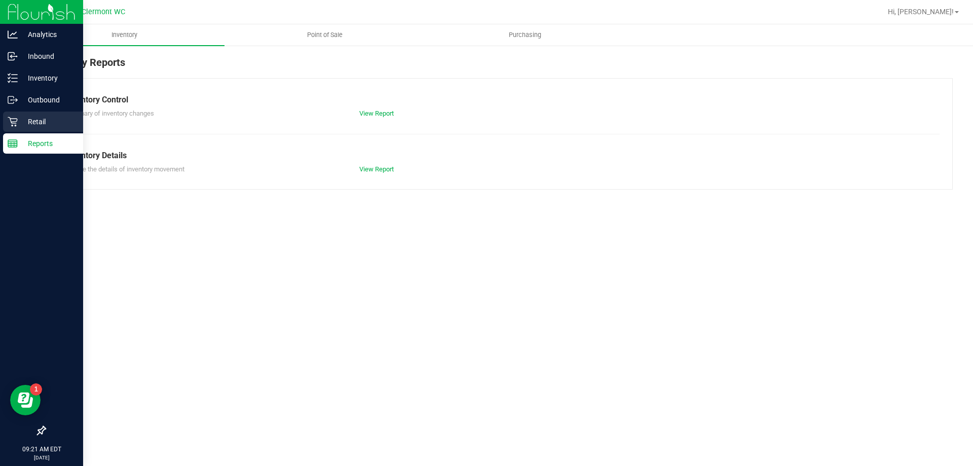
click at [18, 123] on p "Retail" at bounding box center [48, 122] width 61 height 12
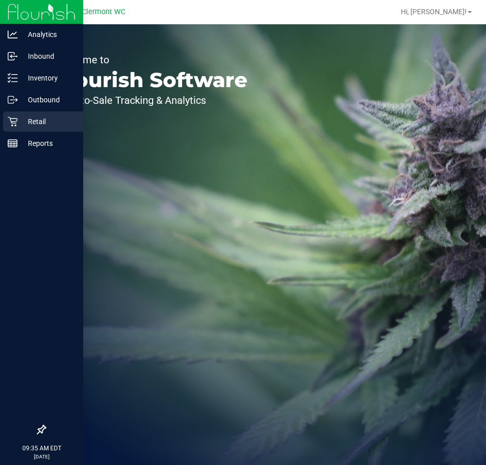
click at [14, 118] on icon at bounding box center [13, 122] width 10 height 10
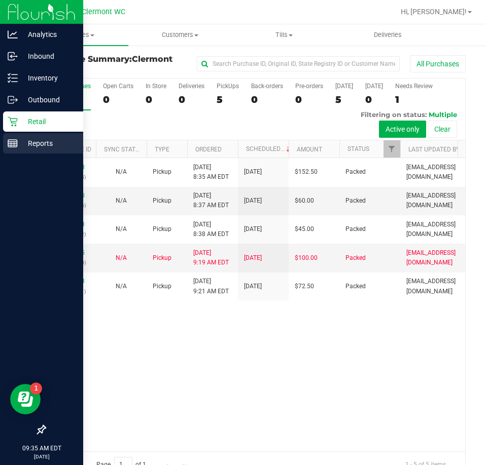
click at [19, 137] on p "Reports" at bounding box center [48, 143] width 61 height 12
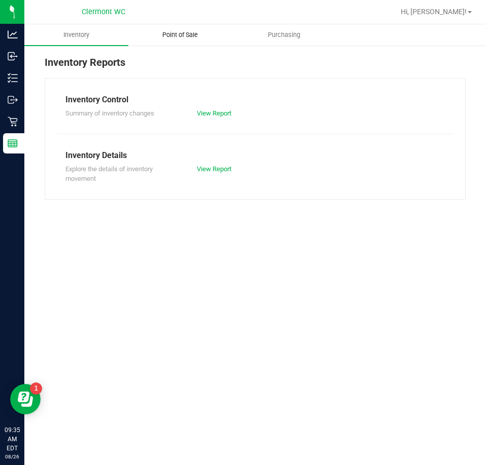
click at [181, 38] on span "Point of Sale" at bounding box center [180, 34] width 63 height 9
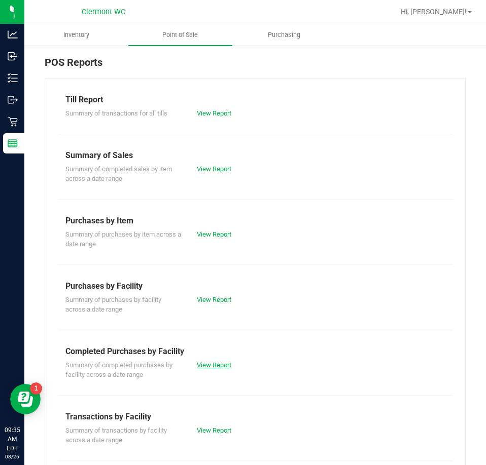
click at [210, 366] on link "View Report" at bounding box center [214, 365] width 34 height 8
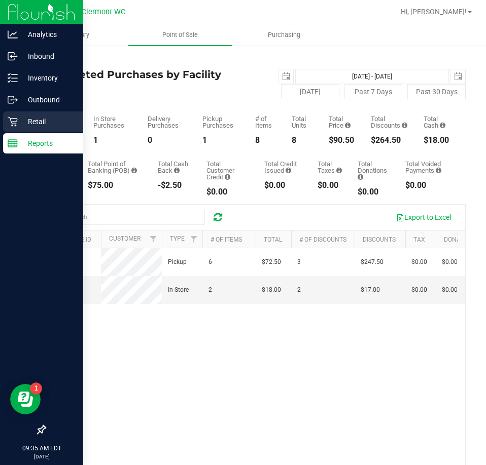
click at [17, 123] on icon at bounding box center [13, 122] width 10 height 10
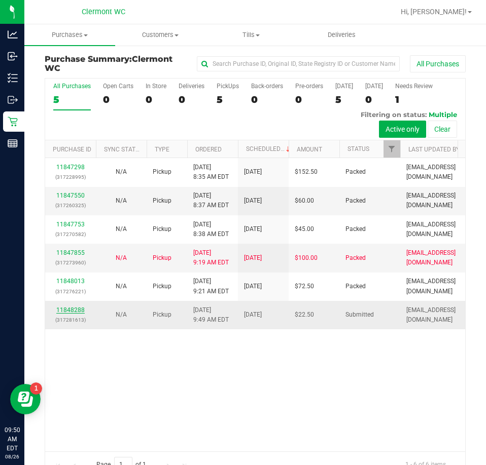
click at [78, 308] on link "11848288" at bounding box center [70, 310] width 28 height 7
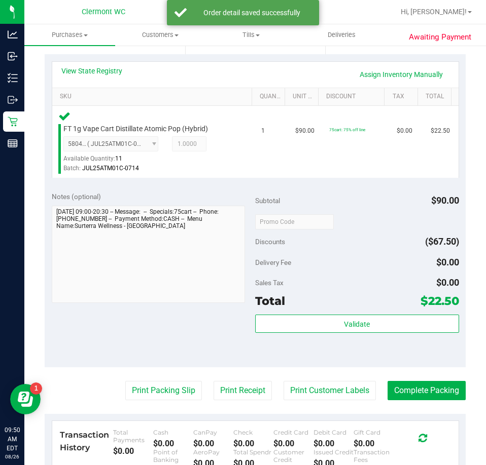
scroll to position [217, 0]
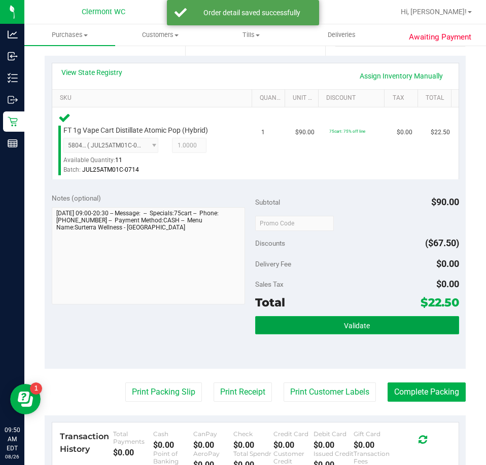
click at [363, 331] on button "Validate" at bounding box center [357, 325] width 204 height 18
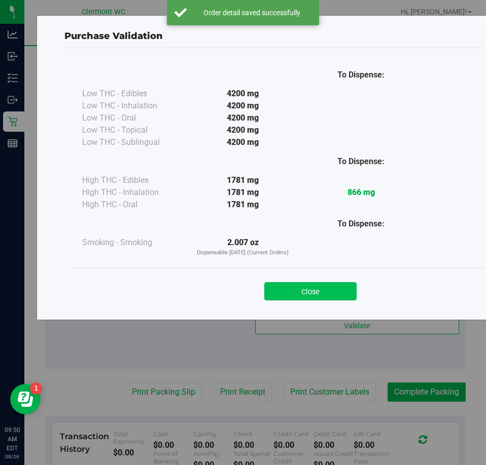
click at [327, 286] on button "Close" at bounding box center [310, 291] width 92 height 18
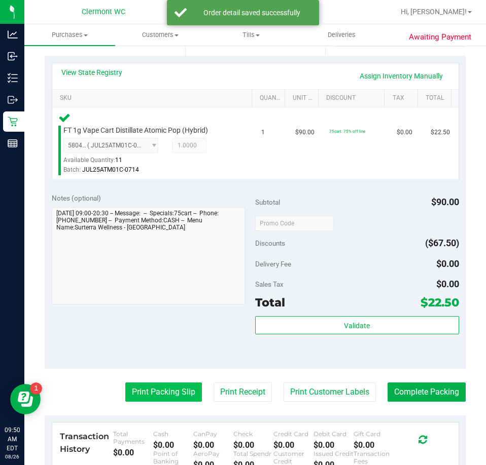
click at [179, 398] on button "Print Packing Slip" at bounding box center [163, 392] width 77 height 19
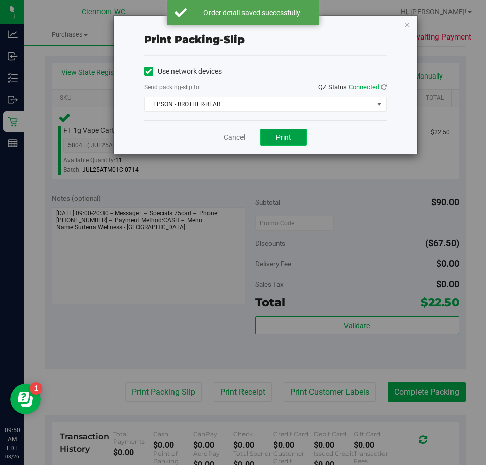
click at [300, 133] on button "Print" at bounding box center [283, 137] width 47 height 17
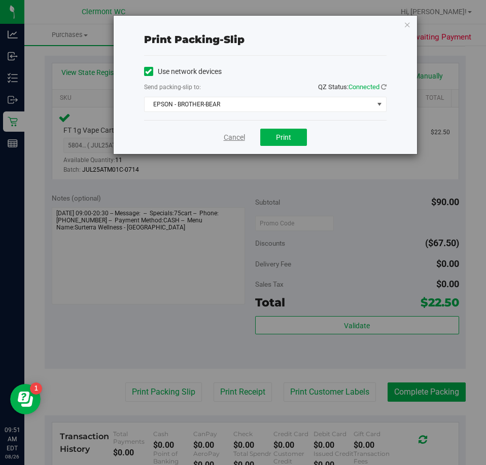
click at [235, 141] on link "Cancel" at bounding box center [234, 137] width 21 height 11
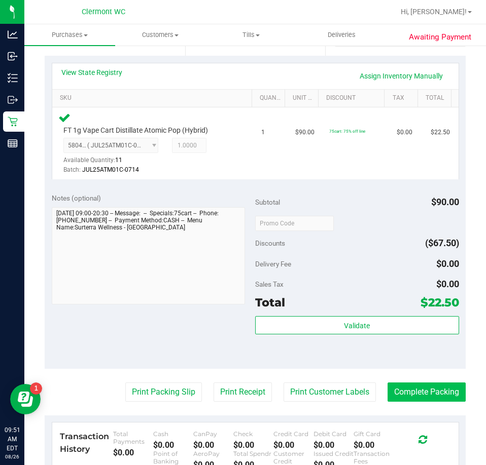
click at [403, 392] on button "Complete Packing" at bounding box center [426, 392] width 78 height 19
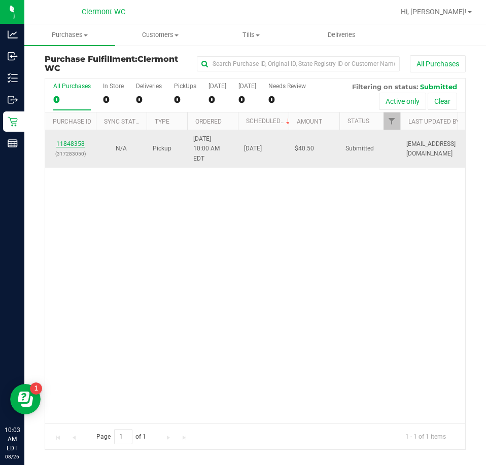
click at [71, 140] on link "11848358" at bounding box center [70, 143] width 28 height 7
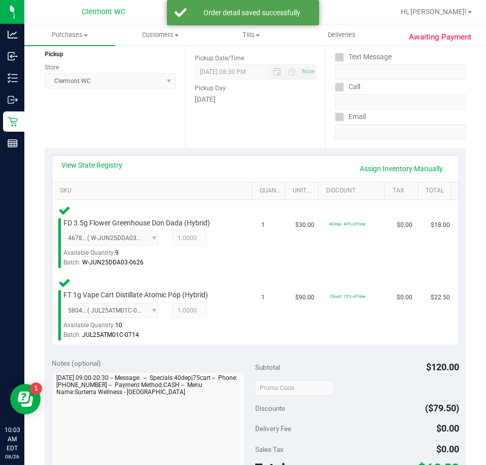
scroll to position [186, 0]
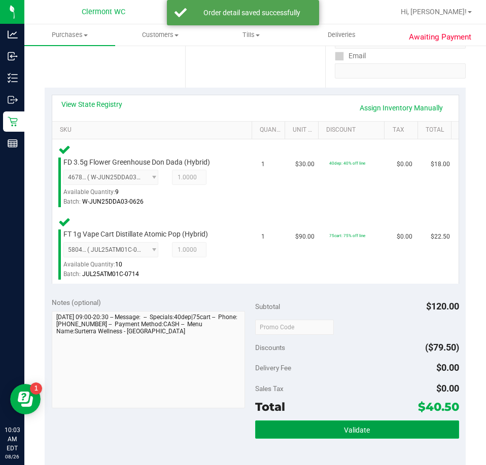
click at [357, 429] on span "Validate" at bounding box center [357, 430] width 26 height 8
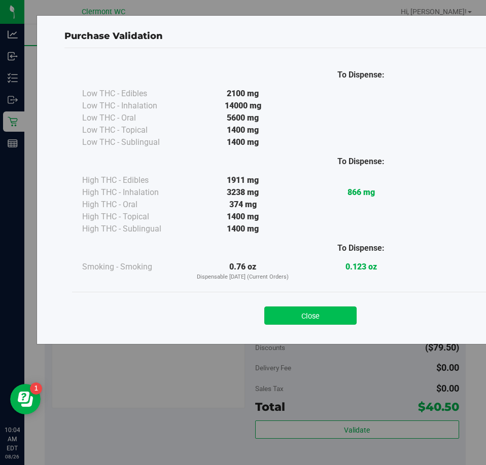
click at [305, 312] on button "Close" at bounding box center [310, 316] width 92 height 18
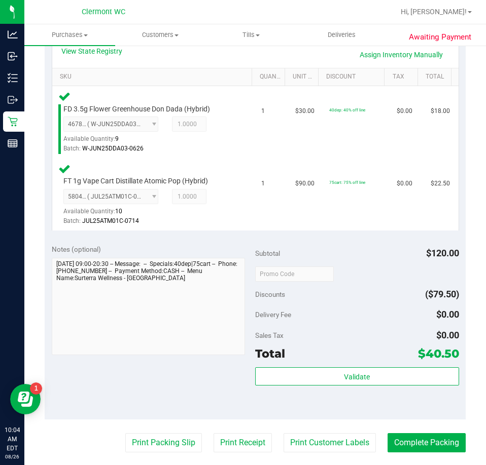
scroll to position [281, 0]
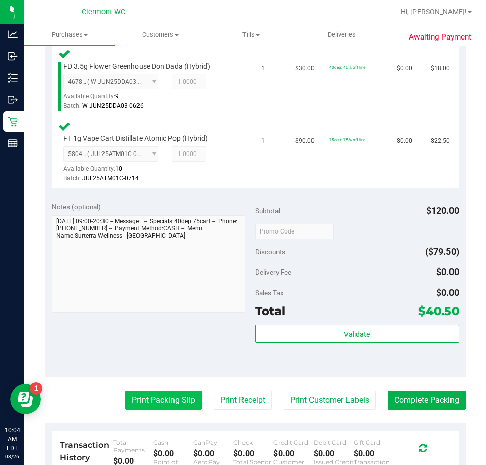
click at [160, 400] on button "Print Packing Slip" at bounding box center [163, 400] width 77 height 19
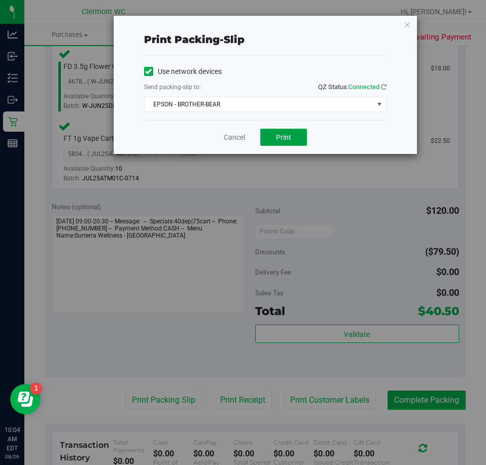
click at [292, 142] on button "Print" at bounding box center [283, 137] width 47 height 17
click at [226, 135] on link "Cancel" at bounding box center [234, 137] width 21 height 11
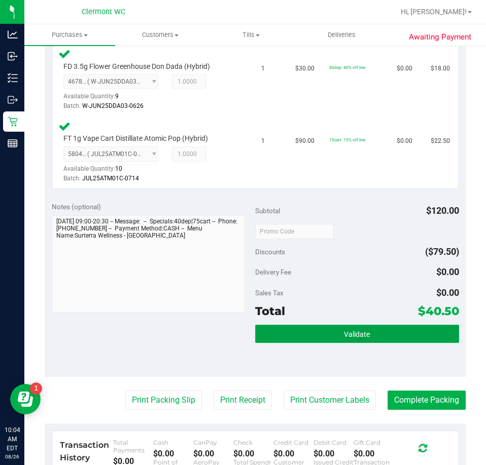
click at [377, 341] on button "Validate" at bounding box center [357, 334] width 204 height 18
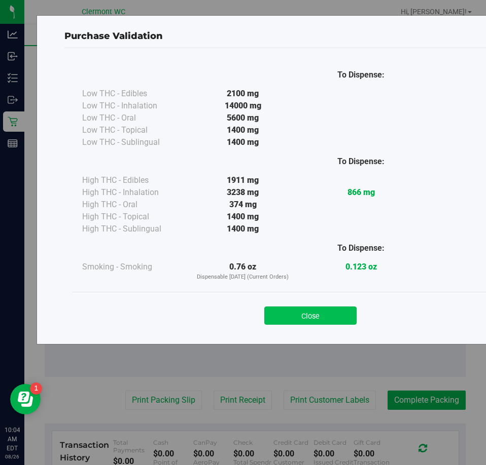
click at [328, 310] on button "Close" at bounding box center [310, 316] width 92 height 18
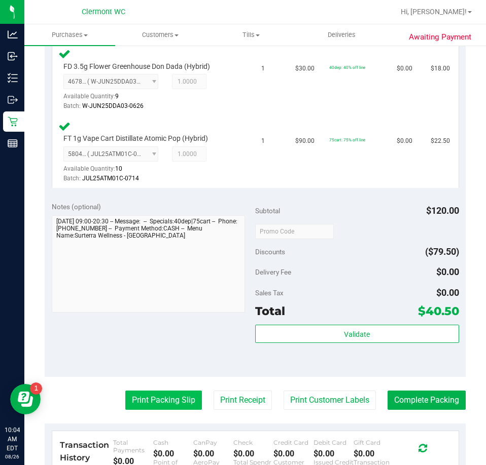
click at [173, 399] on button "Print Packing Slip" at bounding box center [163, 400] width 77 height 19
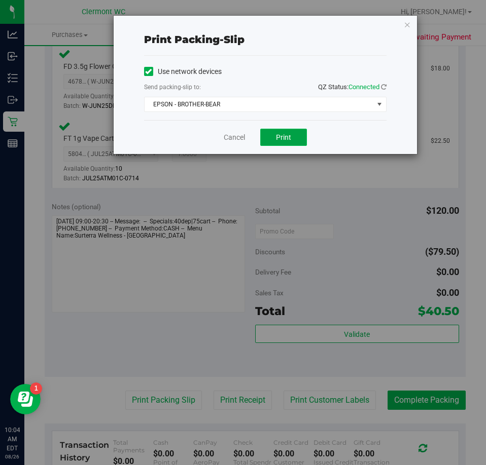
click at [291, 133] on button "Print" at bounding box center [283, 137] width 47 height 17
click at [228, 134] on link "Cancel" at bounding box center [234, 137] width 21 height 11
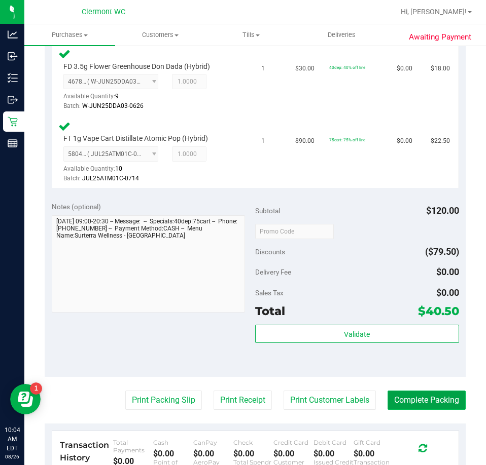
click at [430, 402] on button "Complete Packing" at bounding box center [426, 400] width 78 height 19
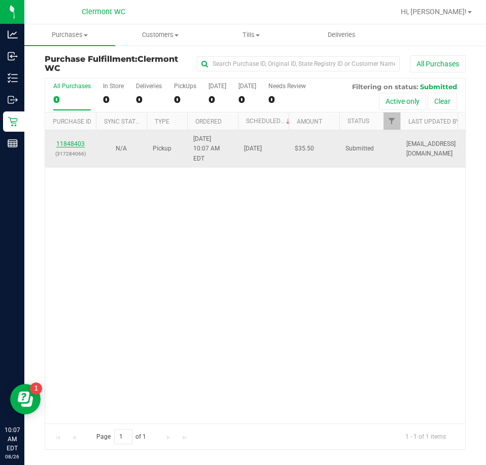
click at [63, 140] on link "11848403" at bounding box center [70, 143] width 28 height 7
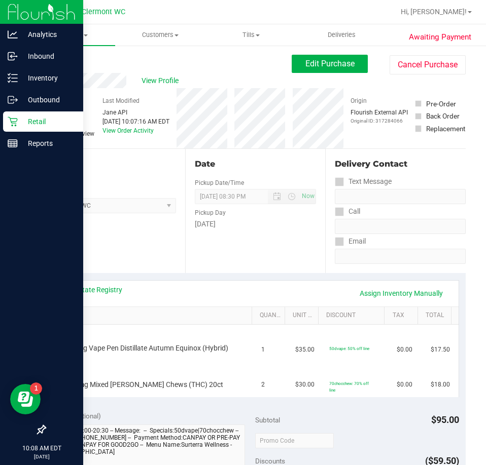
click at [8, 119] on icon at bounding box center [13, 122] width 10 height 10
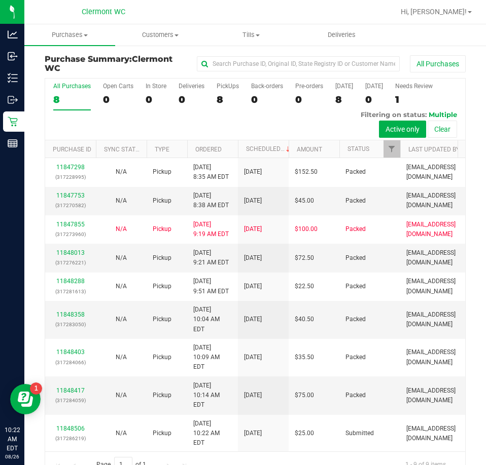
click at [180, 431] on div "11847298 (317228995) N/A Pickup [DATE] 8:35 AM EDT 8/26/2025 $152.50 Packed [EM…" at bounding box center [255, 304] width 420 height 293
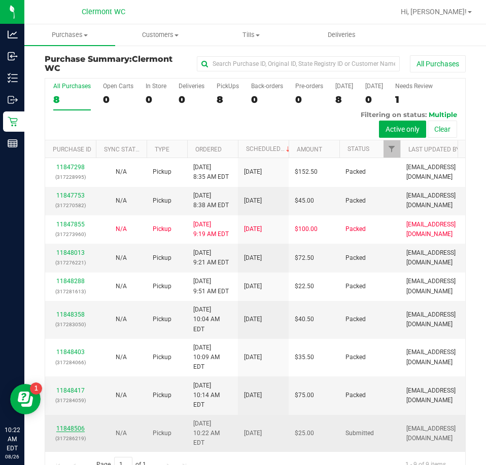
click at [70, 425] on link "11848506" at bounding box center [70, 428] width 28 height 7
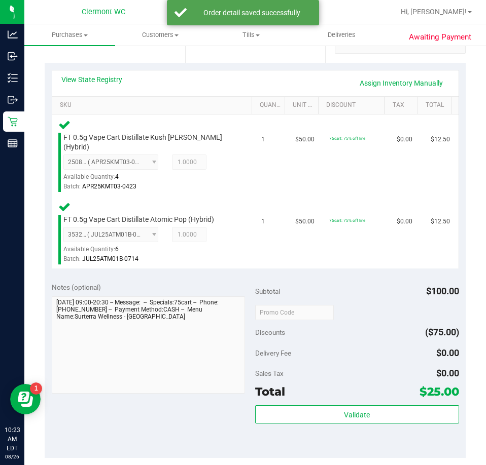
scroll to position [228, 0]
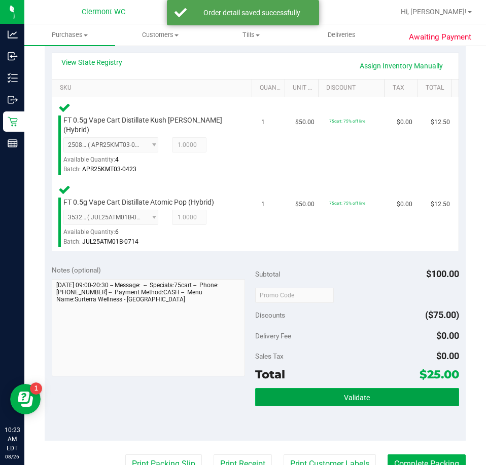
click at [371, 395] on button "Validate" at bounding box center [357, 397] width 204 height 18
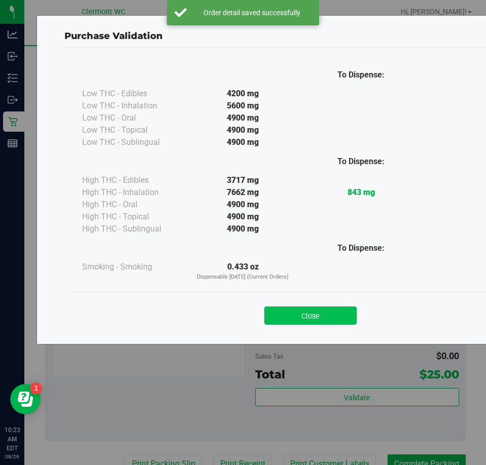
click at [318, 319] on button "Close" at bounding box center [310, 316] width 92 height 18
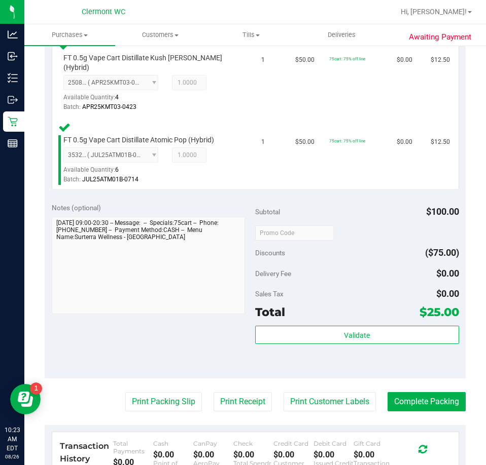
scroll to position [324, 0]
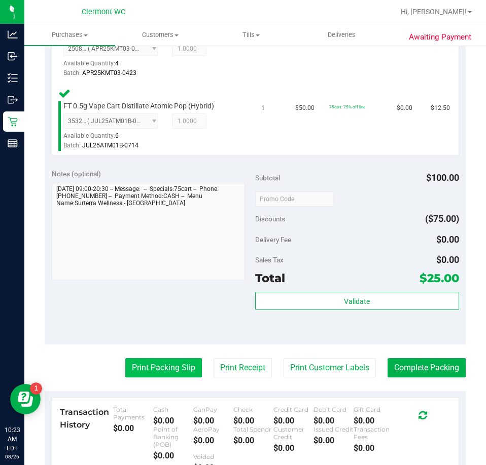
click at [161, 358] on button "Print Packing Slip" at bounding box center [163, 367] width 77 height 19
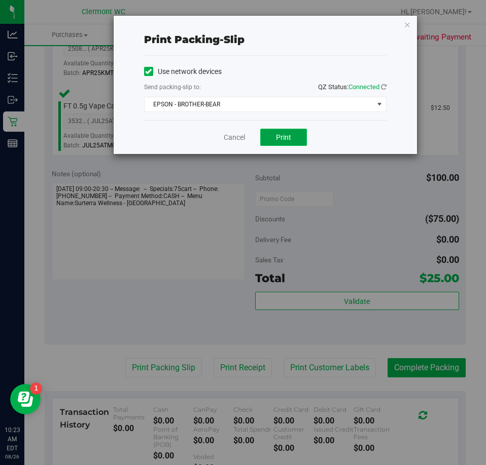
click at [300, 131] on button "Print" at bounding box center [283, 137] width 47 height 17
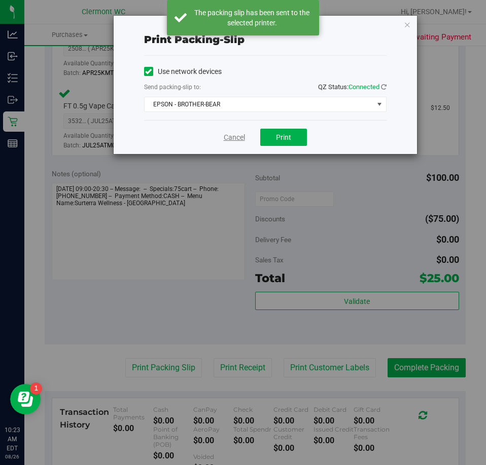
click at [233, 141] on link "Cancel" at bounding box center [234, 137] width 21 height 11
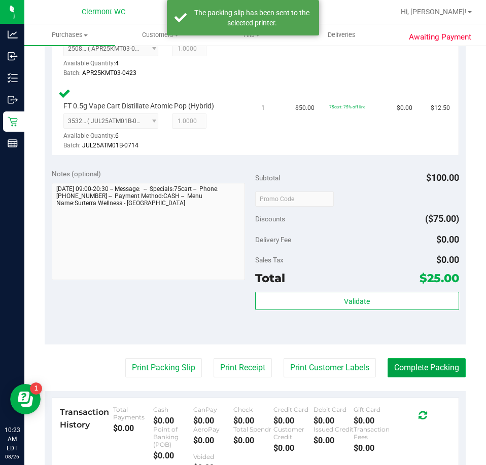
click at [434, 360] on button "Complete Packing" at bounding box center [426, 367] width 78 height 19
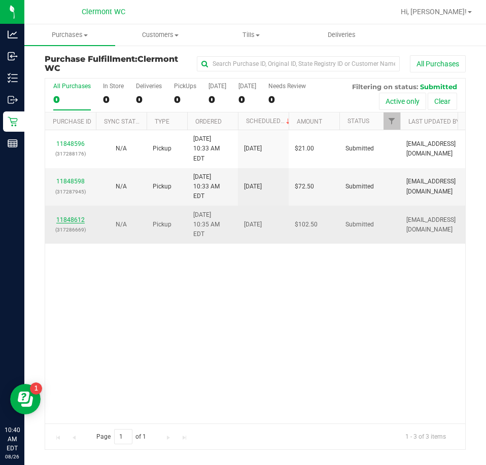
click at [67, 216] on link "11848612" at bounding box center [70, 219] width 28 height 7
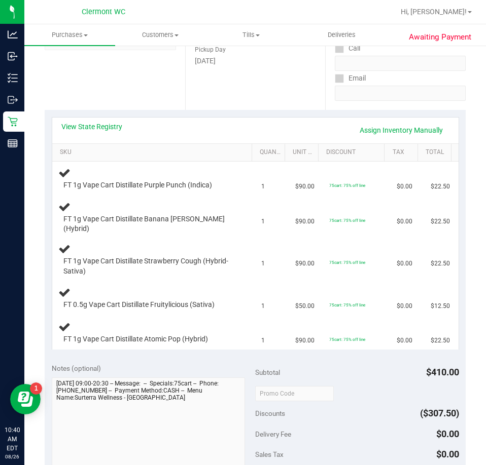
scroll to position [183, 0]
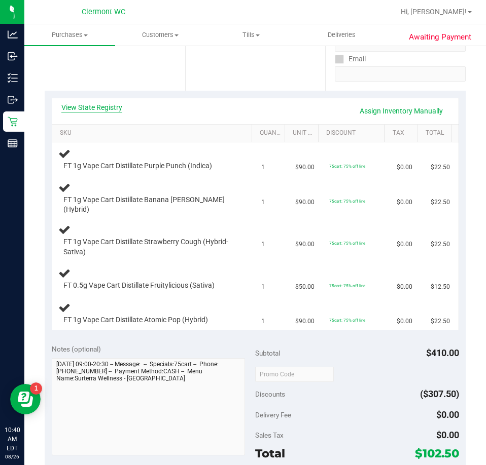
click at [91, 110] on link "View State Registry" at bounding box center [91, 107] width 61 height 10
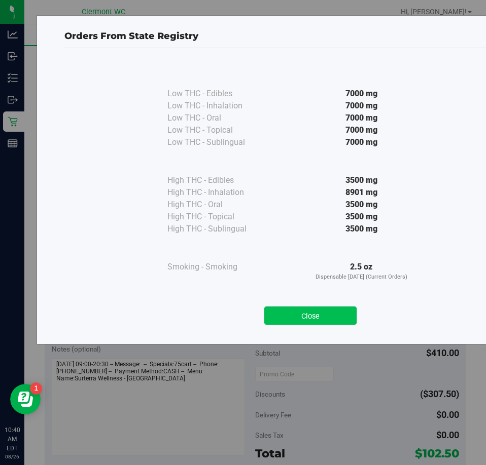
click at [309, 311] on button "Close" at bounding box center [310, 316] width 92 height 18
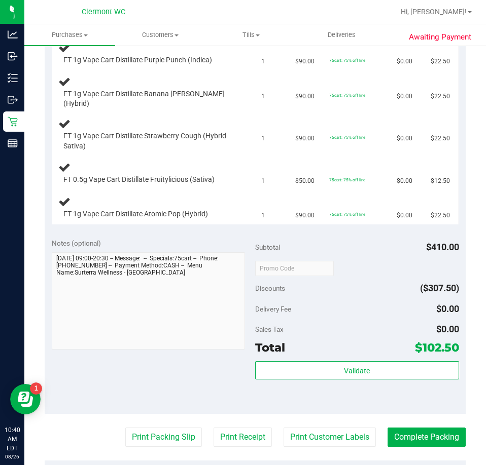
scroll to position [294, 0]
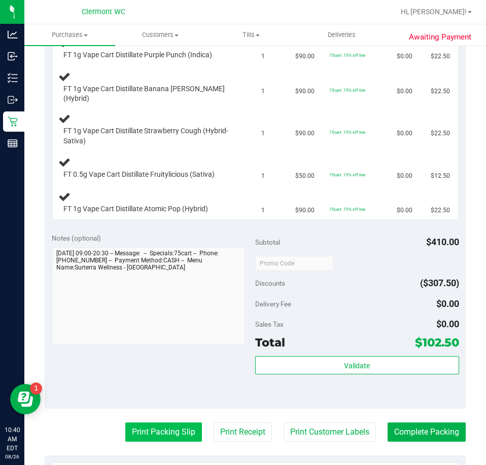
click at [156, 427] on button "Print Packing Slip" at bounding box center [163, 432] width 77 height 19
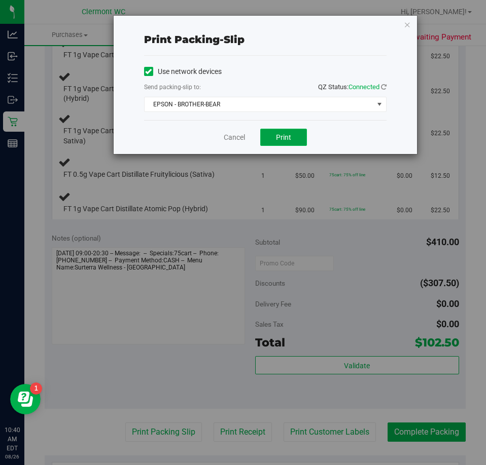
click at [290, 139] on span "Print" at bounding box center [283, 137] width 15 height 8
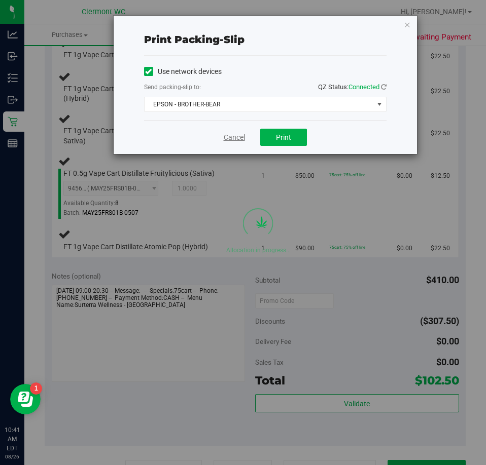
click at [238, 135] on link "Cancel" at bounding box center [234, 137] width 21 height 11
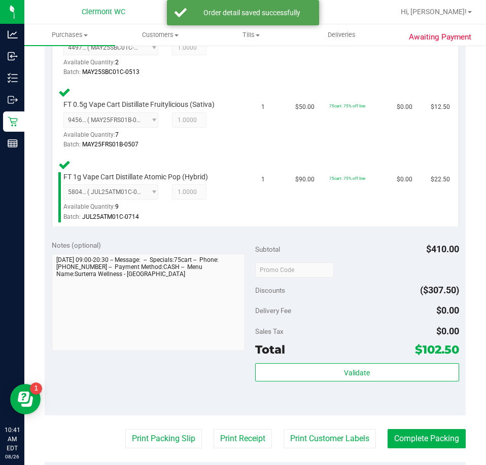
scroll to position [479, 0]
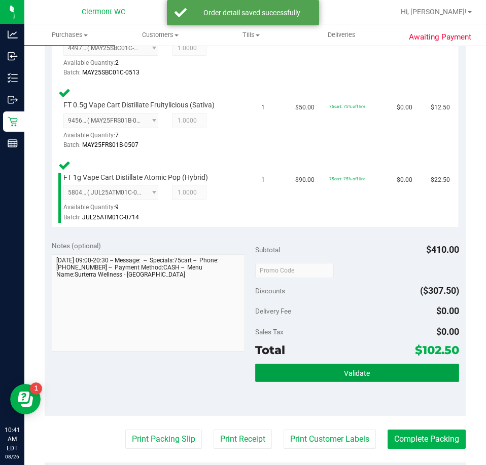
click at [346, 364] on button "Validate" at bounding box center [357, 373] width 204 height 18
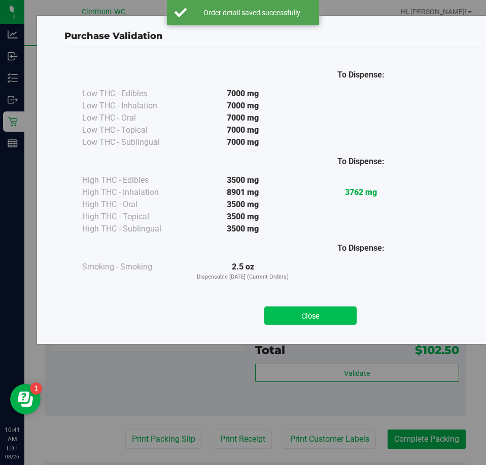
click at [322, 307] on button "Close" at bounding box center [310, 316] width 92 height 18
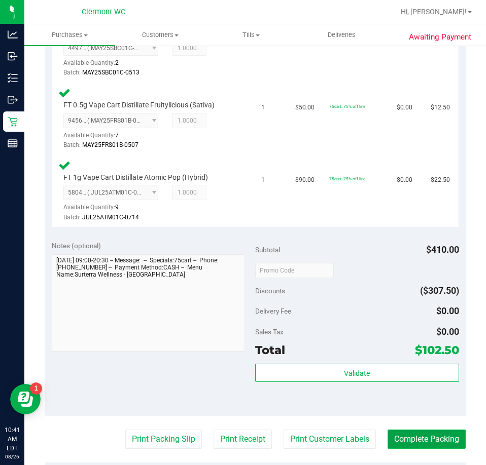
click at [431, 430] on button "Complete Packing" at bounding box center [426, 439] width 78 height 19
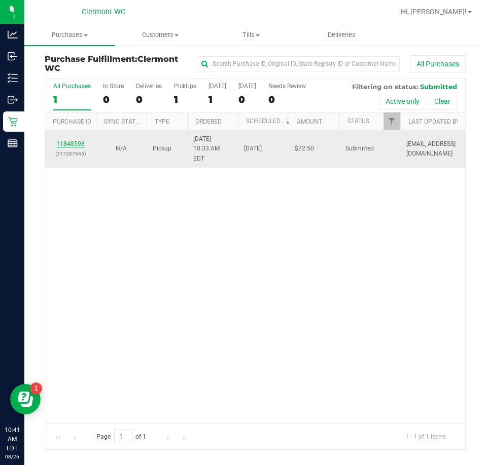
click at [78, 142] on link "11848598" at bounding box center [70, 143] width 28 height 7
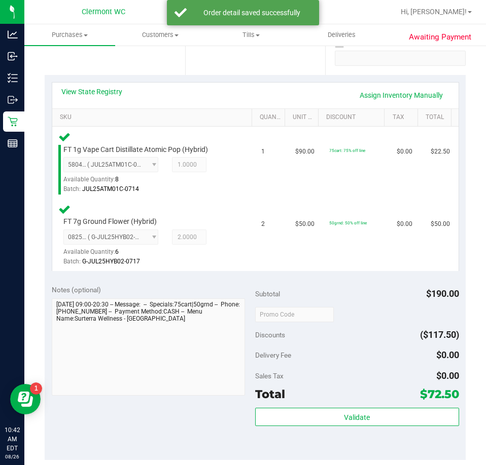
scroll to position [197, 0]
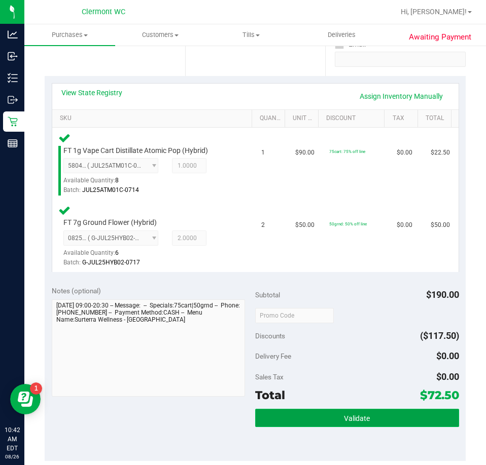
click at [385, 411] on button "Validate" at bounding box center [357, 418] width 204 height 18
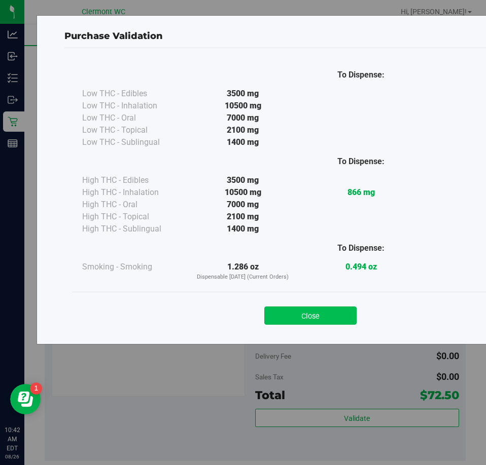
click at [329, 317] on button "Close" at bounding box center [310, 316] width 92 height 18
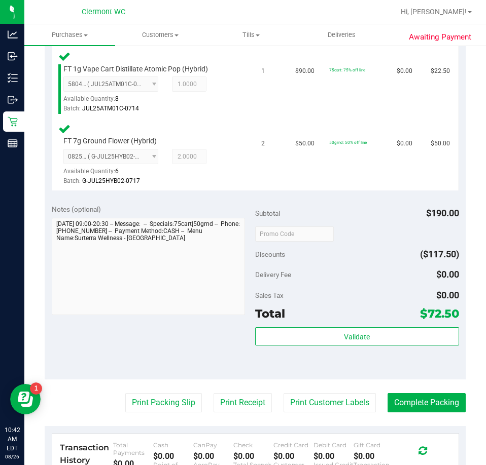
scroll to position [312, 0]
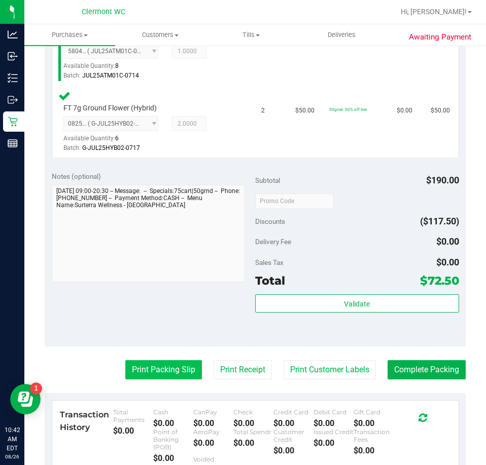
click at [178, 375] on button "Print Packing Slip" at bounding box center [163, 369] width 77 height 19
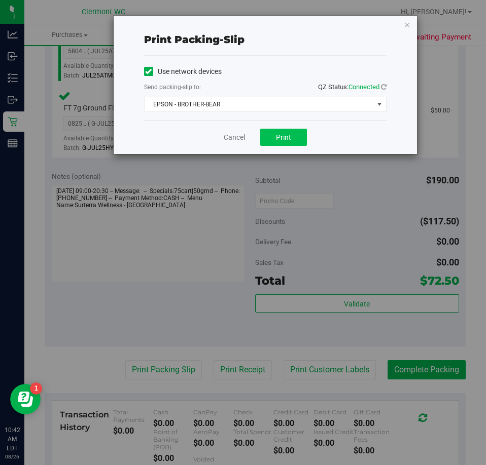
click at [284, 140] on span "Print" at bounding box center [283, 137] width 15 height 8
click at [229, 141] on link "Cancel" at bounding box center [234, 137] width 21 height 11
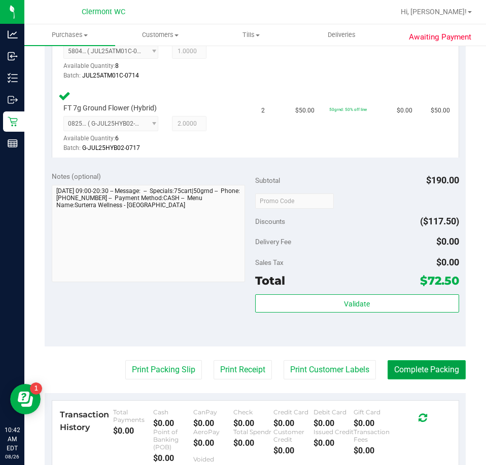
click at [417, 370] on button "Complete Packing" at bounding box center [426, 369] width 78 height 19
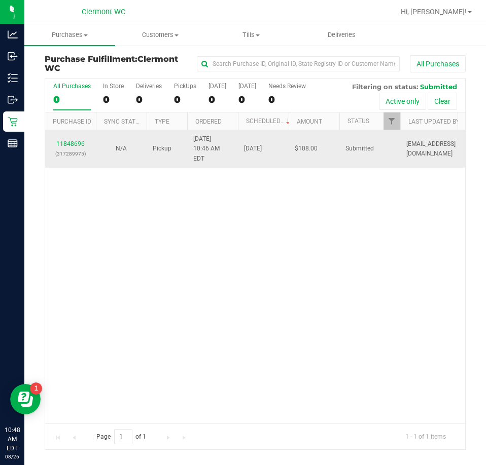
click at [76, 142] on div "11848696 (317289975)" at bounding box center [70, 148] width 39 height 19
click at [65, 140] on link "11848696" at bounding box center [70, 143] width 28 height 7
click at [66, 140] on link "11848696" at bounding box center [70, 143] width 28 height 7
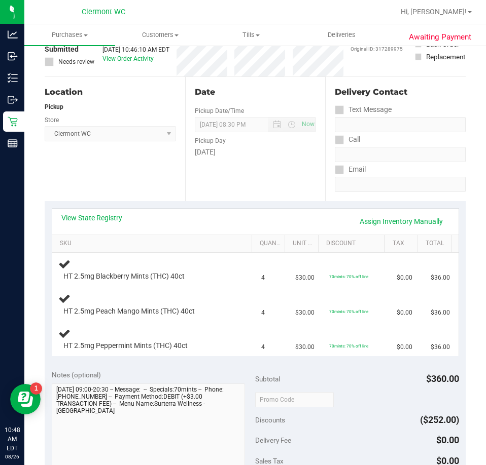
scroll to position [86, 0]
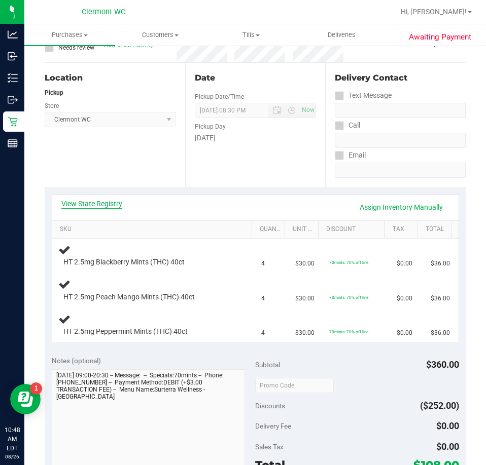
click at [80, 203] on link "View State Registry" at bounding box center [91, 204] width 61 height 10
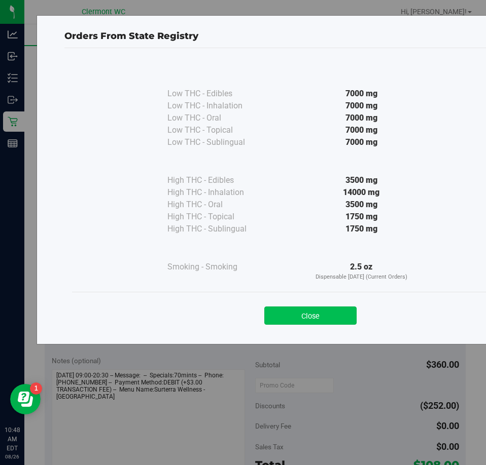
click at [337, 312] on button "Close" at bounding box center [310, 316] width 92 height 18
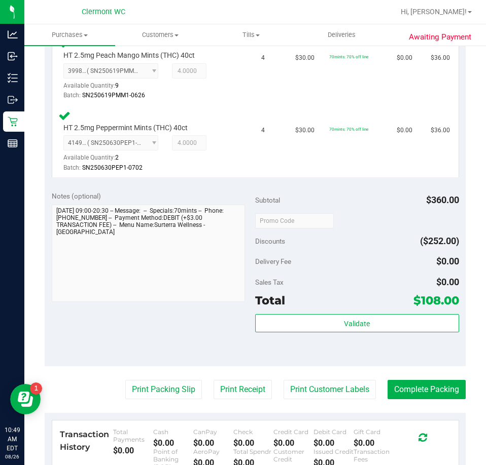
scroll to position [364, 0]
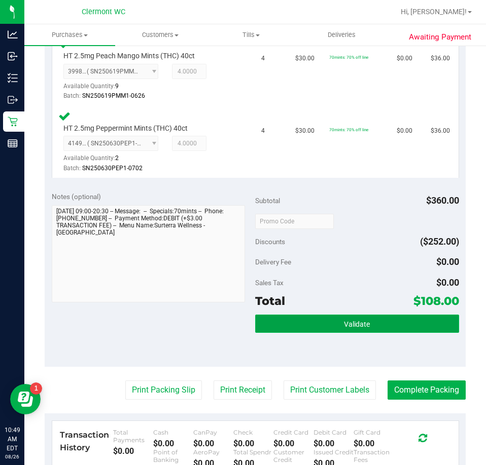
click at [370, 316] on button "Validate" at bounding box center [357, 324] width 204 height 18
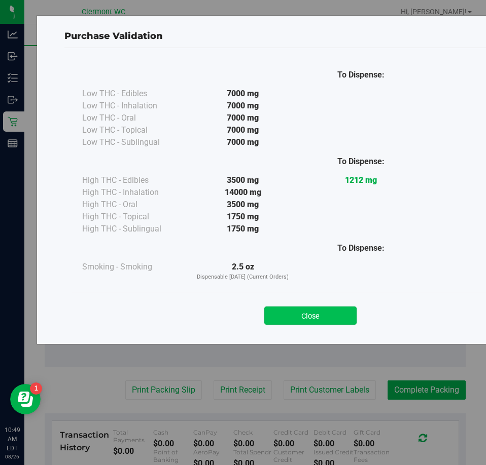
click at [323, 323] on button "Close" at bounding box center [310, 316] width 92 height 18
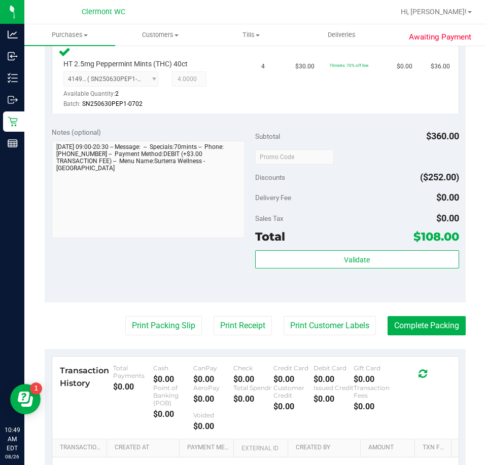
scroll to position [445, 0]
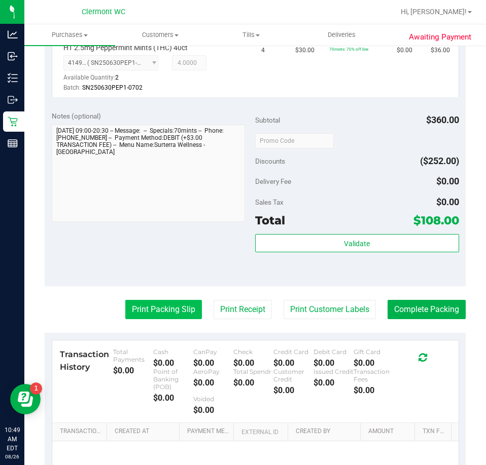
click at [165, 315] on button "Print Packing Slip" at bounding box center [163, 309] width 77 height 19
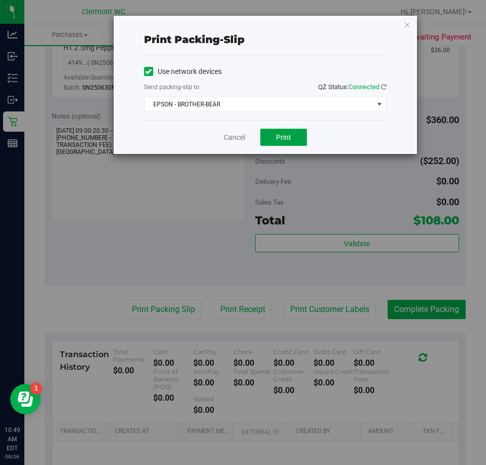
click at [283, 142] on button "Print" at bounding box center [283, 137] width 47 height 17
click at [229, 135] on link "Cancel" at bounding box center [234, 137] width 21 height 11
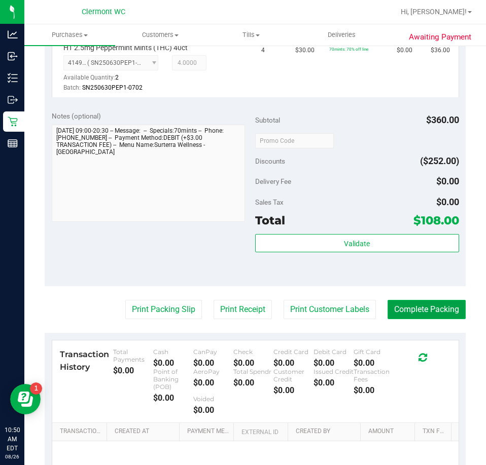
click at [416, 318] on button "Complete Packing" at bounding box center [426, 309] width 78 height 19
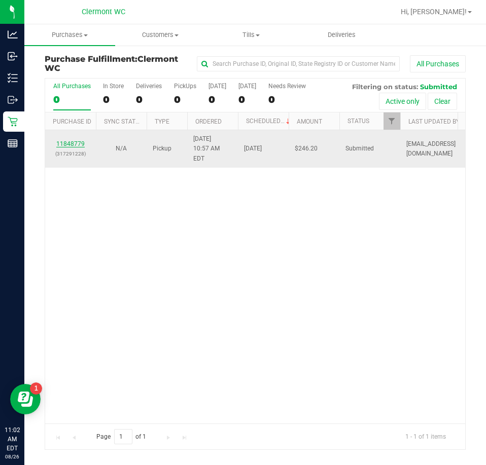
click at [71, 140] on link "11848779" at bounding box center [70, 143] width 28 height 7
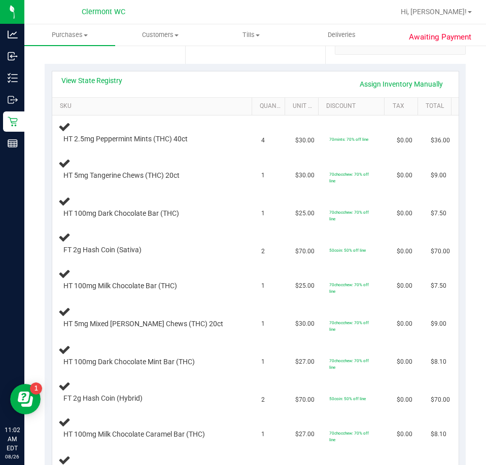
scroll to position [178, 0]
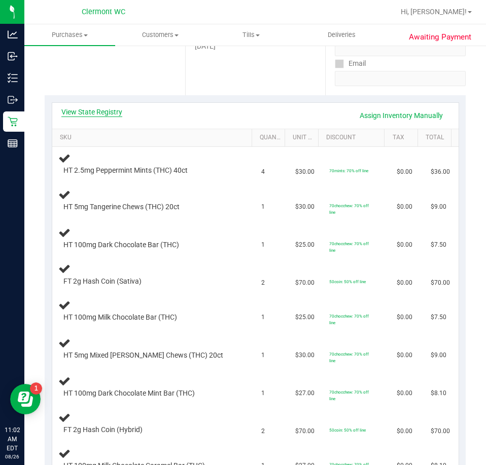
click at [108, 112] on link "View State Registry" at bounding box center [91, 112] width 61 height 10
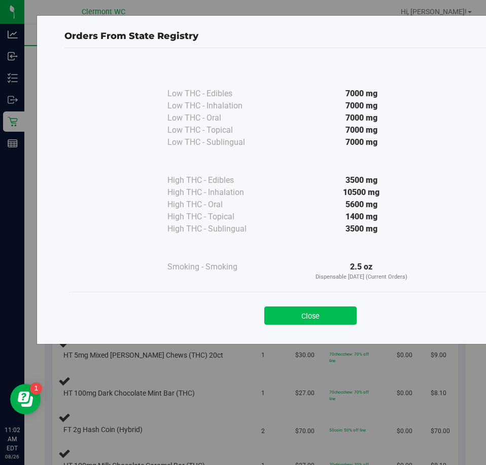
click at [326, 322] on button "Close" at bounding box center [310, 316] width 92 height 18
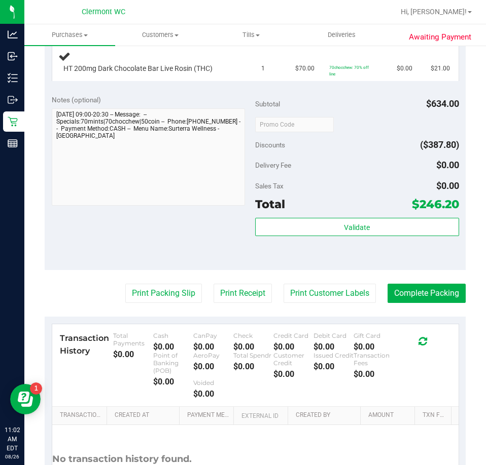
scroll to position [615, 0]
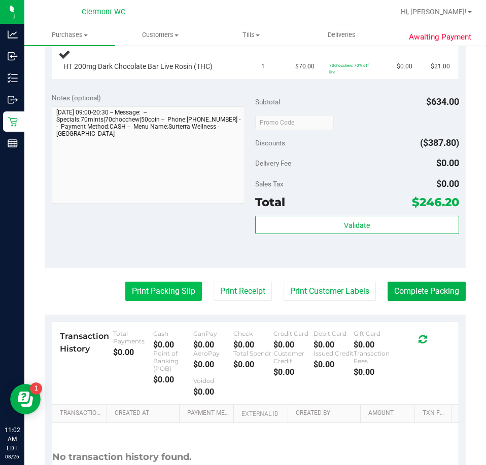
click at [161, 293] on button "Print Packing Slip" at bounding box center [163, 291] width 77 height 19
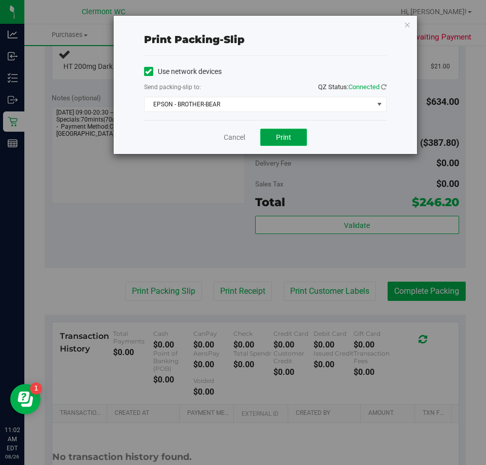
click at [281, 141] on span "Print" at bounding box center [283, 137] width 15 height 8
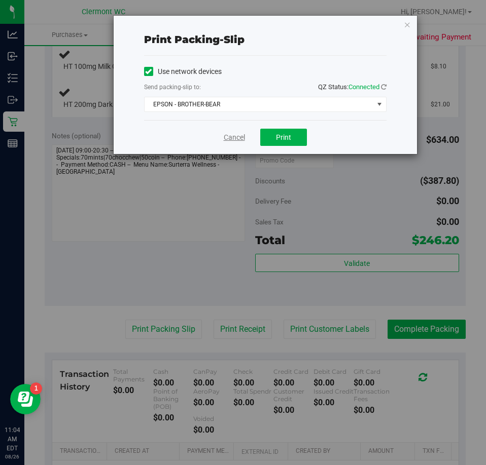
click at [239, 141] on link "Cancel" at bounding box center [234, 137] width 21 height 11
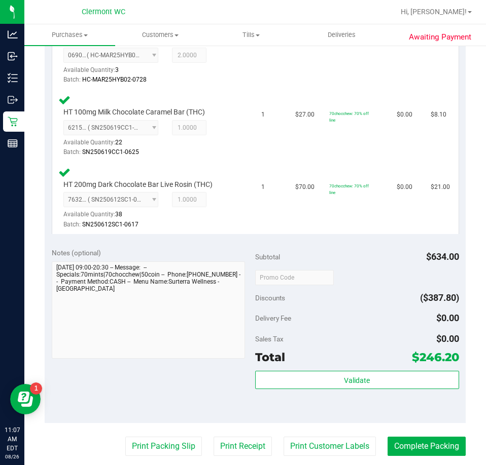
scroll to position [881, 0]
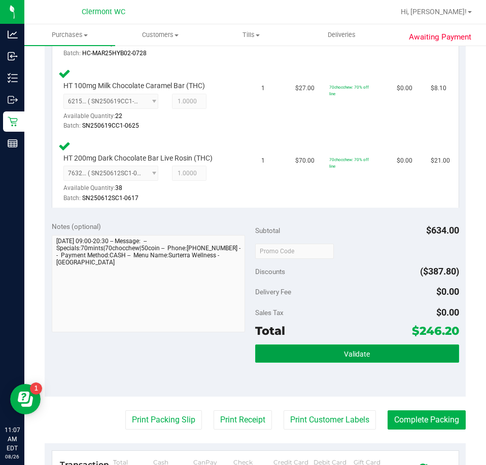
click at [356, 361] on button "Validate" at bounding box center [357, 354] width 204 height 18
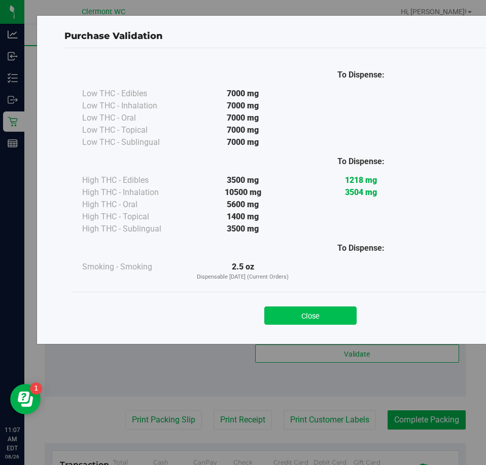
click at [312, 314] on button "Close" at bounding box center [310, 316] width 92 height 18
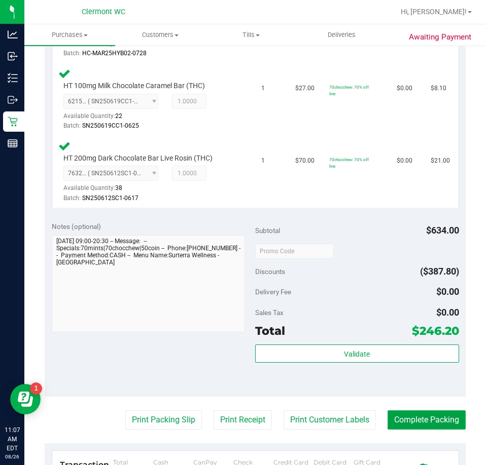
click at [421, 419] on button "Complete Packing" at bounding box center [426, 420] width 78 height 19
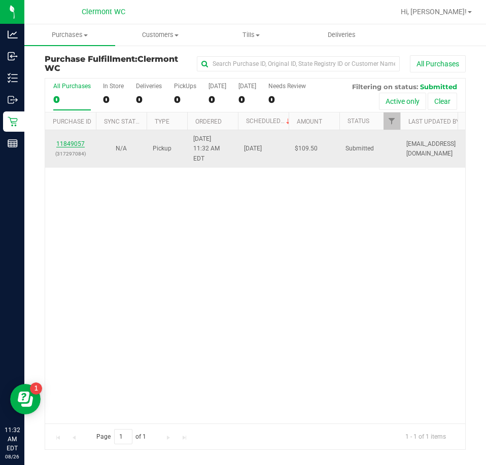
click at [68, 140] on link "11849057" at bounding box center [70, 143] width 28 height 7
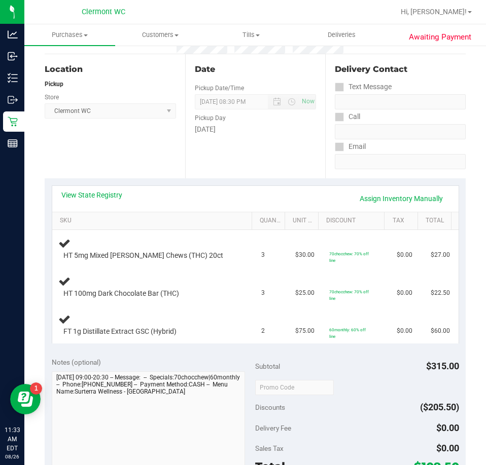
scroll to position [133, 0]
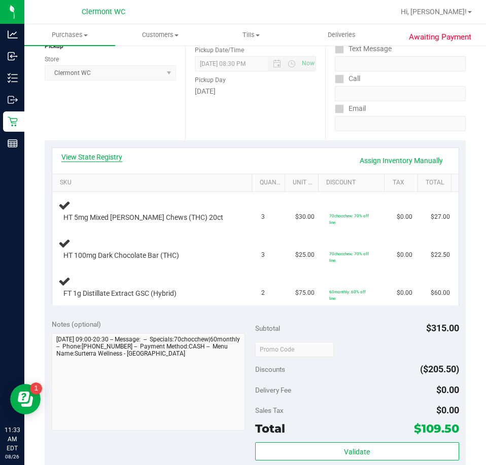
click at [100, 157] on link "View State Registry" at bounding box center [91, 157] width 61 height 10
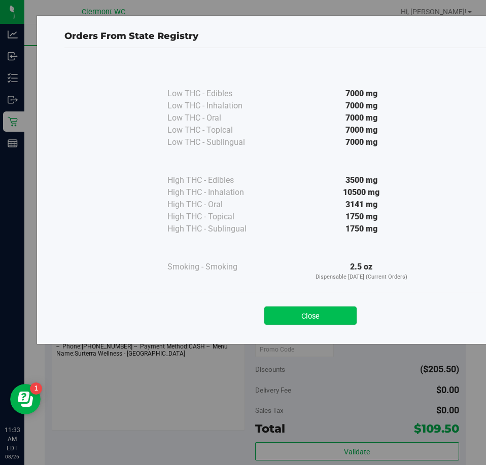
click at [319, 308] on button "Close" at bounding box center [310, 316] width 92 height 18
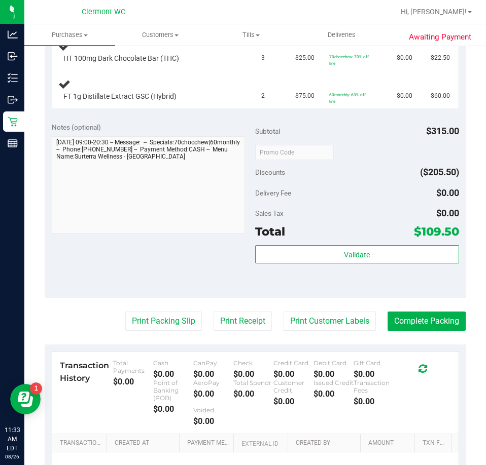
scroll to position [330, 0]
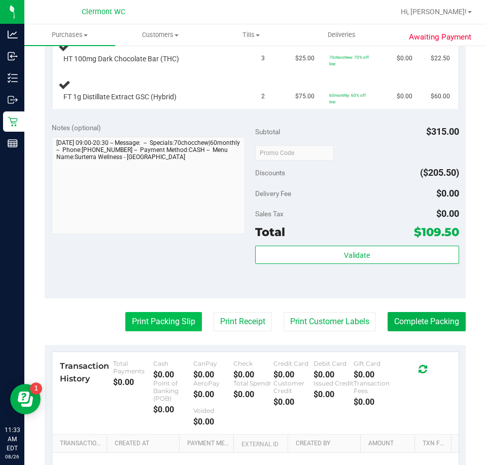
click at [161, 330] on button "Print Packing Slip" at bounding box center [163, 321] width 77 height 19
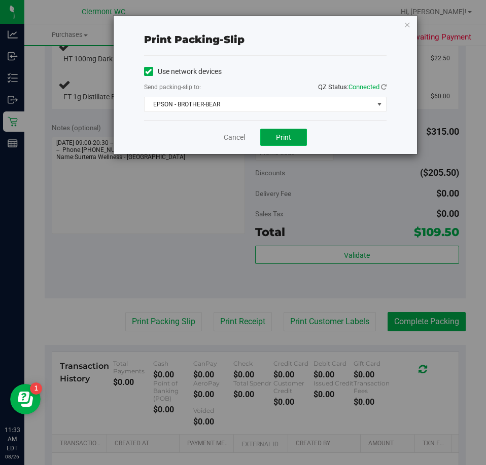
click at [287, 132] on button "Print" at bounding box center [283, 137] width 47 height 17
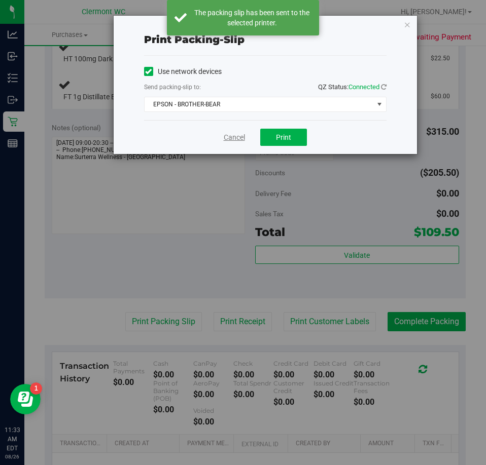
click at [229, 140] on link "Cancel" at bounding box center [234, 137] width 21 height 11
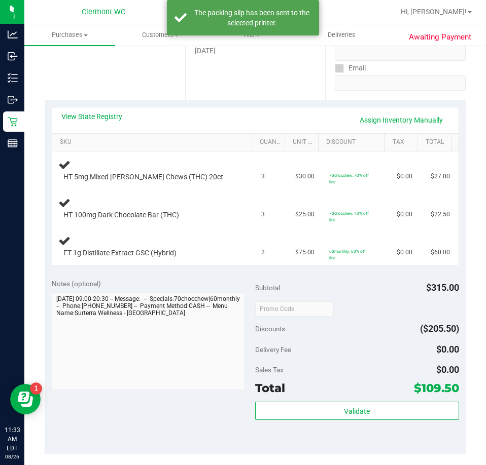
scroll to position [174, 0]
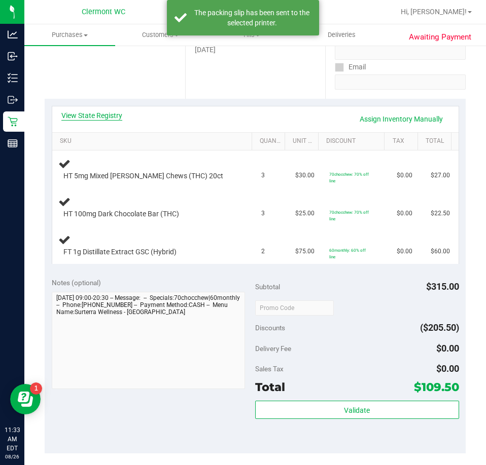
click at [106, 119] on link "View State Registry" at bounding box center [91, 116] width 61 height 10
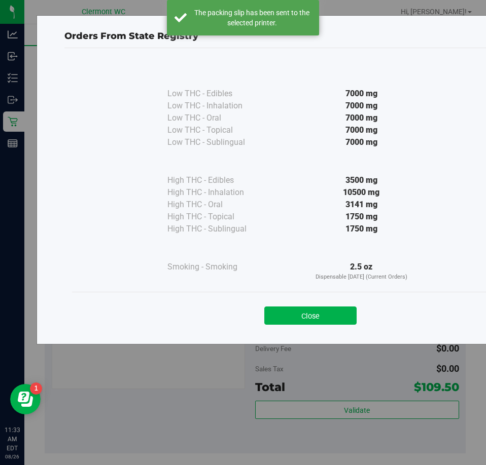
click at [335, 298] on div "Close" at bounding box center [310, 312] width 477 height 41
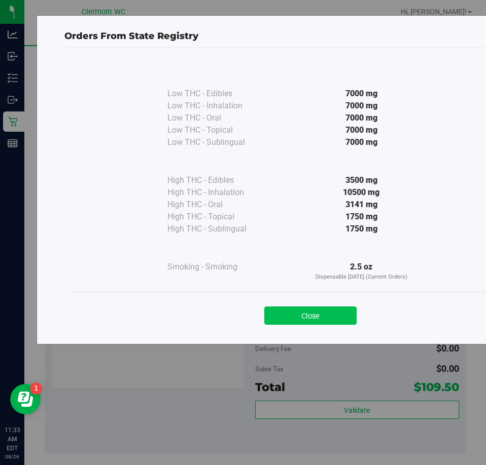
click at [329, 321] on button "Close" at bounding box center [310, 316] width 92 height 18
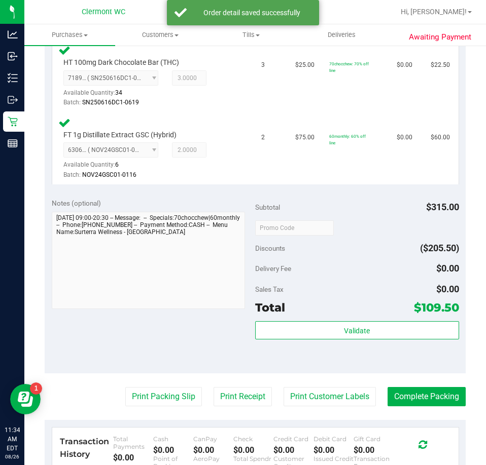
scroll to position [431, 0]
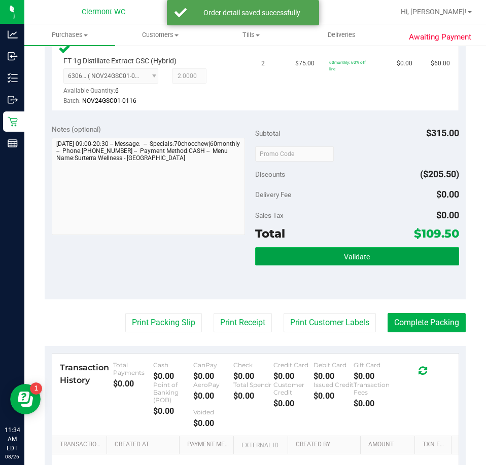
click at [360, 264] on button "Validate" at bounding box center [357, 256] width 204 height 18
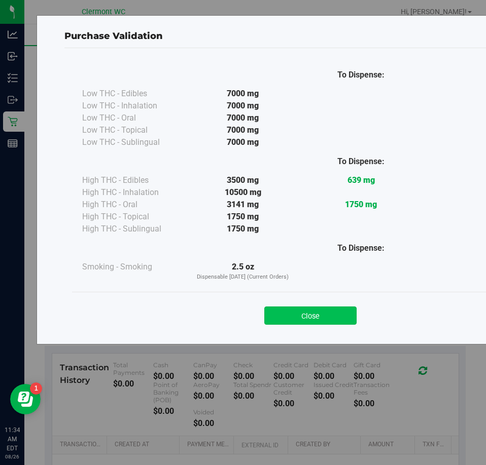
click at [328, 311] on button "Close" at bounding box center [310, 316] width 92 height 18
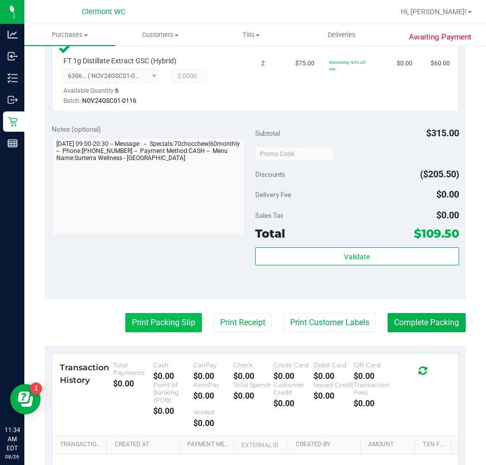
click at [176, 326] on button "Print Packing Slip" at bounding box center [163, 322] width 77 height 19
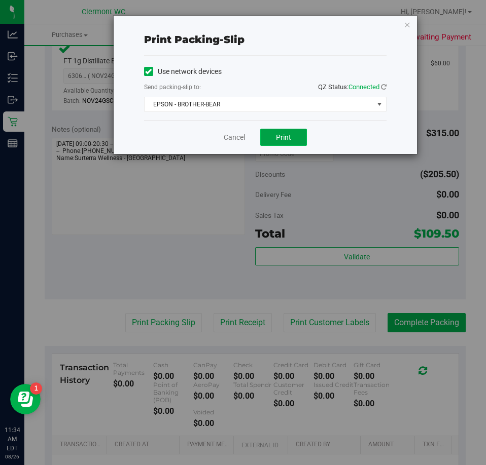
click at [288, 140] on span "Print" at bounding box center [283, 137] width 15 height 8
click at [234, 141] on link "Cancel" at bounding box center [234, 137] width 21 height 11
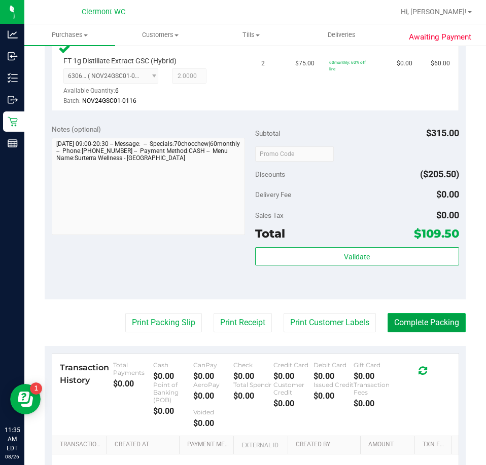
click at [425, 322] on button "Complete Packing" at bounding box center [426, 322] width 78 height 19
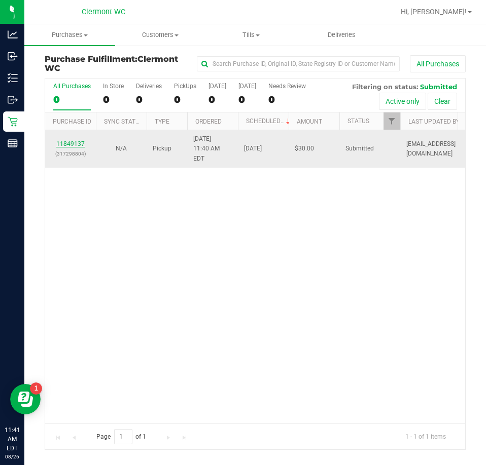
click at [74, 142] on link "11849137" at bounding box center [70, 143] width 28 height 7
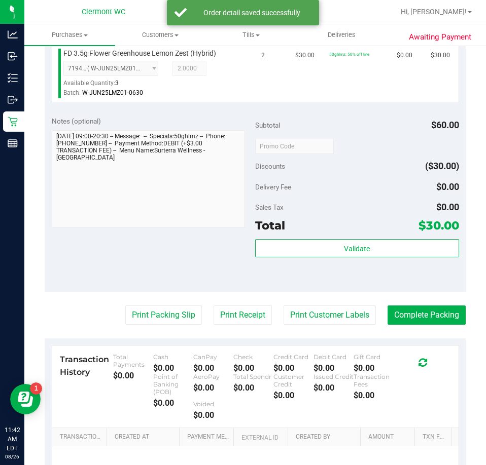
scroll to position [295, 0]
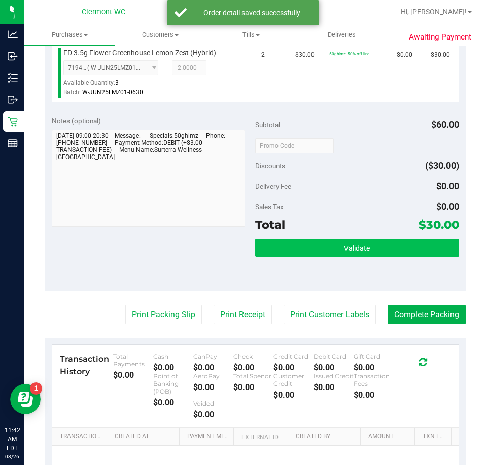
click at [392, 248] on button "Validate" at bounding box center [357, 248] width 204 height 18
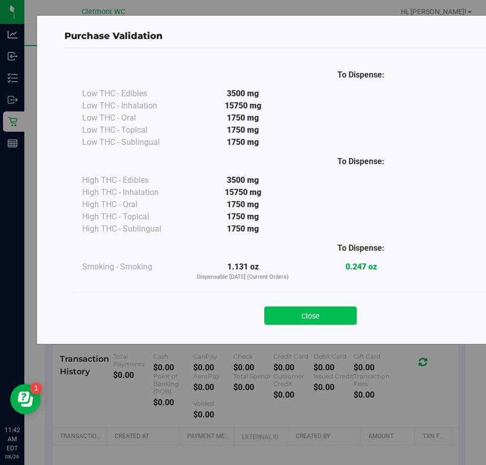
click at [319, 324] on button "Close" at bounding box center [310, 316] width 92 height 18
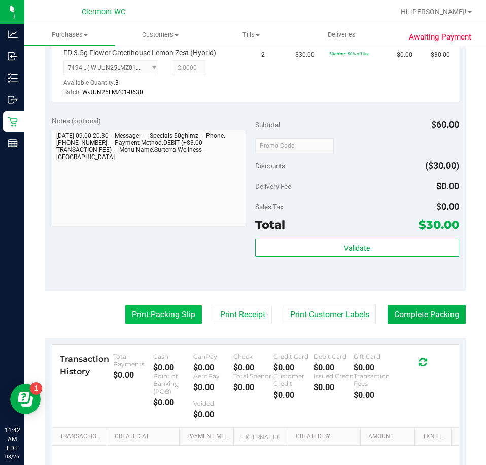
click at [163, 318] on button "Print Packing Slip" at bounding box center [163, 314] width 77 height 19
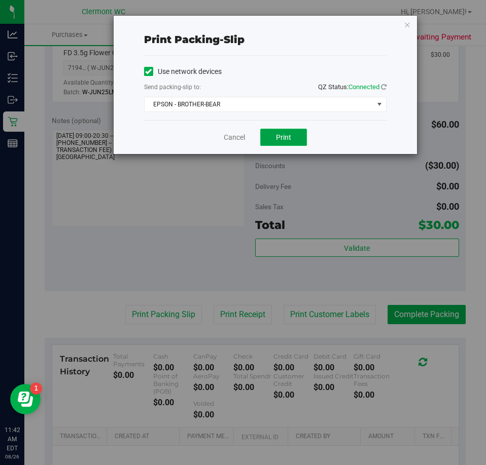
click at [280, 134] on span "Print" at bounding box center [283, 137] width 15 height 8
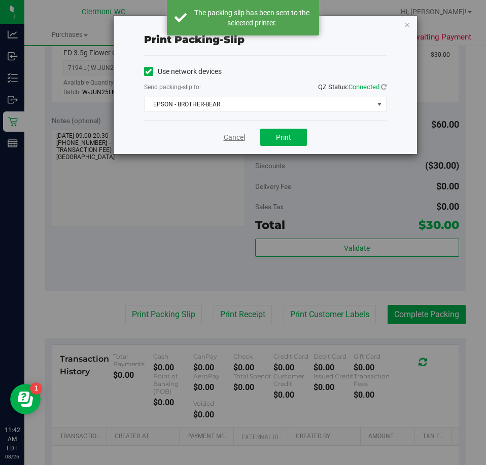
click at [239, 138] on link "Cancel" at bounding box center [234, 137] width 21 height 11
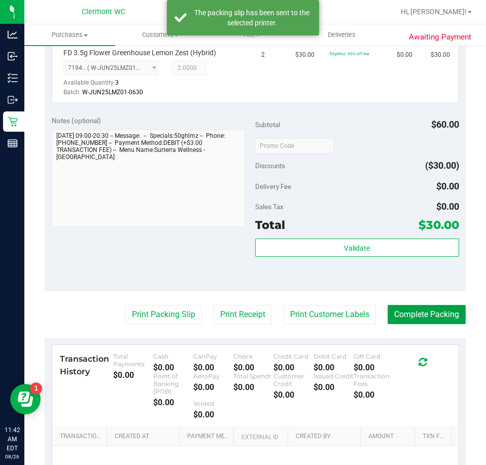
click at [411, 316] on button "Complete Packing" at bounding box center [426, 314] width 78 height 19
